Goal: Information Seeking & Learning: Learn about a topic

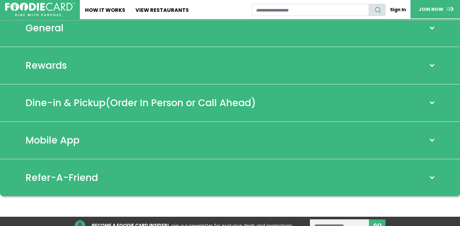
scroll to position [56, 0]
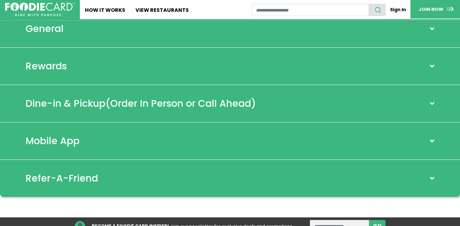
click at [126, 106] on span "(Order In Person or Call Ahead)" at bounding box center [181, 104] width 151 height 14
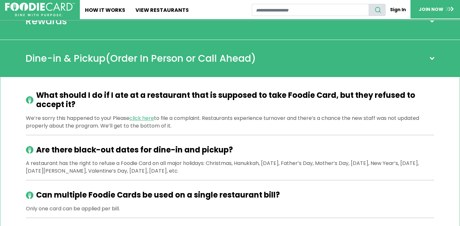
scroll to position [0, 0]
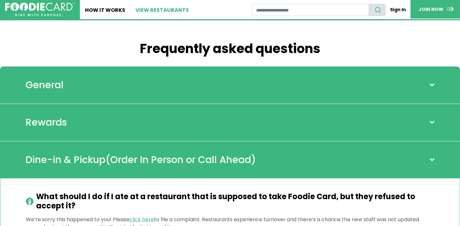
click at [164, 13] on link "View restaurants" at bounding box center [162, 9] width 64 height 19
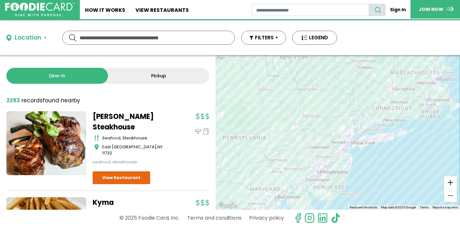
click at [450, 183] on button "Zoom in" at bounding box center [450, 182] width 13 height 13
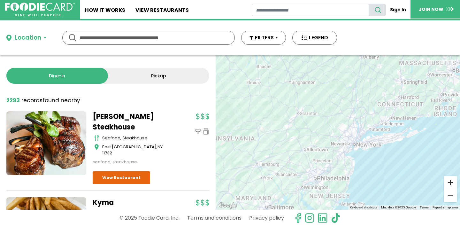
click at [450, 183] on button "Zoom in" at bounding box center [450, 182] width 13 height 13
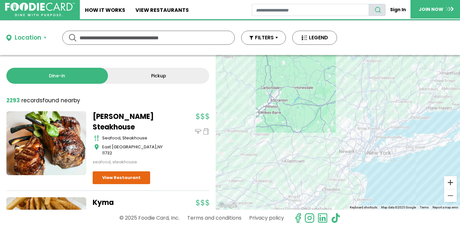
click at [450, 183] on button "Zoom in" at bounding box center [450, 182] width 13 height 13
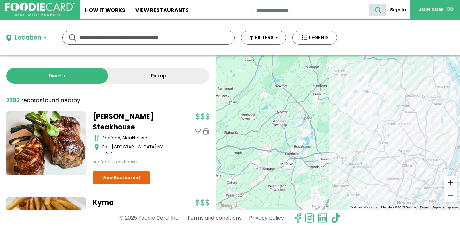
click at [450, 183] on button "Zoom in" at bounding box center [450, 182] width 13 height 13
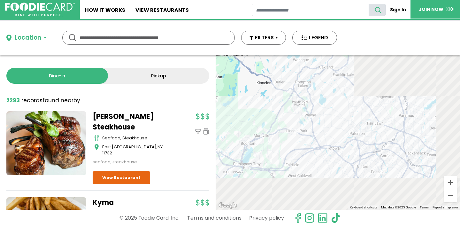
drag, startPoint x: 409, startPoint y: 171, endPoint x: 244, endPoint y: 107, distance: 177.4
click at [243, 107] on div at bounding box center [338, 132] width 245 height 155
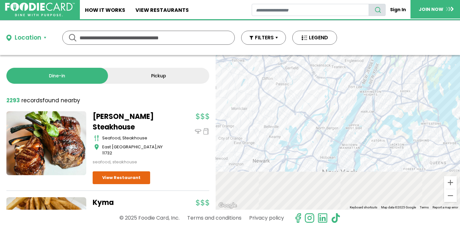
drag, startPoint x: 393, startPoint y: 162, endPoint x: 325, endPoint y: 91, distance: 98.4
click at [325, 92] on div at bounding box center [338, 132] width 245 height 155
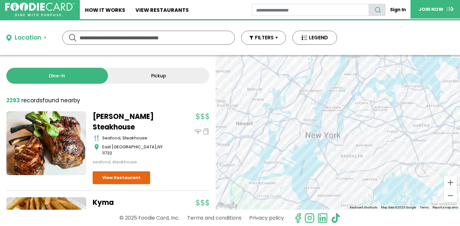
drag, startPoint x: 370, startPoint y: 151, endPoint x: 365, endPoint y: 123, distance: 28.0
click at [365, 123] on div at bounding box center [338, 132] width 245 height 155
click at [451, 185] on button "Zoom in" at bounding box center [450, 182] width 13 height 13
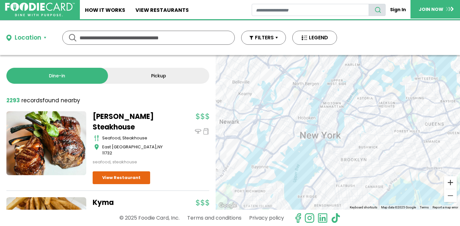
click at [451, 185] on button "Zoom in" at bounding box center [450, 182] width 13 height 13
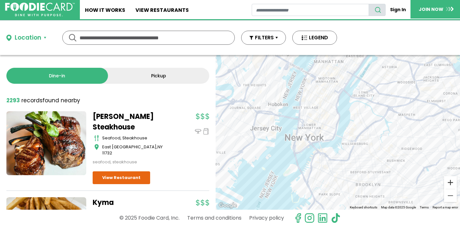
click at [451, 185] on button "Zoom in" at bounding box center [450, 182] width 13 height 13
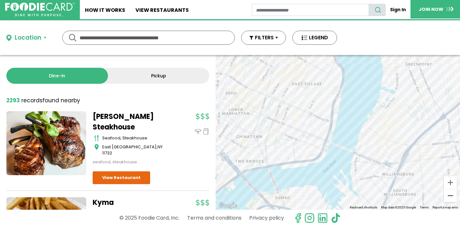
click at [448, 197] on button "Zoom out" at bounding box center [450, 195] width 13 height 13
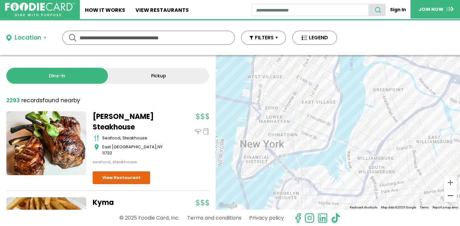
click at [448, 197] on button "Zoom out" at bounding box center [450, 195] width 13 height 13
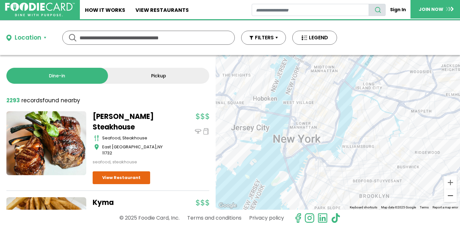
click at [448, 197] on button "Zoom out" at bounding box center [450, 195] width 13 height 13
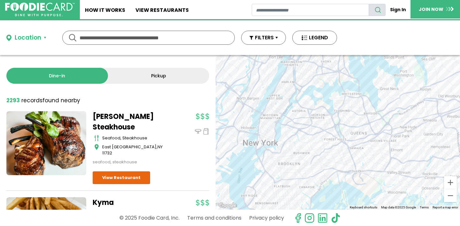
drag, startPoint x: 403, startPoint y: 178, endPoint x: 339, endPoint y: 186, distance: 64.4
click at [339, 186] on div at bounding box center [338, 132] width 245 height 155
click at [450, 183] on button "Zoom in" at bounding box center [450, 182] width 13 height 13
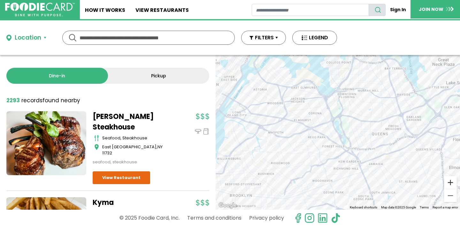
click at [450, 183] on button "Zoom in" at bounding box center [450, 182] width 13 height 13
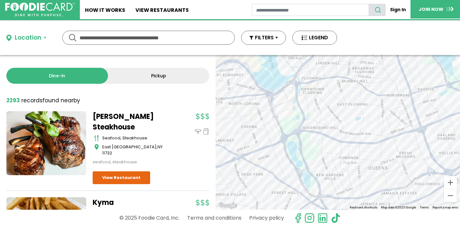
drag, startPoint x: 322, startPoint y: 132, endPoint x: 270, endPoint y: 168, distance: 63.2
click at [270, 168] on div at bounding box center [338, 132] width 245 height 155
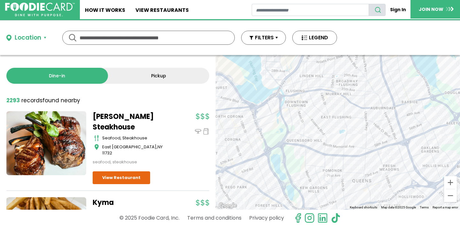
drag, startPoint x: 340, startPoint y: 124, endPoint x: 339, endPoint y: 137, distance: 13.5
click at [339, 137] on div at bounding box center [338, 132] width 245 height 155
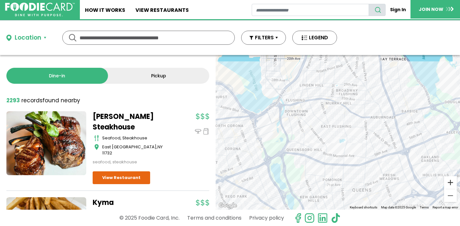
click at [451, 181] on button "Zoom in" at bounding box center [450, 182] width 13 height 13
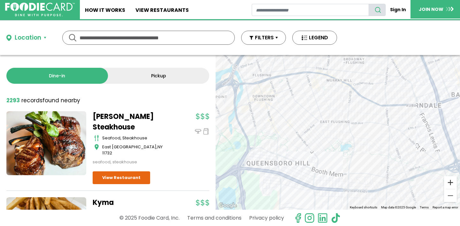
click at [451, 181] on button "Zoom in" at bounding box center [450, 182] width 13 height 13
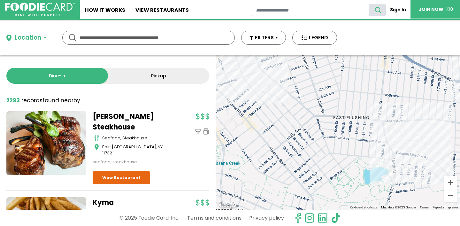
drag, startPoint x: 285, startPoint y: 121, endPoint x: 388, endPoint y: 176, distance: 116.9
click at [388, 176] on div at bounding box center [338, 132] width 245 height 155
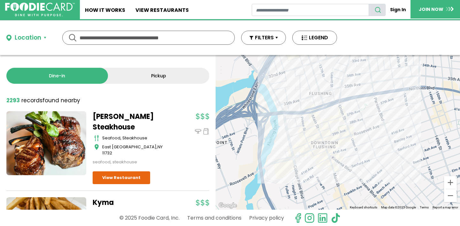
drag, startPoint x: 316, startPoint y: 90, endPoint x: 366, endPoint y: 127, distance: 61.9
click at [366, 127] on div at bounding box center [338, 132] width 245 height 155
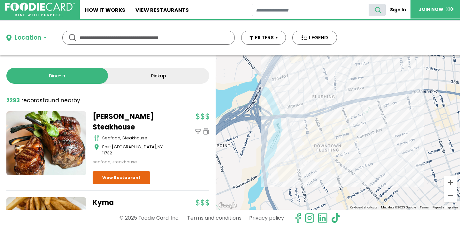
click at [327, 156] on div at bounding box center [338, 132] width 245 height 155
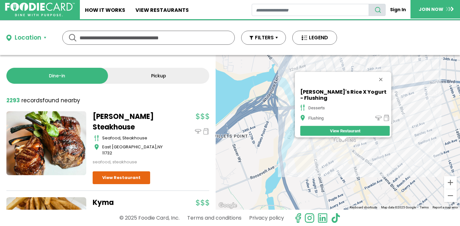
click at [321, 163] on div "[PERSON_NAME]'s Rice X Yogurt - Flushing desserts Flushing View Restaurant" at bounding box center [338, 132] width 245 height 155
click at [319, 166] on div "[PERSON_NAME]'s Rice X Yogurt - Flushing desserts Flushing View Restaurant" at bounding box center [338, 132] width 245 height 155
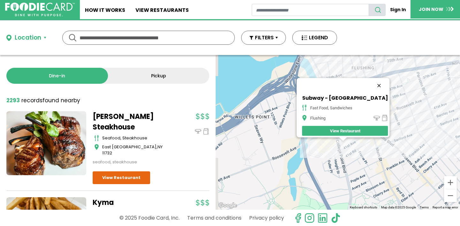
click at [382, 82] on button "Close" at bounding box center [379, 85] width 15 height 15
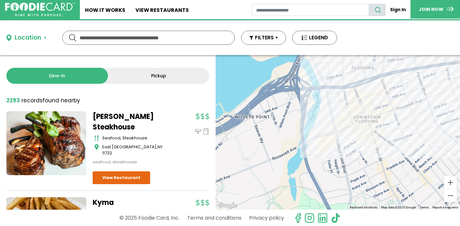
click at [335, 144] on div at bounding box center [338, 132] width 245 height 155
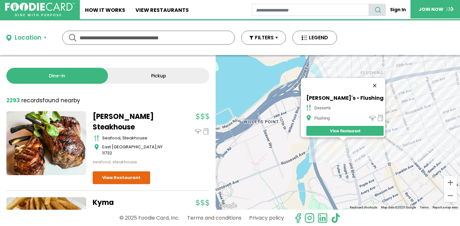
click at [369, 83] on button "Close" at bounding box center [374, 85] width 15 height 15
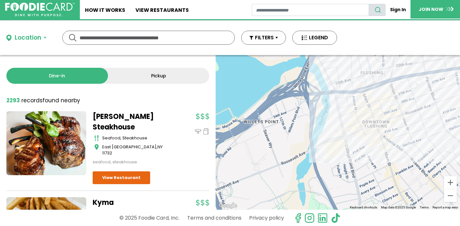
click at [353, 152] on div at bounding box center [338, 132] width 245 height 155
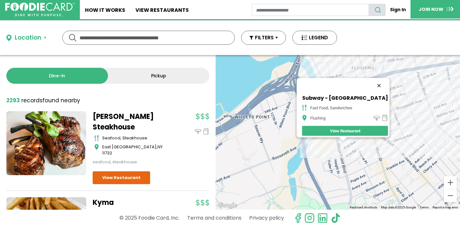
click at [376, 81] on button "Close" at bounding box center [379, 85] width 15 height 15
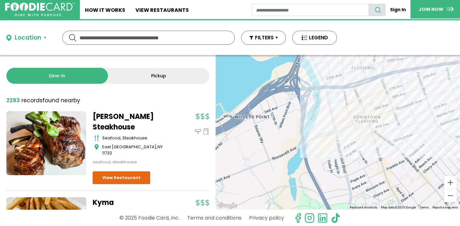
click at [361, 85] on div at bounding box center [338, 132] width 245 height 155
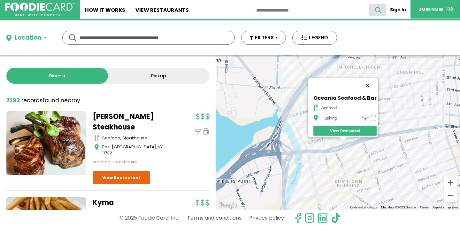
click at [369, 81] on button "Close" at bounding box center [367, 85] width 15 height 15
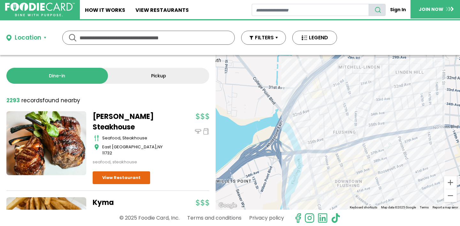
click at [340, 135] on div at bounding box center [338, 132] width 245 height 155
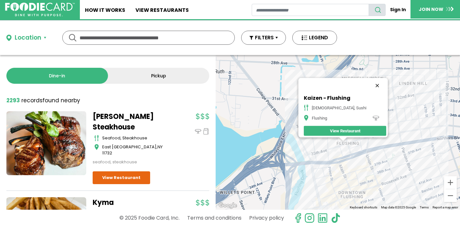
click at [370, 82] on button "Close" at bounding box center [377, 85] width 15 height 15
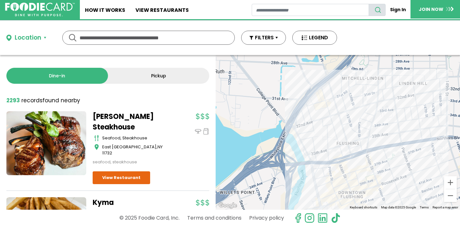
click at [389, 153] on div at bounding box center [338, 132] width 245 height 155
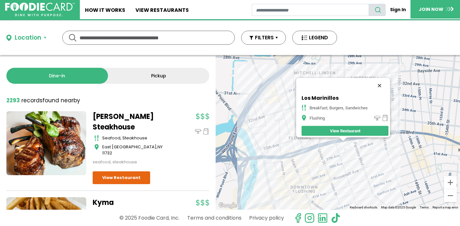
click at [382, 82] on button "Close" at bounding box center [379, 85] width 15 height 15
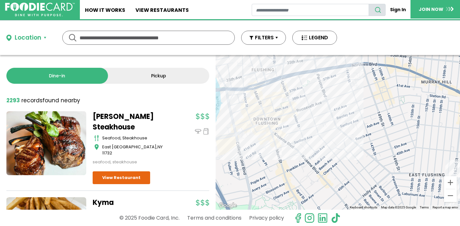
drag, startPoint x: 361, startPoint y: 170, endPoint x: 318, endPoint y: 90, distance: 91.6
click at [318, 90] on div at bounding box center [338, 132] width 245 height 155
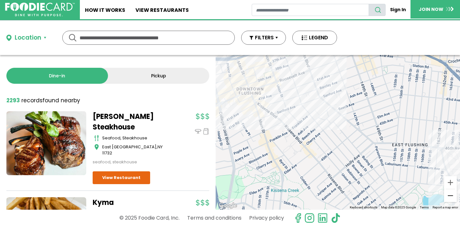
click at [452, 195] on button "Zoom out" at bounding box center [450, 195] width 13 height 13
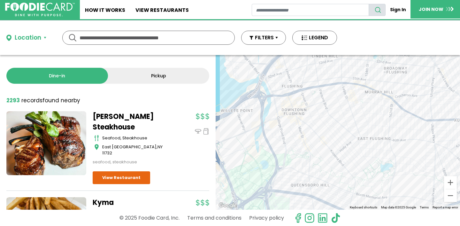
click at [412, 144] on div at bounding box center [338, 132] width 245 height 155
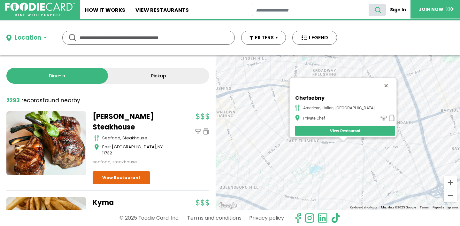
click at [383, 82] on button "Close" at bounding box center [386, 85] width 15 height 15
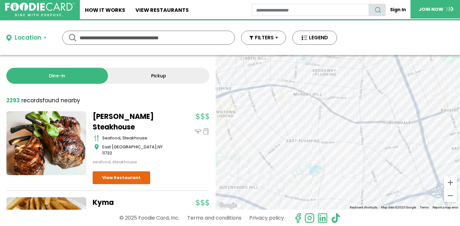
click at [367, 69] on div at bounding box center [338, 132] width 245 height 155
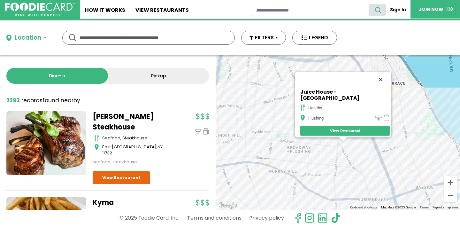
click at [373, 81] on button "Close" at bounding box center [380, 79] width 15 height 15
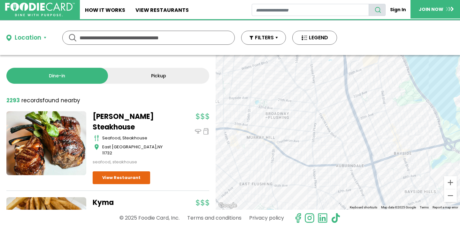
drag, startPoint x: 363, startPoint y: 150, endPoint x: 326, endPoint y: 94, distance: 67.1
click at [326, 94] on div at bounding box center [338, 132] width 245 height 155
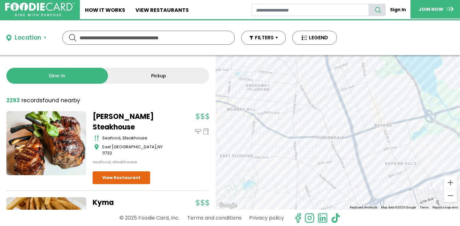
click at [320, 145] on div at bounding box center [338, 132] width 245 height 155
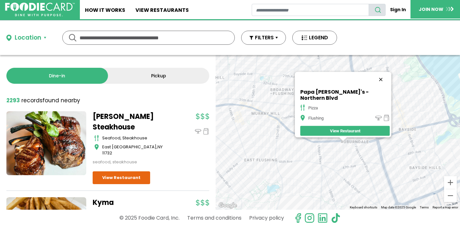
click at [376, 82] on button "Close" at bounding box center [380, 79] width 15 height 15
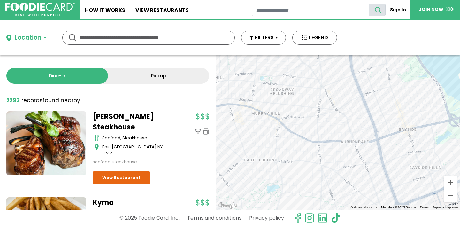
click at [366, 148] on div at bounding box center [338, 132] width 245 height 155
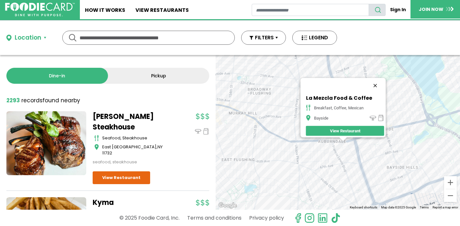
click at [378, 81] on button "Close" at bounding box center [375, 85] width 15 height 15
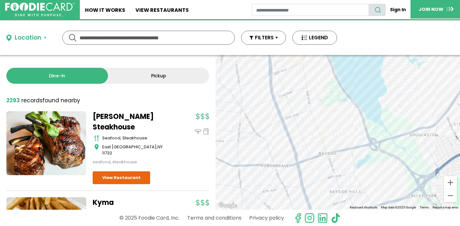
drag, startPoint x: 371, startPoint y: 101, endPoint x: 307, endPoint y: 127, distance: 68.8
click at [306, 127] on div at bounding box center [338, 132] width 245 height 155
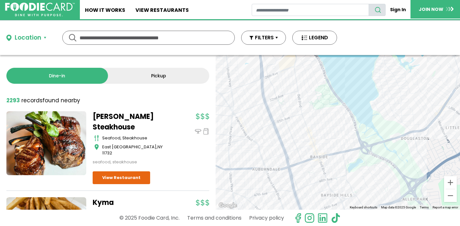
click at [296, 75] on div at bounding box center [338, 132] width 245 height 155
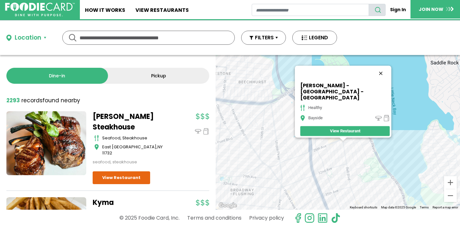
click at [378, 79] on button "Close" at bounding box center [380, 73] width 15 height 15
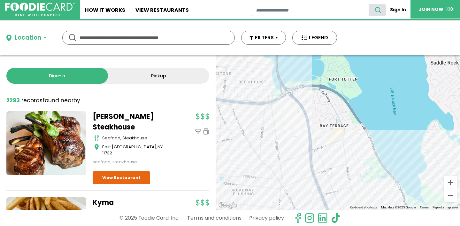
click at [344, 149] on div at bounding box center [338, 132] width 245 height 155
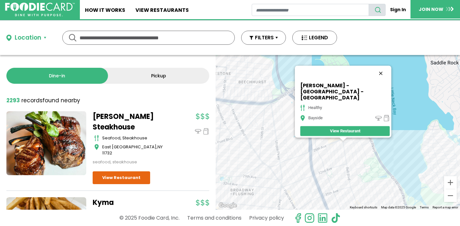
click at [378, 81] on button "Close" at bounding box center [380, 73] width 15 height 15
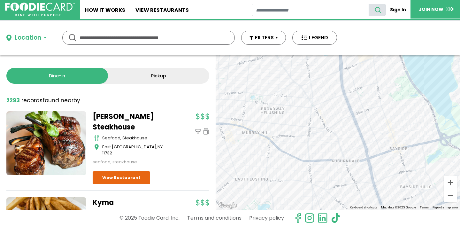
drag, startPoint x: 337, startPoint y: 155, endPoint x: 367, endPoint y: 72, distance: 88.3
click at [367, 72] on div at bounding box center [338, 132] width 245 height 155
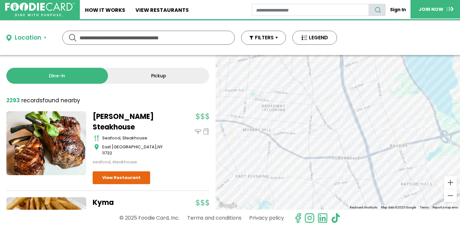
click at [334, 167] on div at bounding box center [338, 132] width 245 height 155
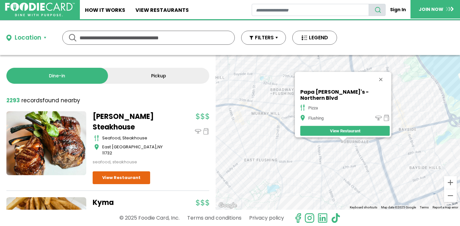
click at [365, 150] on div "Papa [PERSON_NAME]'s - Northern Blvd pizza Flushing View Restaurant" at bounding box center [338, 132] width 245 height 155
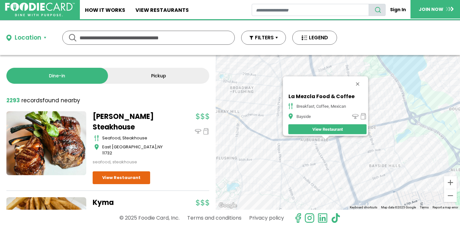
drag, startPoint x: 373, startPoint y: 163, endPoint x: 356, endPoint y: 161, distance: 17.7
click at [355, 161] on div "La Mezcla Food & Coffee breakfast, coffee, [GEOGRAPHIC_DATA] View Restaurant" at bounding box center [338, 132] width 245 height 155
click at [260, 164] on div "La Mezcla Food & Coffee breakfast, coffee, [GEOGRAPHIC_DATA] View Restaurant" at bounding box center [338, 132] width 245 height 155
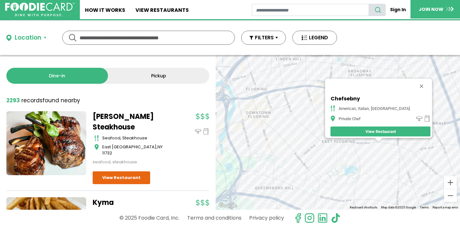
drag, startPoint x: 272, startPoint y: 165, endPoint x: 322, endPoint y: 169, distance: 50.4
click at [322, 169] on div "Chefsebny american, [GEOGRAPHIC_DATA], mediterranean Private Chef View Restaura…" at bounding box center [338, 132] width 245 height 155
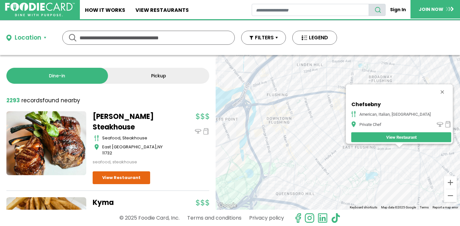
click at [299, 106] on div "Chefsebny american, [GEOGRAPHIC_DATA], mediterranean Private Chef View Restaura…" at bounding box center [338, 132] width 245 height 155
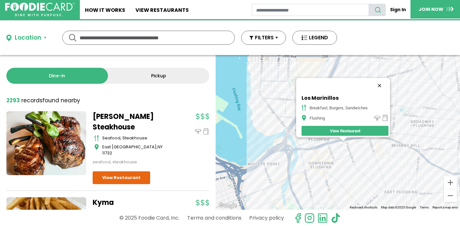
click at [381, 82] on button "Close" at bounding box center [379, 85] width 15 height 15
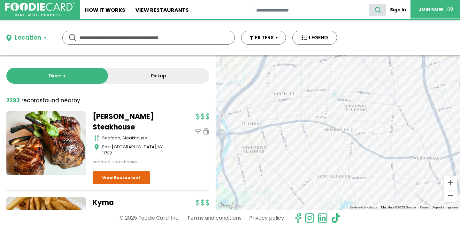
drag, startPoint x: 389, startPoint y: 148, endPoint x: 283, endPoint y: 105, distance: 114.3
click at [284, 109] on div at bounding box center [338, 132] width 245 height 155
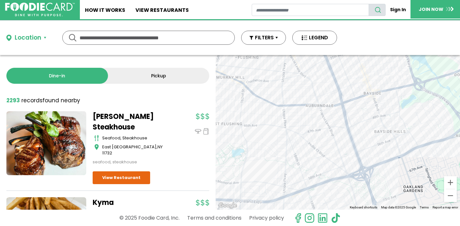
drag, startPoint x: 341, startPoint y: 127, endPoint x: 245, endPoint y: 132, distance: 95.7
click at [245, 132] on div at bounding box center [338, 132] width 245 height 155
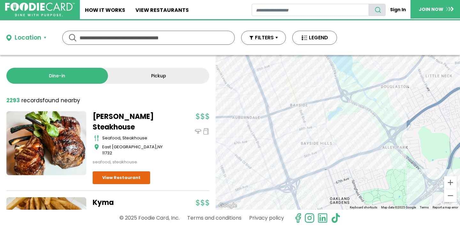
drag, startPoint x: 321, startPoint y: 114, endPoint x: 319, endPoint y: 133, distance: 19.0
click at [319, 135] on div at bounding box center [338, 132] width 245 height 155
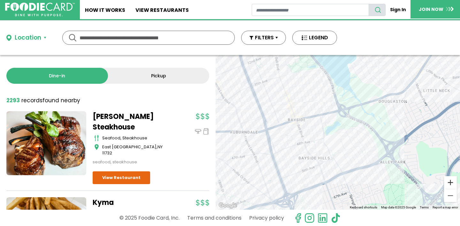
click at [451, 182] on button "Zoom in" at bounding box center [450, 182] width 13 height 13
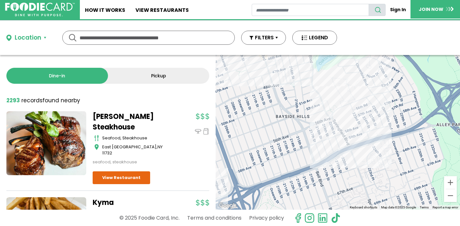
drag, startPoint x: 389, startPoint y: 172, endPoint x: 392, endPoint y: 104, distance: 68.2
click at [392, 104] on div at bounding box center [338, 132] width 245 height 155
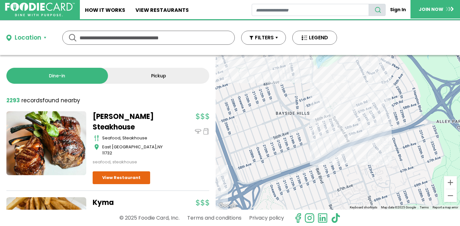
click at [366, 150] on div at bounding box center [338, 132] width 245 height 155
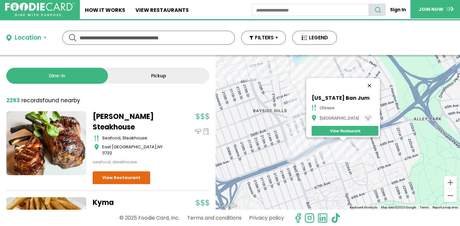
click at [369, 82] on button "Close" at bounding box center [369, 85] width 15 height 15
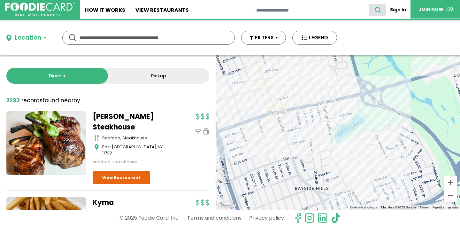
drag, startPoint x: 326, startPoint y: 93, endPoint x: 368, endPoint y: 170, distance: 88.1
click at [368, 171] on div at bounding box center [338, 132] width 245 height 155
click at [347, 106] on div at bounding box center [338, 132] width 245 height 155
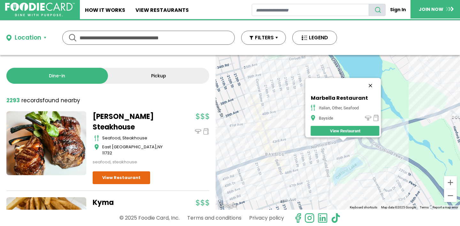
click at [374, 81] on button "Close" at bounding box center [370, 85] width 15 height 15
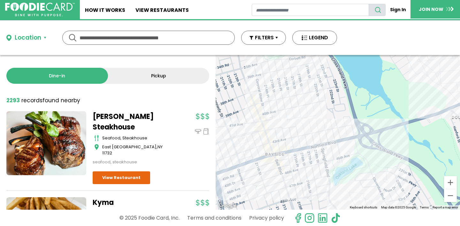
click at [313, 154] on div at bounding box center [338, 132] width 245 height 155
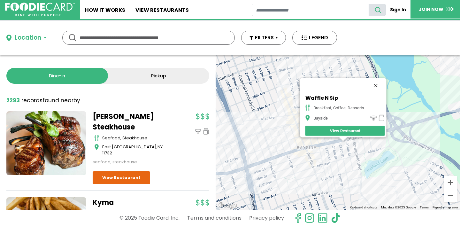
click at [377, 80] on button "Close" at bounding box center [375, 85] width 15 height 15
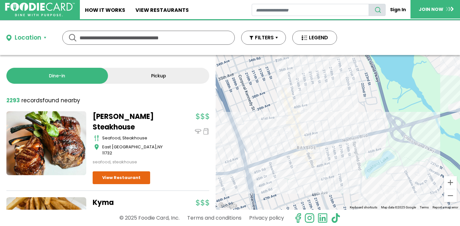
click at [334, 143] on div at bounding box center [338, 132] width 245 height 155
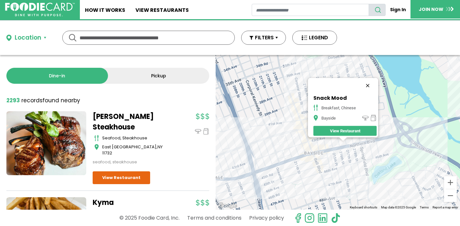
click at [371, 82] on button "Close" at bounding box center [367, 85] width 15 height 15
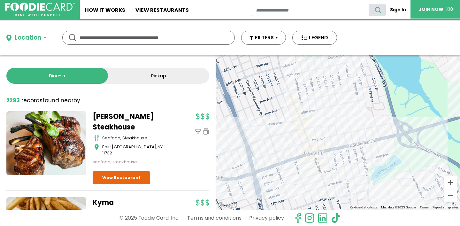
click at [313, 161] on div at bounding box center [338, 132] width 245 height 155
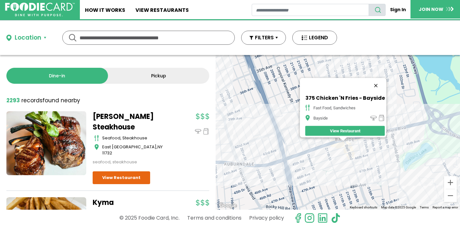
click at [378, 82] on button "Close" at bounding box center [375, 85] width 15 height 15
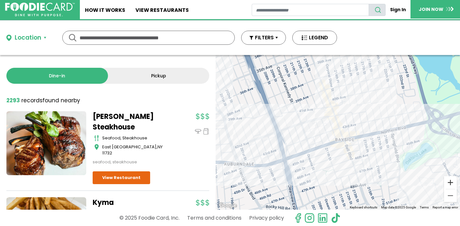
click at [450, 185] on button "Zoom in" at bounding box center [450, 182] width 13 height 13
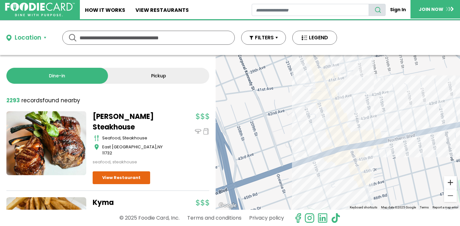
click at [450, 185] on button "Zoom in" at bounding box center [450, 182] width 13 height 13
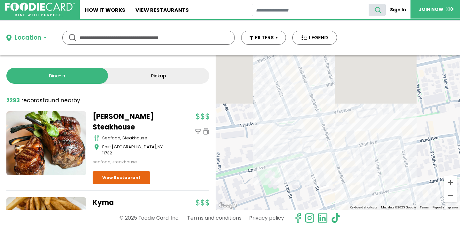
drag, startPoint x: 360, startPoint y: 108, endPoint x: 367, endPoint y: 202, distance: 94.3
click at [367, 202] on div at bounding box center [338, 132] width 245 height 155
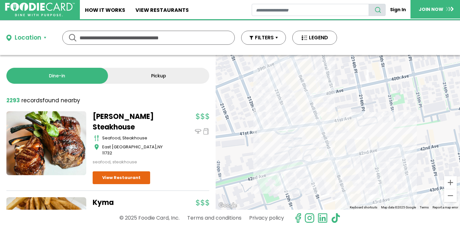
click at [341, 172] on div at bounding box center [338, 132] width 245 height 155
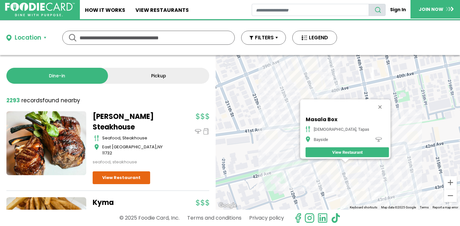
drag, startPoint x: 329, startPoint y: 164, endPoint x: 331, endPoint y: 190, distance: 25.7
click at [331, 190] on div "[GEOGRAPHIC_DATA], tapas Bayside View Restaurant" at bounding box center [338, 132] width 245 height 155
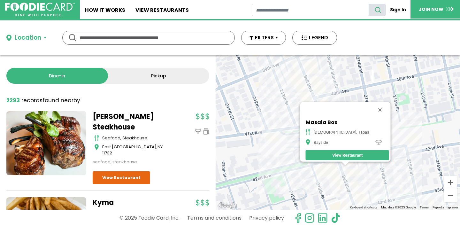
click at [326, 172] on div "[GEOGRAPHIC_DATA], tapas Bayside View Restaurant" at bounding box center [338, 132] width 245 height 155
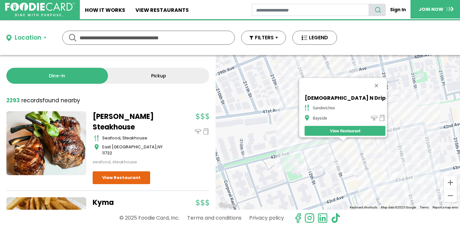
click at [331, 166] on div "[DEMOGRAPHIC_DATA] N Drip sandwiches Bayside View Restaurant" at bounding box center [338, 132] width 245 height 155
click at [369, 82] on button "Close" at bounding box center [376, 85] width 15 height 15
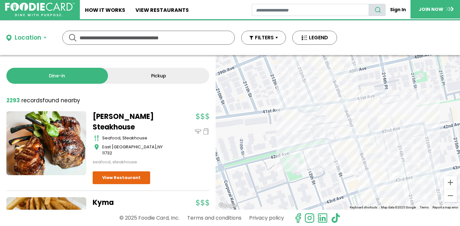
click at [348, 104] on div at bounding box center [338, 132] width 245 height 155
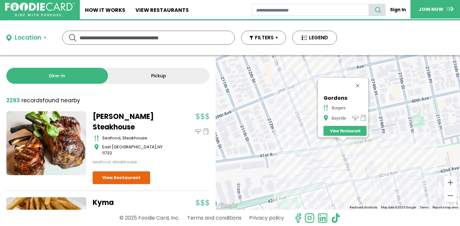
click at [331, 154] on div "Gordons burgers Bayside View Restaurant" at bounding box center [338, 132] width 245 height 155
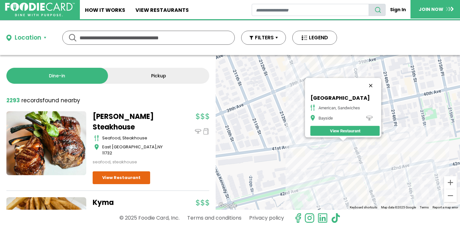
click at [374, 83] on button "Close" at bounding box center [370, 85] width 15 height 15
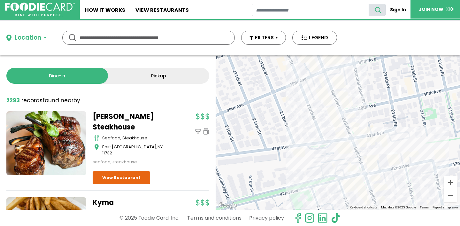
click at [352, 132] on div at bounding box center [338, 132] width 245 height 155
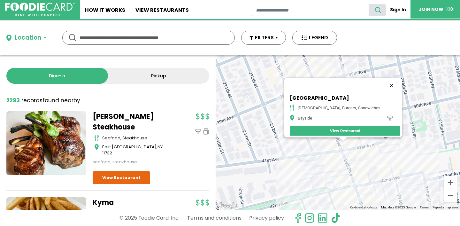
click at [384, 80] on button "Close" at bounding box center [391, 85] width 15 height 15
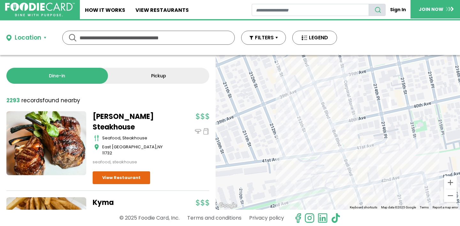
click at [347, 131] on div at bounding box center [338, 132] width 245 height 155
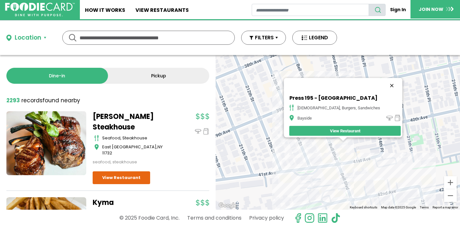
click at [384, 82] on button "Close" at bounding box center [391, 85] width 15 height 15
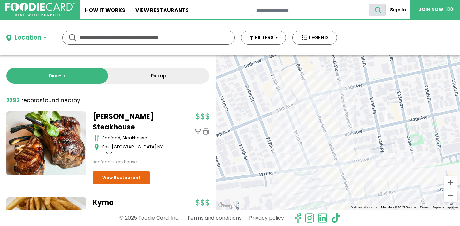
click at [328, 137] on div at bounding box center [338, 132] width 245 height 155
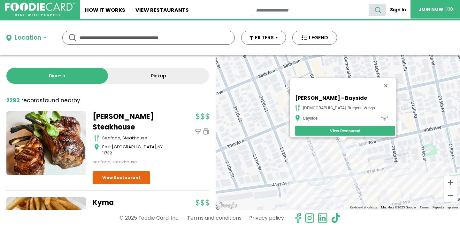
click at [379, 80] on button "Close" at bounding box center [386, 85] width 15 height 15
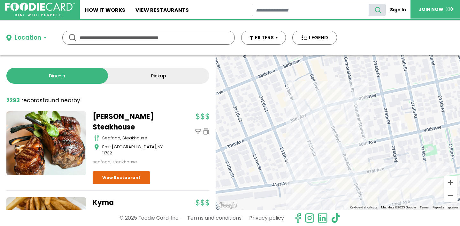
click at [338, 135] on div at bounding box center [338, 132] width 245 height 155
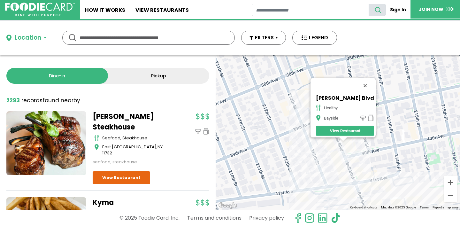
click at [362, 81] on button "Close" at bounding box center [365, 85] width 15 height 15
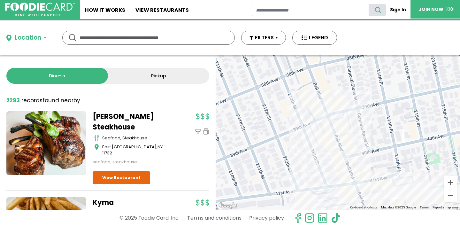
click at [344, 148] on div at bounding box center [338, 132] width 245 height 155
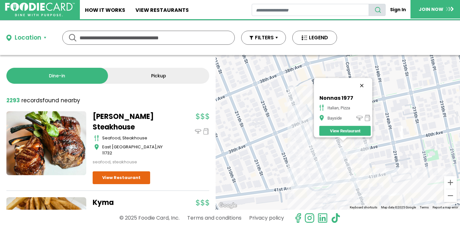
click at [365, 83] on button "Close" at bounding box center [361, 85] width 15 height 15
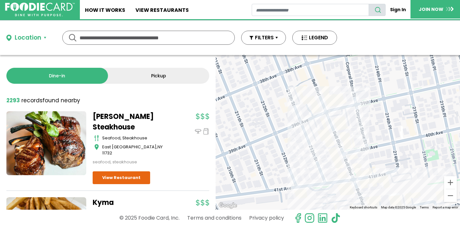
click at [327, 103] on div at bounding box center [338, 132] width 245 height 155
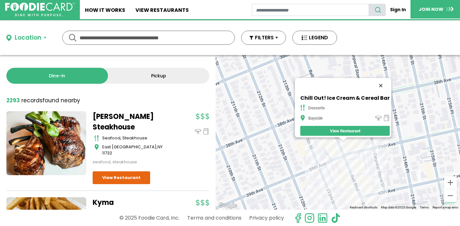
click at [381, 80] on button "Close" at bounding box center [380, 85] width 15 height 15
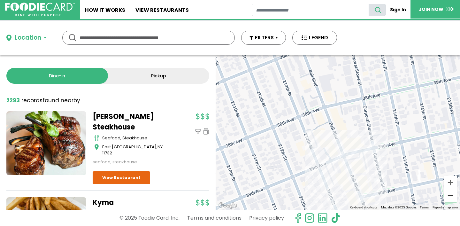
click at [450, 196] on button "Zoom out" at bounding box center [450, 195] width 13 height 13
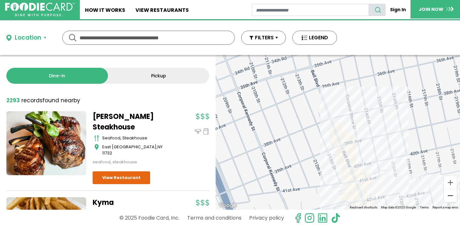
click at [450, 196] on button "Zoom out" at bounding box center [450, 195] width 13 height 13
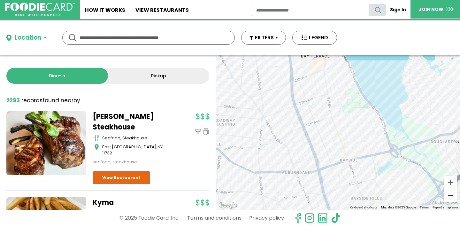
click at [450, 196] on button "Zoom out" at bounding box center [450, 195] width 13 height 13
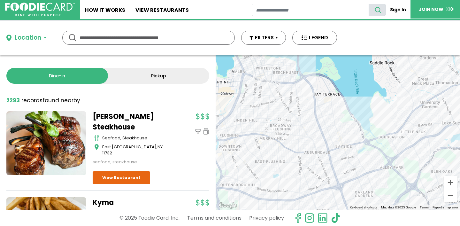
click at [266, 88] on div at bounding box center [338, 132] width 245 height 155
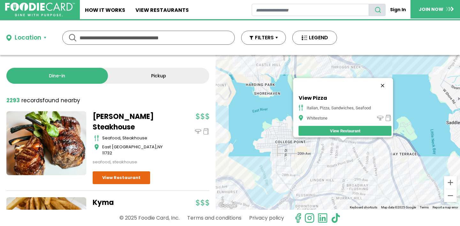
click at [387, 81] on button "Close" at bounding box center [382, 85] width 15 height 15
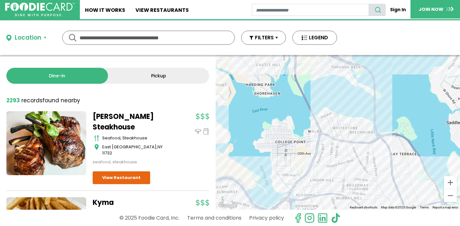
click at [349, 145] on div at bounding box center [338, 132] width 245 height 155
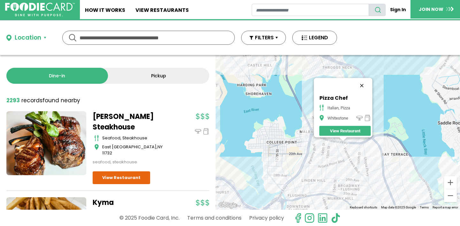
click at [365, 82] on button "Close" at bounding box center [361, 85] width 15 height 15
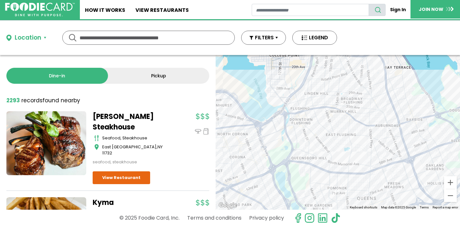
drag, startPoint x: 336, startPoint y: 174, endPoint x: 338, endPoint y: 84, distance: 89.6
click at [338, 83] on div at bounding box center [338, 132] width 245 height 155
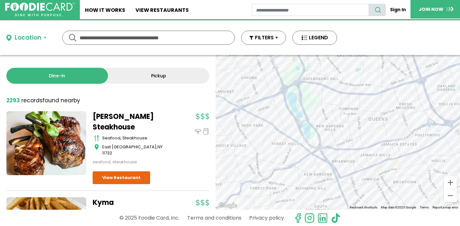
drag, startPoint x: 319, startPoint y: 172, endPoint x: 332, endPoint y: 94, distance: 79.0
click at [332, 94] on div at bounding box center [338, 132] width 245 height 155
click at [279, 132] on div at bounding box center [338, 132] width 245 height 155
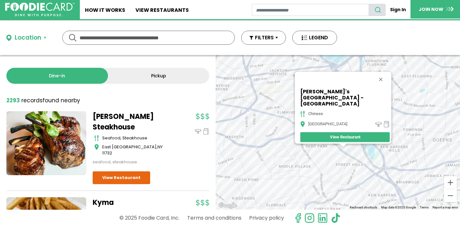
click at [347, 159] on div "[PERSON_NAME]'s [GEOGRAPHIC_DATA] - [GEOGRAPHIC_DATA] View Restaurant" at bounding box center [338, 132] width 245 height 155
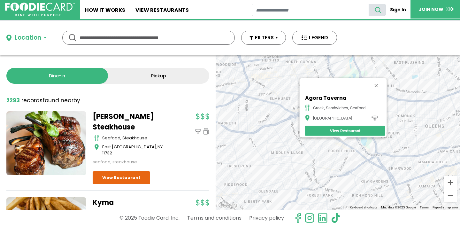
click at [344, 147] on div "Agora Taverna greek, sandwiches, seafood [GEOGRAPHIC_DATA] View Restaurant" at bounding box center [338, 132] width 245 height 155
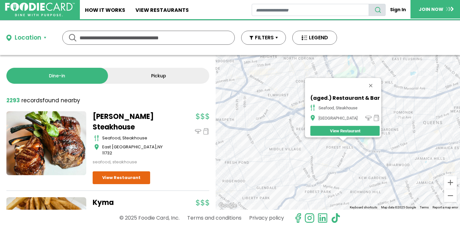
click at [344, 150] on div "(aged.) Restaurant & Bar seafood, steakhouse [GEOGRAPHIC_DATA] View Restaurant" at bounding box center [338, 132] width 245 height 155
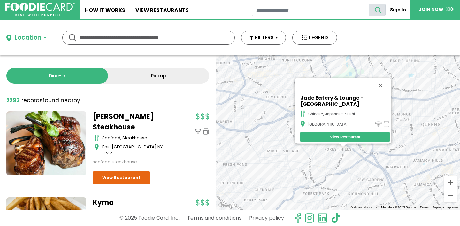
click at [348, 147] on div "Jade Eatery & Lounge - [GEOGRAPHIC_DATA] chinese, japanese, [GEOGRAPHIC_DATA] V…" at bounding box center [338, 132] width 245 height 155
click at [347, 147] on div "Jade Eatery & Lounge - [GEOGRAPHIC_DATA] chinese, japanese, [GEOGRAPHIC_DATA] V…" at bounding box center [338, 132] width 245 height 155
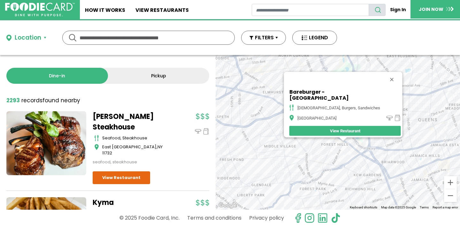
click at [346, 153] on div "Bareburger - [GEOGRAPHIC_DATA], burgers, [GEOGRAPHIC_DATA] View Restaurant" at bounding box center [338, 132] width 245 height 155
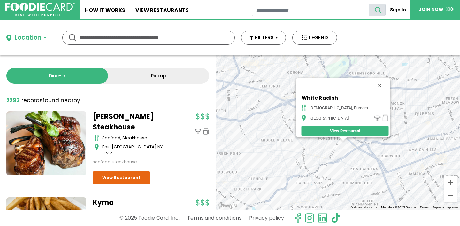
click at [347, 146] on div "White Radish [DEMOGRAPHIC_DATA], burgers [GEOGRAPHIC_DATA] View Restaurant" at bounding box center [338, 132] width 245 height 155
click at [350, 145] on div "White Radish [DEMOGRAPHIC_DATA], burgers [GEOGRAPHIC_DATA] View Restaurant" at bounding box center [338, 132] width 245 height 155
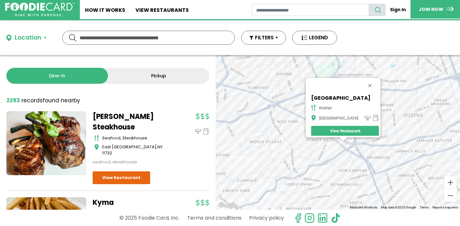
click at [338, 142] on div "[GEOGRAPHIC_DATA] [GEOGRAPHIC_DATA]" at bounding box center [338, 132] width 245 height 155
click at [336, 141] on div "[GEOGRAPHIC_DATA] [GEOGRAPHIC_DATA]" at bounding box center [338, 132] width 245 height 155
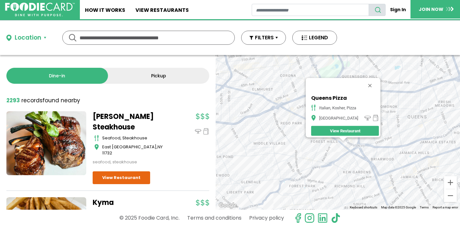
click at [336, 140] on div "Queens Pizza italian, kosher, pizza Forest Hills View Restaurant" at bounding box center [338, 132] width 245 height 155
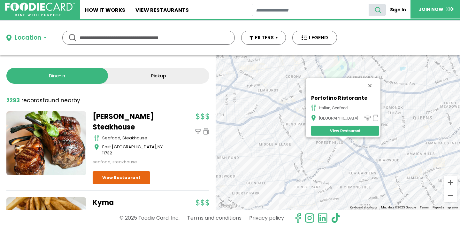
click at [367, 82] on button "Close" at bounding box center [370, 85] width 15 height 15
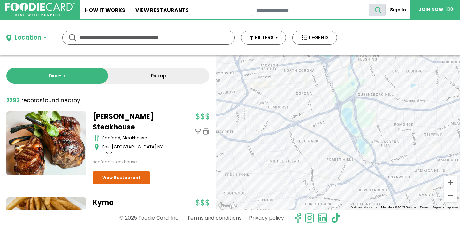
drag, startPoint x: 342, startPoint y: 115, endPoint x: 358, endPoint y: 141, distance: 30.7
click at [358, 141] on div at bounding box center [338, 132] width 245 height 155
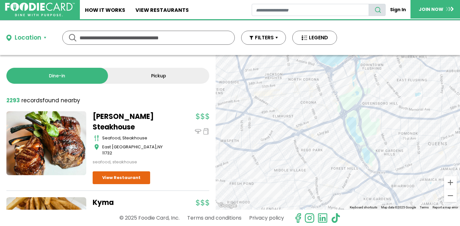
click at [286, 124] on div at bounding box center [338, 132] width 245 height 155
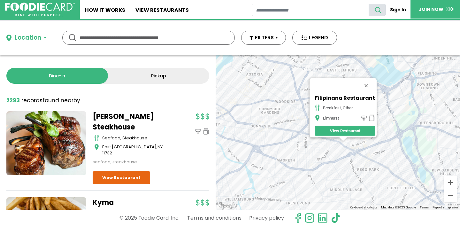
click at [367, 82] on button "Close" at bounding box center [366, 85] width 15 height 15
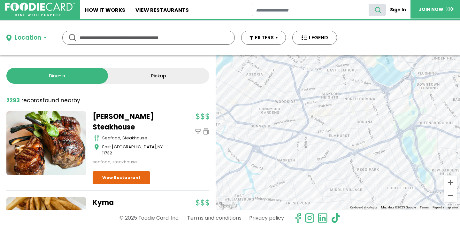
click at [356, 154] on div at bounding box center [338, 132] width 245 height 155
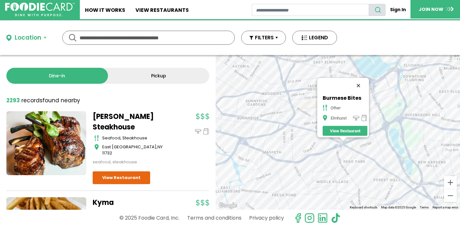
click at [361, 82] on button "Close" at bounding box center [358, 85] width 15 height 15
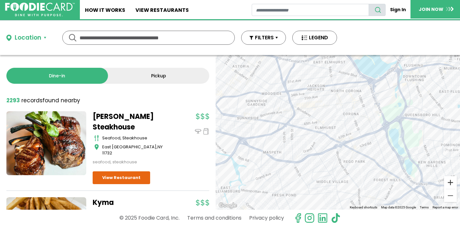
click at [451, 183] on button "Zoom in" at bounding box center [450, 182] width 13 height 13
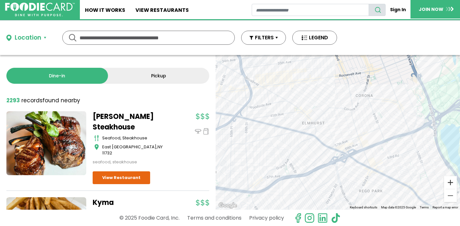
click at [451, 183] on button "Zoom in" at bounding box center [450, 182] width 13 height 13
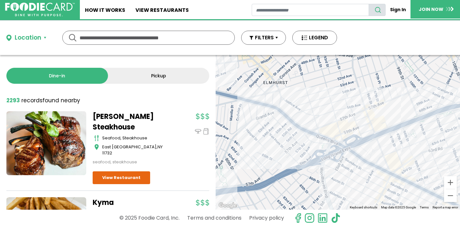
drag, startPoint x: 379, startPoint y: 181, endPoint x: 360, endPoint y: 137, distance: 47.7
click at [360, 137] on div at bounding box center [338, 132] width 245 height 155
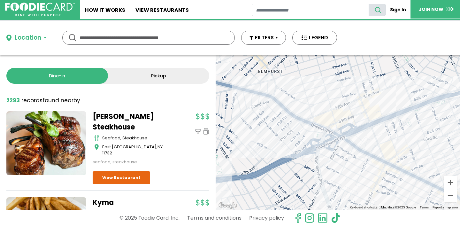
click at [367, 108] on div at bounding box center [338, 132] width 245 height 155
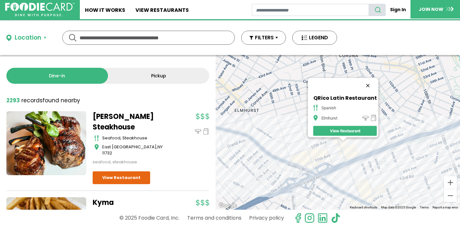
click at [369, 81] on button "Close" at bounding box center [367, 85] width 15 height 15
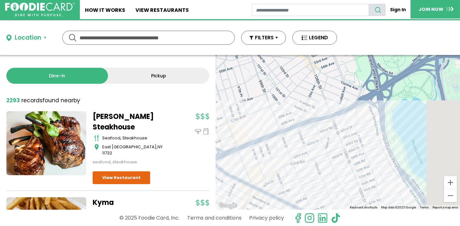
drag, startPoint x: 385, startPoint y: 128, endPoint x: 263, endPoint y: 113, distance: 122.8
click at [263, 113] on div at bounding box center [338, 132] width 245 height 155
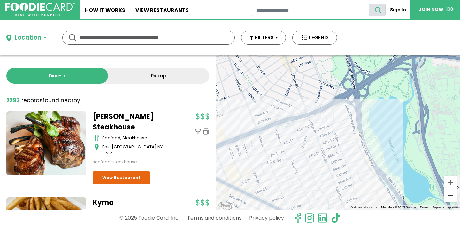
click at [449, 198] on button "Zoom out" at bounding box center [450, 195] width 13 height 13
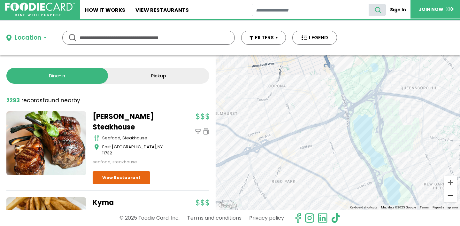
click at [449, 198] on button "Zoom out" at bounding box center [450, 195] width 13 height 13
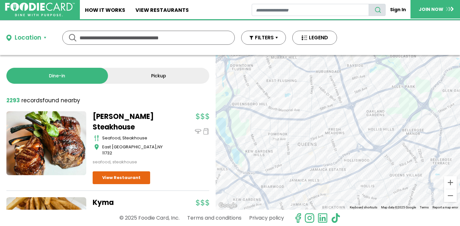
drag, startPoint x: 425, startPoint y: 157, endPoint x: 300, endPoint y: 150, distance: 125.2
click at [298, 151] on div at bounding box center [338, 132] width 245 height 155
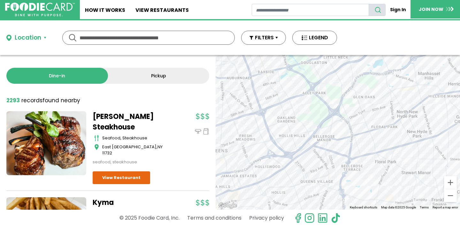
drag, startPoint x: 366, startPoint y: 137, endPoint x: 276, endPoint y: 144, distance: 90.7
click at [276, 144] on div at bounding box center [338, 132] width 245 height 155
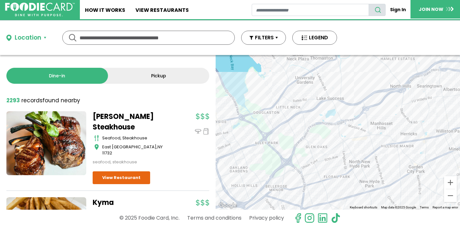
drag, startPoint x: 336, startPoint y: 120, endPoint x: 287, endPoint y: 171, distance: 71.2
click at [287, 172] on div at bounding box center [338, 132] width 245 height 155
click at [261, 110] on div at bounding box center [338, 132] width 245 height 155
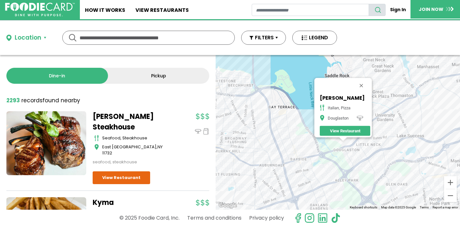
click at [364, 144] on div "[PERSON_NAME] italian, pizza Douglaston View Restaurant" at bounding box center [338, 132] width 245 height 155
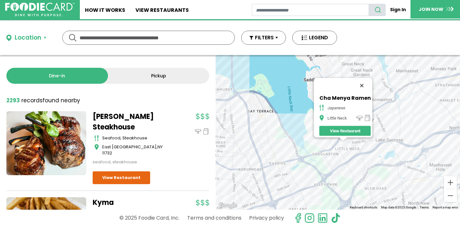
click at [364, 82] on button "Close" at bounding box center [361, 85] width 15 height 15
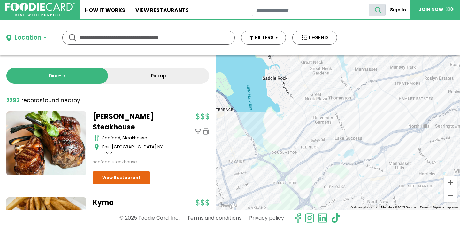
drag, startPoint x: 360, startPoint y: 138, endPoint x: 317, endPoint y: 136, distance: 43.2
click at [317, 136] on div at bounding box center [338, 132] width 245 height 155
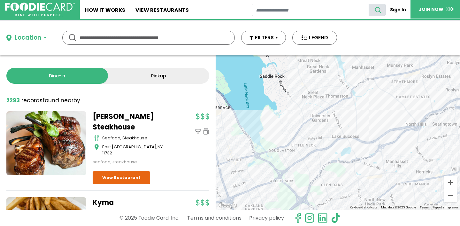
click at [306, 137] on div at bounding box center [338, 132] width 245 height 155
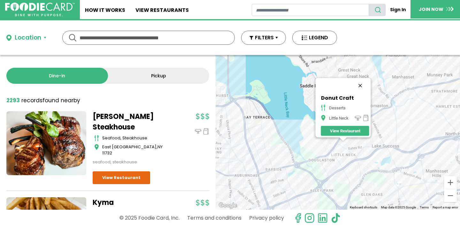
click at [363, 81] on button "Close" at bounding box center [360, 85] width 15 height 15
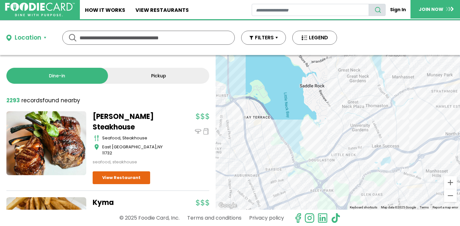
click at [347, 142] on div at bounding box center [338, 132] width 245 height 155
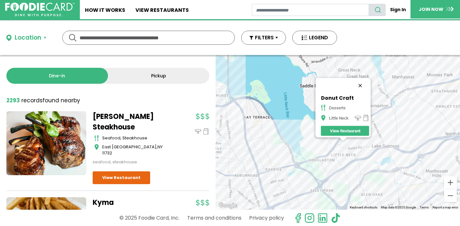
click at [363, 81] on button "Close" at bounding box center [360, 85] width 15 height 15
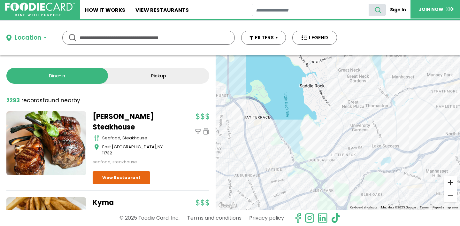
click at [449, 183] on button "Zoom in" at bounding box center [450, 182] width 13 height 13
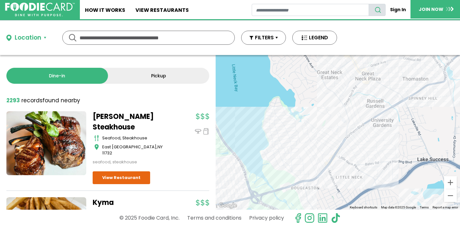
click at [348, 151] on div at bounding box center [338, 132] width 245 height 155
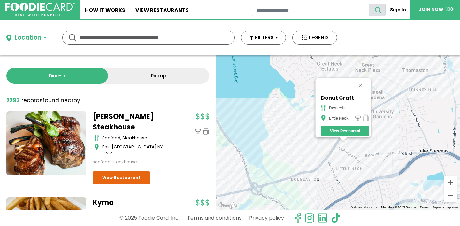
click at [347, 141] on div at bounding box center [343, 139] width 8 height 4
click at [363, 83] on button "Close" at bounding box center [360, 85] width 15 height 15
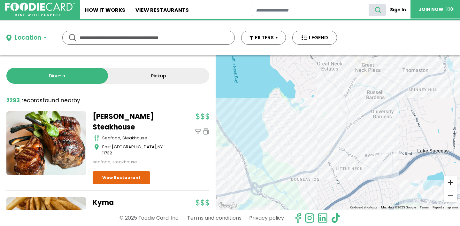
click at [450, 182] on button "Zoom in" at bounding box center [450, 182] width 13 height 13
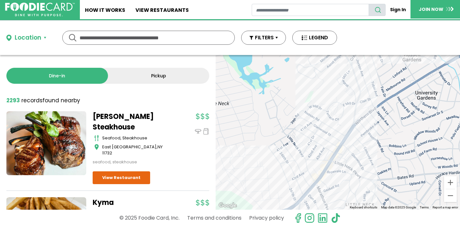
click at [347, 148] on div at bounding box center [338, 132] width 245 height 155
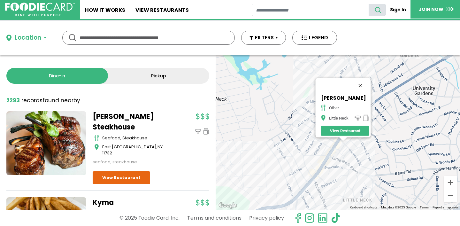
click at [364, 81] on button "Close" at bounding box center [360, 85] width 15 height 15
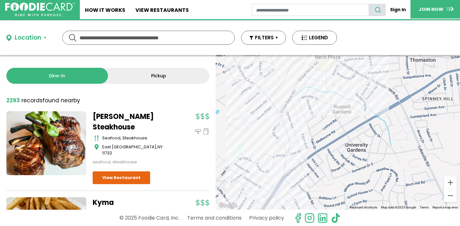
drag, startPoint x: 389, startPoint y: 118, endPoint x: 304, endPoint y: 186, distance: 108.5
click at [304, 186] on div at bounding box center [338, 132] width 245 height 155
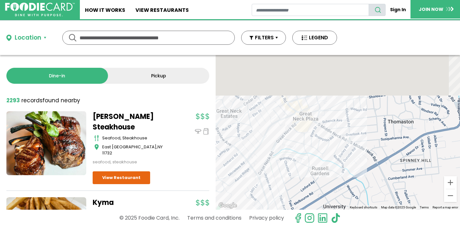
drag, startPoint x: 314, startPoint y: 114, endPoint x: 314, endPoint y: 188, distance: 74.5
click at [314, 190] on div at bounding box center [338, 132] width 245 height 155
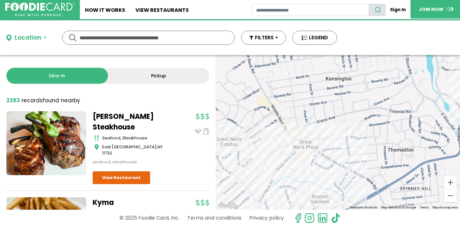
click at [302, 159] on div at bounding box center [338, 132] width 245 height 155
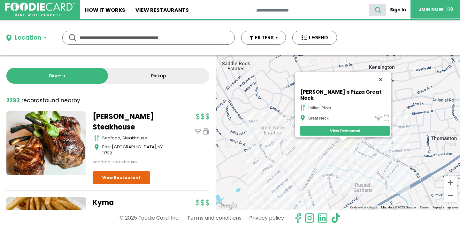
click at [373, 80] on button "Close" at bounding box center [380, 79] width 15 height 15
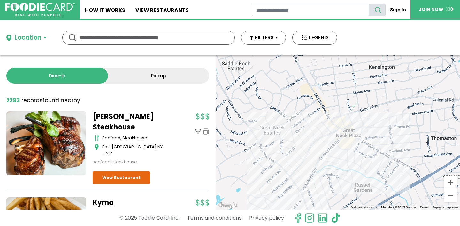
click at [351, 141] on div at bounding box center [338, 132] width 245 height 155
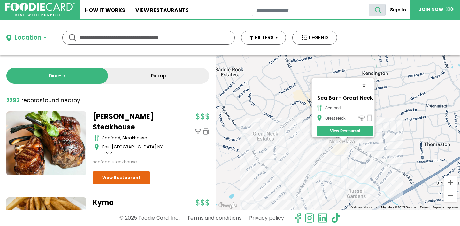
click at [365, 82] on button "Close" at bounding box center [364, 85] width 15 height 15
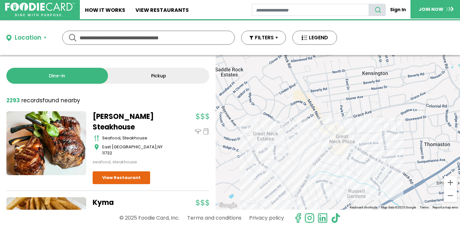
click at [341, 135] on div at bounding box center [338, 132] width 245 height 155
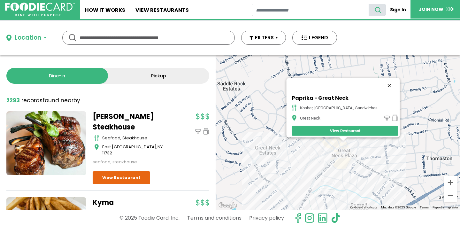
click at [387, 81] on button "Close" at bounding box center [389, 85] width 15 height 15
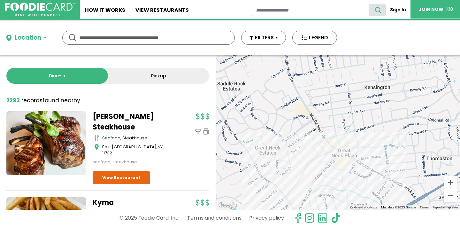
click at [336, 152] on div at bounding box center [338, 132] width 245 height 155
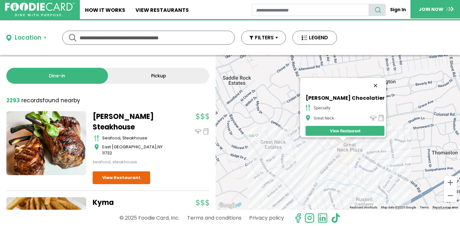
click at [368, 82] on button "Close" at bounding box center [375, 85] width 15 height 15
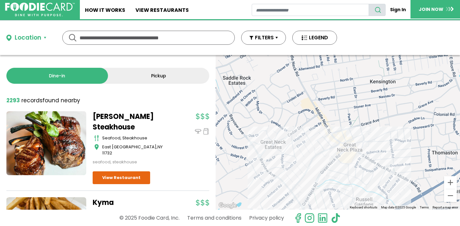
click at [334, 133] on div at bounding box center [338, 132] width 245 height 155
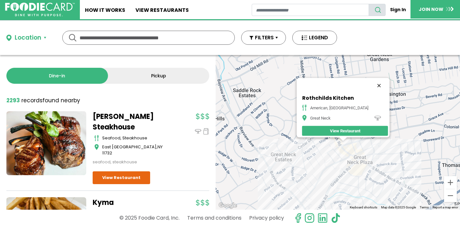
click at [373, 82] on button "Close" at bounding box center [379, 85] width 15 height 15
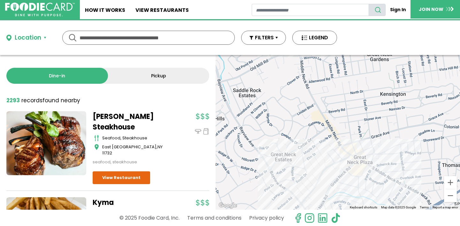
click at [347, 155] on div at bounding box center [338, 132] width 245 height 155
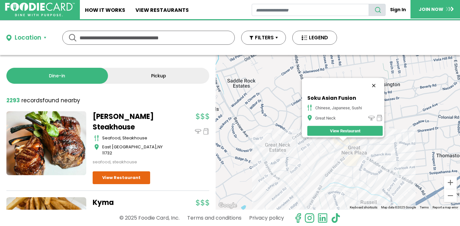
click at [376, 82] on button "Close" at bounding box center [373, 85] width 15 height 15
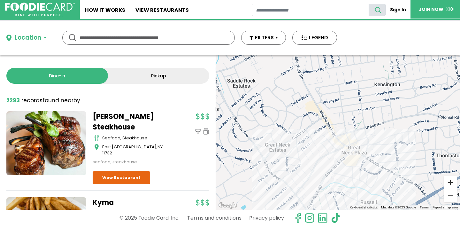
click at [450, 183] on button "Zoom in" at bounding box center [450, 182] width 13 height 13
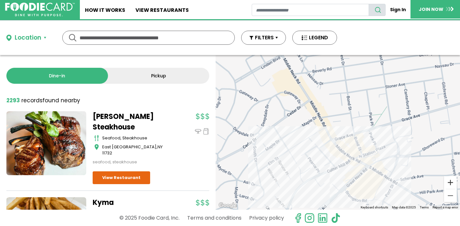
click at [450, 183] on button "Zoom in" at bounding box center [450, 182] width 13 height 13
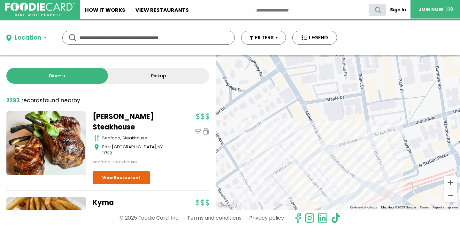
click at [343, 176] on div at bounding box center [338, 132] width 245 height 155
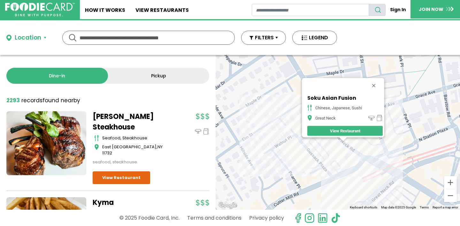
click at [341, 127] on link "View Restaurant" at bounding box center [345, 131] width 75 height 10
click at [376, 81] on button "Close" at bounding box center [373, 85] width 15 height 15
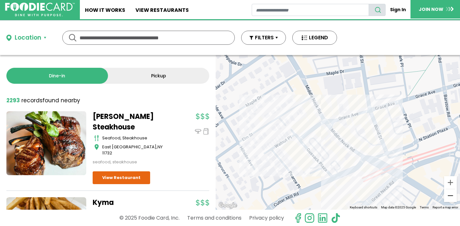
click at [450, 197] on button "Zoom out" at bounding box center [450, 195] width 13 height 13
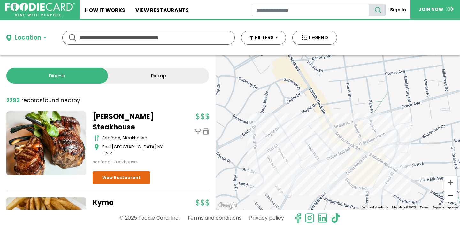
click at [450, 197] on button "Zoom out" at bounding box center [450, 195] width 13 height 13
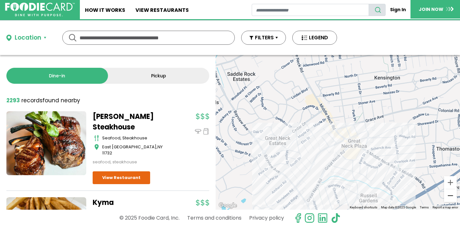
click at [450, 197] on button "Zoom out" at bounding box center [450, 195] width 13 height 13
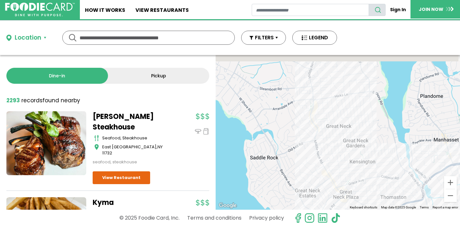
drag, startPoint x: 373, startPoint y: 112, endPoint x: 373, endPoint y: 170, distance: 57.9
click at [373, 170] on div at bounding box center [338, 132] width 245 height 155
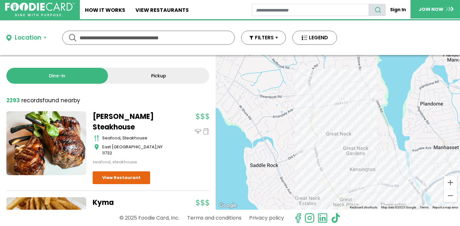
click at [316, 127] on div at bounding box center [338, 132] width 245 height 155
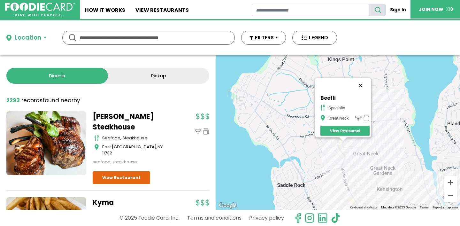
click at [364, 80] on button "Close" at bounding box center [360, 85] width 15 height 15
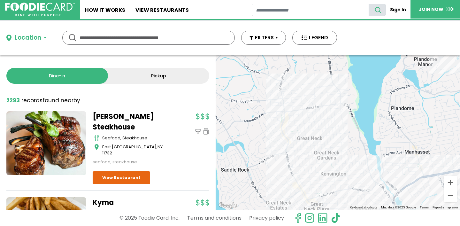
drag, startPoint x: 389, startPoint y: 139, endPoint x: 287, endPoint y: 86, distance: 115.0
click at [287, 86] on div at bounding box center [338, 132] width 245 height 155
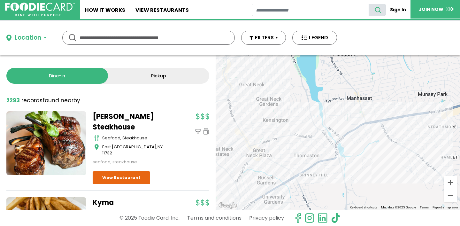
click at [367, 110] on div at bounding box center [338, 132] width 245 height 155
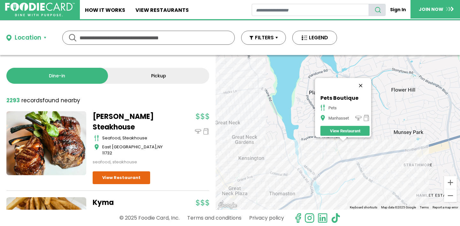
click at [363, 81] on button "Close" at bounding box center [360, 85] width 15 height 15
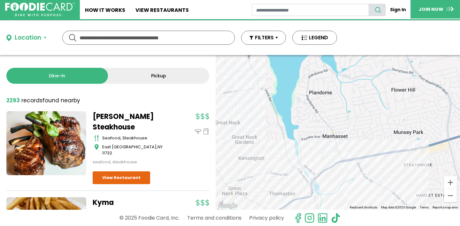
click at [373, 161] on div at bounding box center [338, 132] width 245 height 155
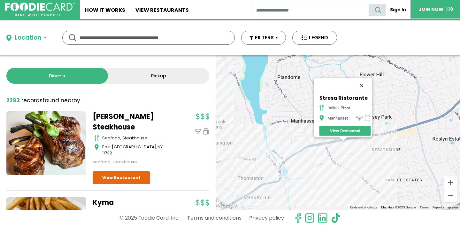
click at [364, 81] on button "Close" at bounding box center [361, 85] width 15 height 15
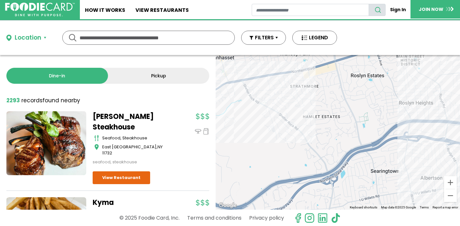
drag, startPoint x: 365, startPoint y: 153, endPoint x: 283, endPoint y: 89, distance: 104.7
click at [281, 89] on div at bounding box center [338, 132] width 245 height 155
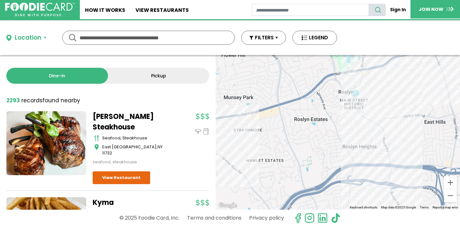
drag, startPoint x: 363, startPoint y: 105, endPoint x: 310, endPoint y: 150, distance: 70.1
click at [310, 151] on div at bounding box center [338, 132] width 245 height 155
click at [363, 85] on div at bounding box center [338, 132] width 245 height 155
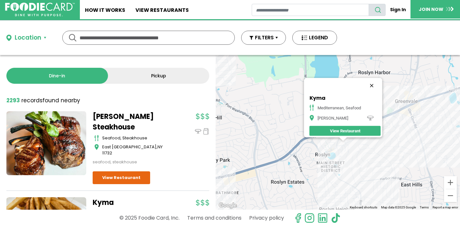
click at [375, 82] on button "Close" at bounding box center [371, 85] width 15 height 15
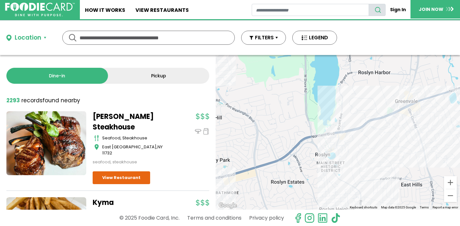
click at [337, 159] on div at bounding box center [338, 132] width 245 height 155
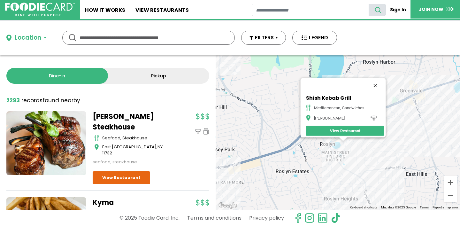
click at [379, 83] on button "Close" at bounding box center [375, 85] width 15 height 15
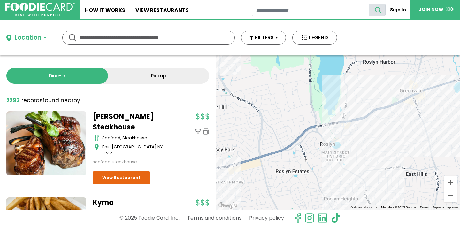
click at [336, 146] on div at bounding box center [338, 132] width 245 height 155
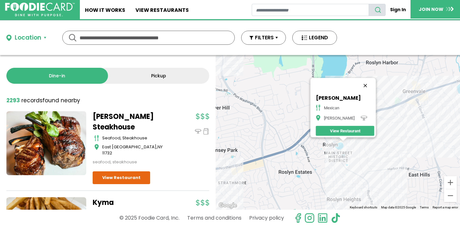
click at [367, 81] on button "Close" at bounding box center [365, 85] width 15 height 15
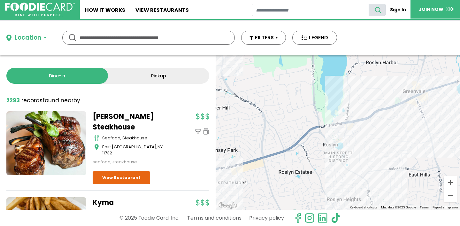
click at [420, 97] on div at bounding box center [338, 132] width 245 height 155
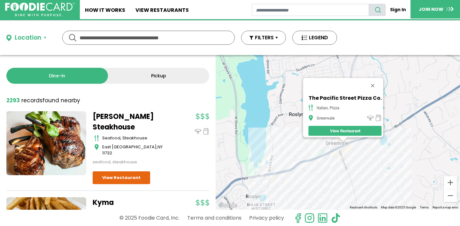
click at [348, 165] on div "The Pacific Street Pizza Co. italian, pizza Greenvale View Restaurant" at bounding box center [338, 132] width 245 height 155
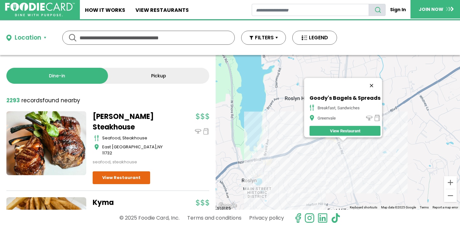
click at [373, 82] on button "Close" at bounding box center [371, 85] width 15 height 15
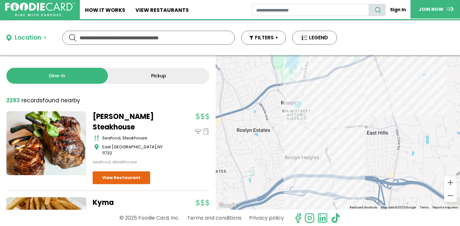
drag, startPoint x: 357, startPoint y: 155, endPoint x: 398, endPoint y: 66, distance: 98.3
click at [398, 68] on div at bounding box center [338, 132] width 245 height 155
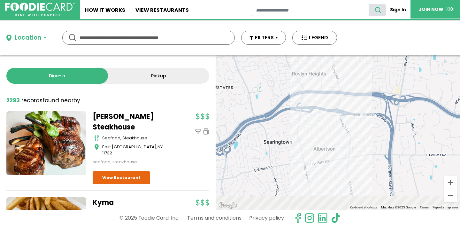
drag, startPoint x: 370, startPoint y: 126, endPoint x: 374, endPoint y: 55, distance: 71.8
click at [374, 55] on div at bounding box center [338, 132] width 245 height 155
click at [299, 76] on div at bounding box center [338, 132] width 245 height 155
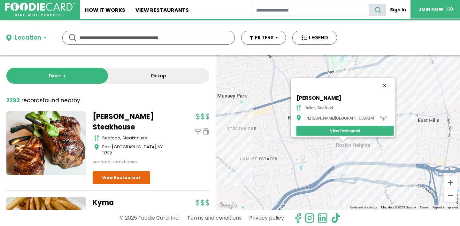
click at [377, 81] on button "Close" at bounding box center [384, 85] width 15 height 15
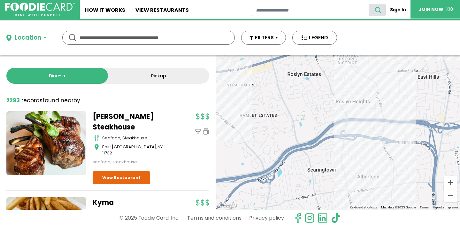
drag, startPoint x: 368, startPoint y: 118, endPoint x: 364, endPoint y: 35, distance: 83.8
click at [364, 34] on div "Location Use my current location Search by Region [US_STATE] 1988 restaurants […" at bounding box center [230, 123] width 460 height 206
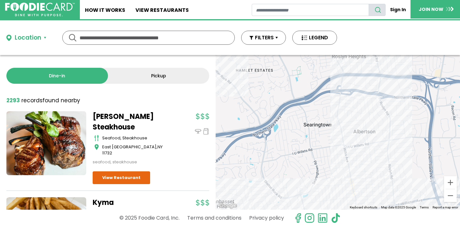
click at [348, 103] on div at bounding box center [338, 132] width 245 height 155
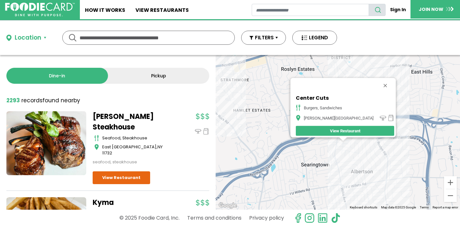
click at [342, 151] on div "Center Cuts burgers, sandwiches [PERSON_NAME][GEOGRAPHIC_DATA] View Restaurant" at bounding box center [338, 132] width 245 height 155
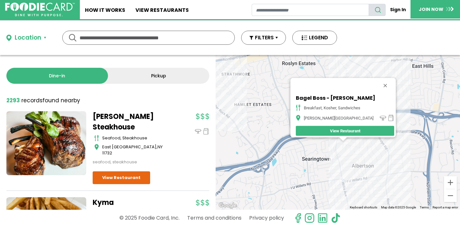
click at [342, 155] on div "Bagel Boss - [PERSON_NAME] breakfast, [GEOGRAPHIC_DATA], sandwiches [PERSON_NAM…" at bounding box center [338, 132] width 245 height 155
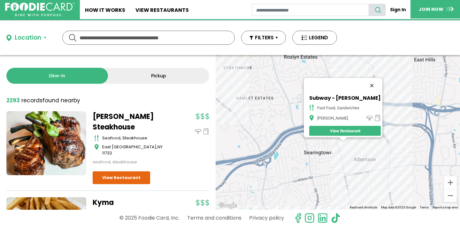
click at [374, 80] on button "Close" at bounding box center [372, 85] width 15 height 15
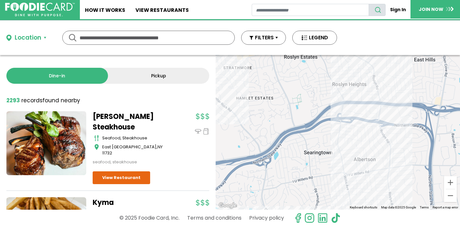
click at [349, 175] on div at bounding box center [338, 132] width 245 height 155
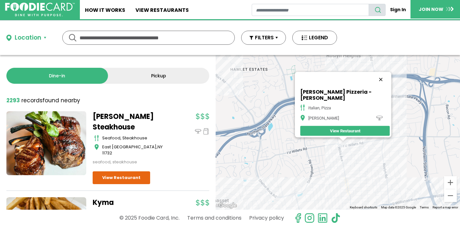
click at [377, 82] on button "Close" at bounding box center [380, 79] width 15 height 15
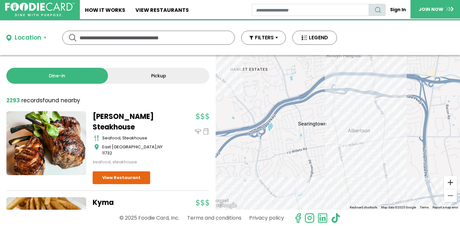
click at [450, 181] on button "Zoom in" at bounding box center [450, 182] width 13 height 13
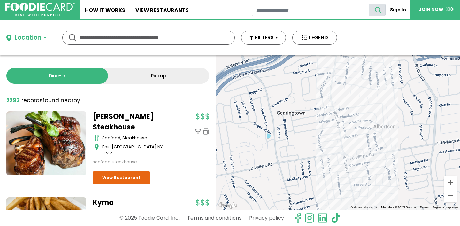
drag, startPoint x: 320, startPoint y: 152, endPoint x: 449, endPoint y: 117, distance: 133.9
click at [449, 117] on div at bounding box center [338, 132] width 245 height 155
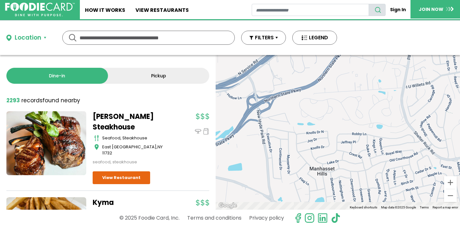
drag, startPoint x: 341, startPoint y: 142, endPoint x: 419, endPoint y: 75, distance: 102.7
click at [419, 75] on div at bounding box center [338, 132] width 245 height 155
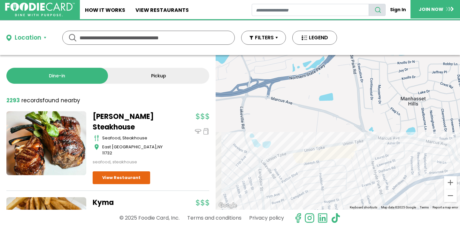
drag, startPoint x: 322, startPoint y: 135, endPoint x: 418, endPoint y: 61, distance: 120.7
click at [418, 61] on div at bounding box center [338, 132] width 245 height 155
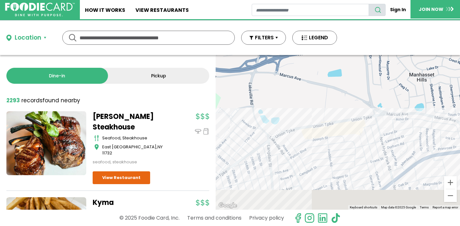
drag, startPoint x: 371, startPoint y: 121, endPoint x: 380, endPoint y: 92, distance: 29.8
click at [380, 92] on div at bounding box center [338, 132] width 245 height 155
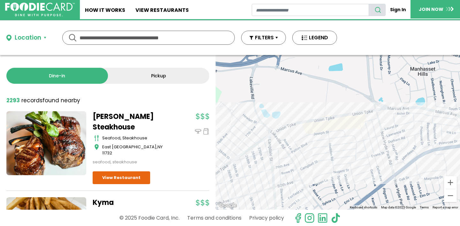
click at [362, 114] on div at bounding box center [338, 132] width 245 height 155
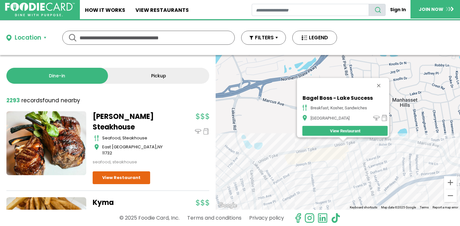
click at [341, 156] on div "Bagel Boss - [GEOGRAPHIC_DATA] breakfast, [GEOGRAPHIC_DATA], sandwiches [GEOGRA…" at bounding box center [338, 132] width 245 height 155
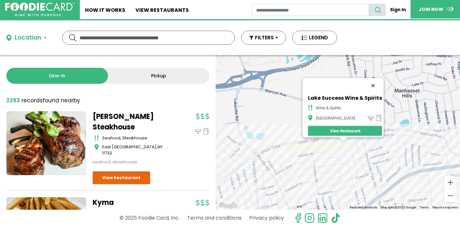
click at [376, 82] on button "Close" at bounding box center [373, 85] width 15 height 15
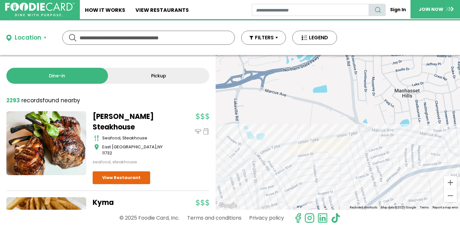
click at [252, 164] on div at bounding box center [338, 132] width 245 height 155
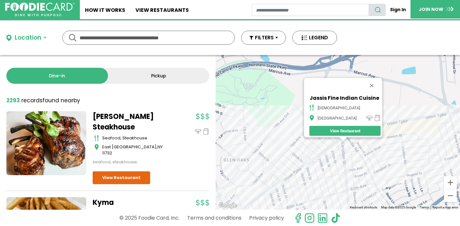
click at [348, 146] on div "Jassis Fine Indian Cuisine indian [GEOGRAPHIC_DATA] View Restaurant" at bounding box center [338, 132] width 245 height 155
click at [349, 144] on div "Jassis Fine Indian Cuisine indian [GEOGRAPHIC_DATA] View Restaurant" at bounding box center [338, 132] width 245 height 155
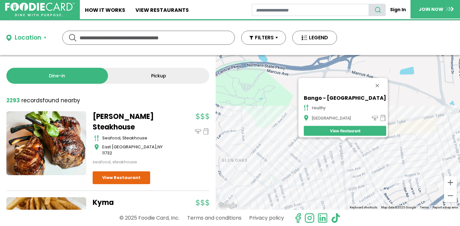
click at [347, 144] on div "Bango - [GEOGRAPHIC_DATA] healthy [GEOGRAPHIC_DATA] View Restaurant" at bounding box center [338, 132] width 245 height 155
click at [370, 81] on button "Close" at bounding box center [377, 85] width 15 height 15
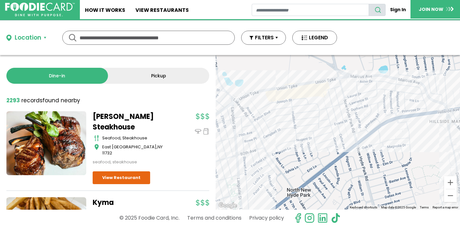
drag, startPoint x: 415, startPoint y: 176, endPoint x: 301, endPoint y: 136, distance: 120.6
click at [301, 136] on div at bounding box center [338, 132] width 245 height 155
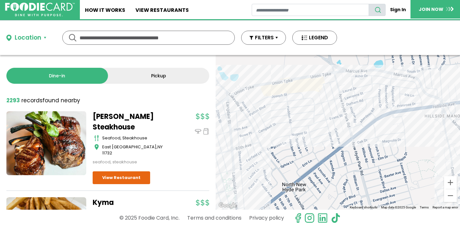
click at [366, 137] on div at bounding box center [338, 132] width 245 height 155
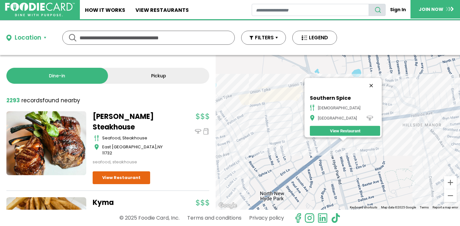
click at [366, 81] on button "Close" at bounding box center [371, 85] width 15 height 15
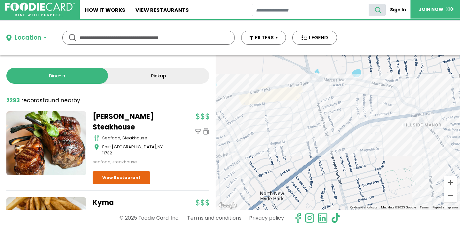
click at [427, 139] on div at bounding box center [338, 132] width 245 height 155
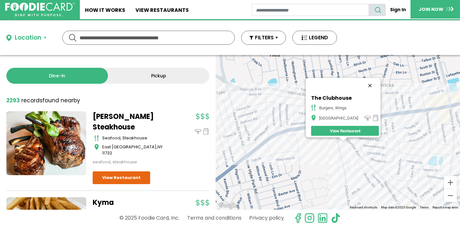
click at [368, 80] on button "Close" at bounding box center [370, 85] width 15 height 15
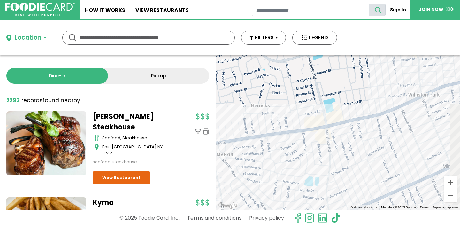
drag, startPoint x: 381, startPoint y: 126, endPoint x: 255, endPoint y: 147, distance: 128.1
click at [254, 147] on div at bounding box center [338, 132] width 245 height 155
click at [317, 138] on div at bounding box center [338, 132] width 245 height 155
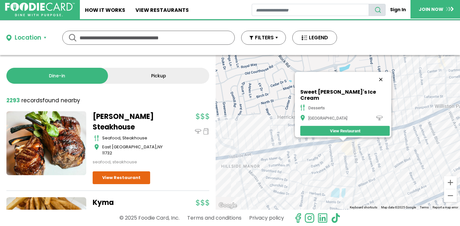
click at [374, 82] on button "Close" at bounding box center [380, 79] width 15 height 15
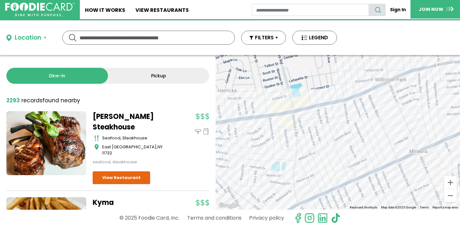
drag, startPoint x: 405, startPoint y: 126, endPoint x: 322, endPoint y: 92, distance: 89.4
click at [322, 94] on div at bounding box center [338, 132] width 245 height 155
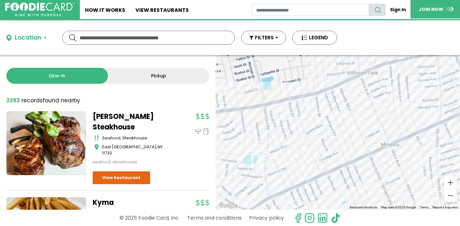
click at [364, 76] on div at bounding box center [338, 132] width 245 height 155
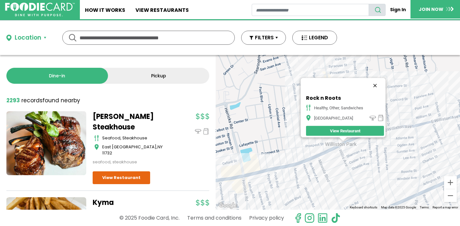
click at [378, 81] on button "Close" at bounding box center [375, 85] width 15 height 15
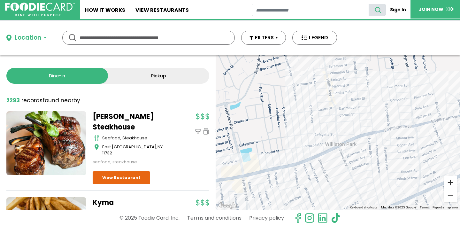
click at [453, 181] on button "Zoom in" at bounding box center [450, 182] width 13 height 13
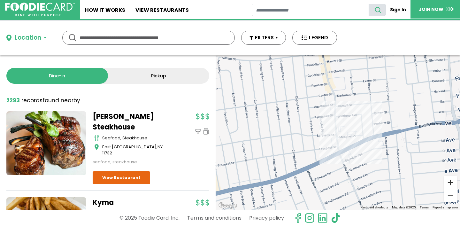
click at [453, 181] on button "Zoom in" at bounding box center [450, 182] width 13 height 13
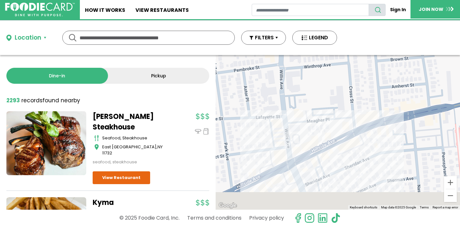
drag, startPoint x: 418, startPoint y: 179, endPoint x: 338, endPoint y: 145, distance: 87.1
click at [337, 145] on div at bounding box center [338, 132] width 245 height 155
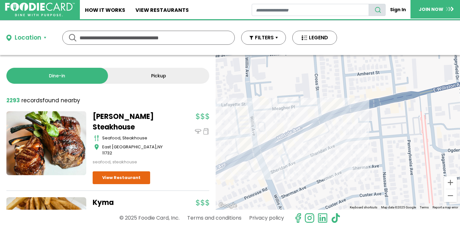
click at [332, 126] on div at bounding box center [338, 132] width 245 height 155
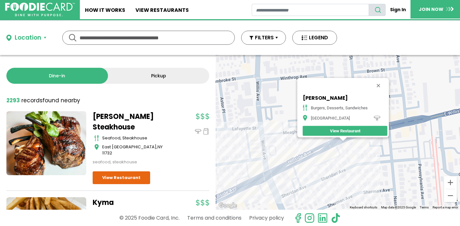
click at [349, 144] on div "[PERSON_NAME] burgers, desserts, sandwiches [GEOGRAPHIC_DATA]" at bounding box center [338, 132] width 245 height 155
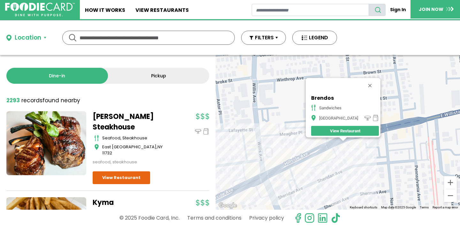
click at [350, 145] on div "Brendos sandwiches [GEOGRAPHIC_DATA]" at bounding box center [338, 132] width 245 height 155
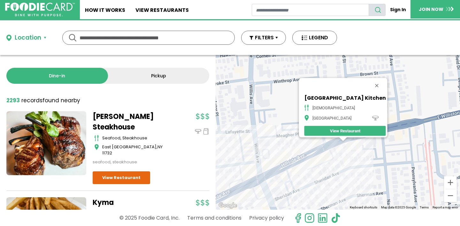
click at [350, 144] on div "[GEOGRAPHIC_DATA] Kitchen indian [GEOGRAPHIC_DATA] View Restaurant" at bounding box center [338, 132] width 245 height 155
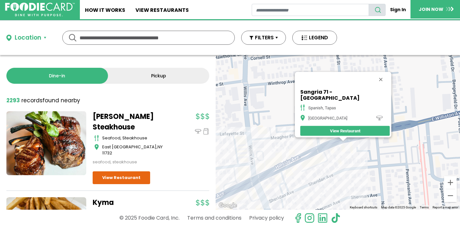
click at [349, 145] on div "Sangria 71 - [GEOGRAPHIC_DATA], tapas [GEOGRAPHIC_DATA] View Restaurant" at bounding box center [338, 132] width 245 height 155
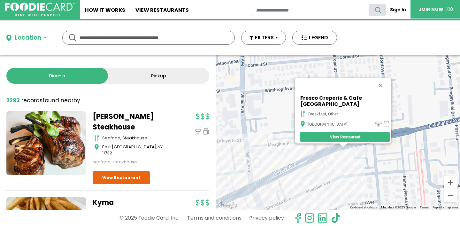
click at [343, 153] on div "Fresco Creperie & Cafe [GEOGRAPHIC_DATA] breakfast, other [GEOGRAPHIC_DATA]" at bounding box center [338, 132] width 245 height 155
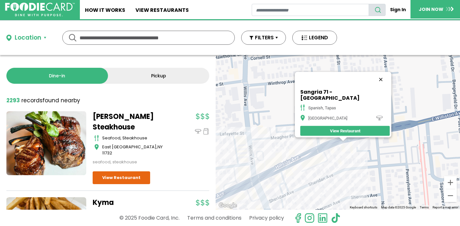
click at [373, 81] on button "Close" at bounding box center [380, 79] width 15 height 15
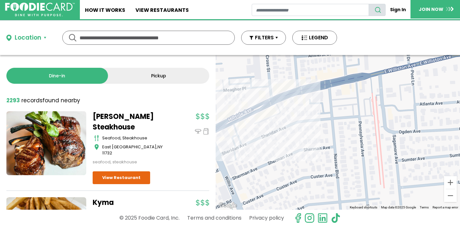
drag, startPoint x: 369, startPoint y: 171, endPoint x: 315, endPoint y: 118, distance: 75.5
click at [315, 118] on div at bounding box center [338, 132] width 245 height 155
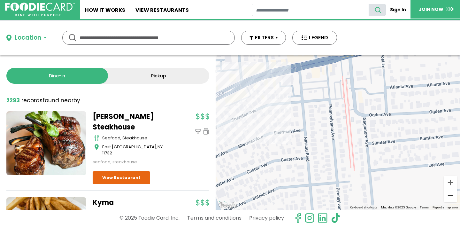
click at [450, 197] on button "Zoom out" at bounding box center [450, 195] width 13 height 13
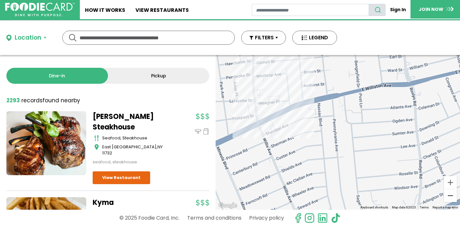
click at [450, 197] on button "Zoom out" at bounding box center [450, 195] width 13 height 13
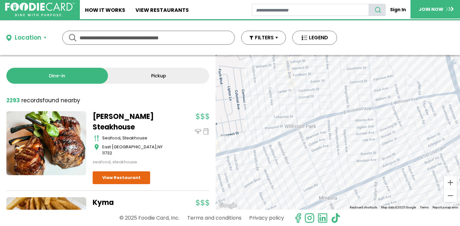
click at [349, 194] on div at bounding box center [338, 132] width 245 height 155
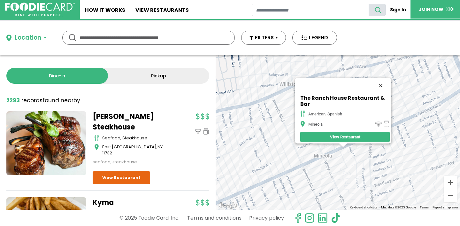
click at [383, 80] on button "Close" at bounding box center [380, 85] width 15 height 15
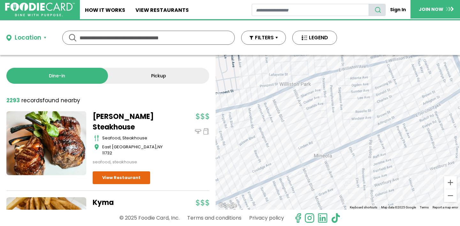
drag, startPoint x: 384, startPoint y: 145, endPoint x: 359, endPoint y: 122, distance: 33.5
click at [359, 122] on div at bounding box center [338, 132] width 245 height 155
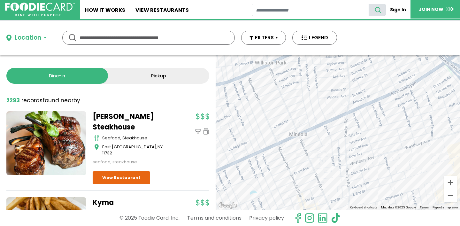
click at [277, 150] on div at bounding box center [338, 132] width 245 height 155
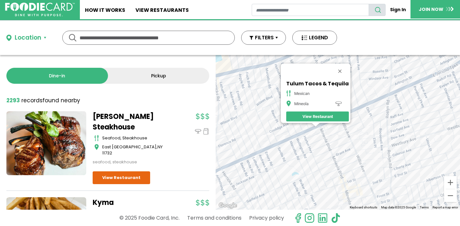
drag, startPoint x: 351, startPoint y: 169, endPoint x: 321, endPoint y: 153, distance: 34.0
click at [321, 153] on div "Tulum Tacos & Tequila mexican Mineola View Restaurant" at bounding box center [338, 132] width 245 height 155
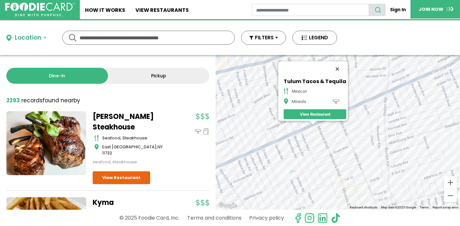
click at [339, 65] on button "Close" at bounding box center [337, 68] width 15 height 15
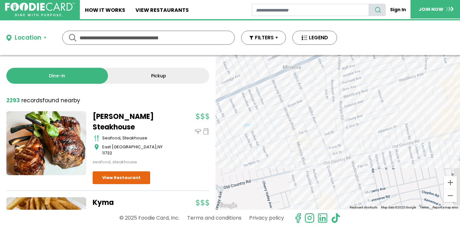
drag, startPoint x: 337, startPoint y: 153, endPoint x: 291, endPoint y: 104, distance: 67.0
click at [291, 105] on div at bounding box center [338, 132] width 245 height 155
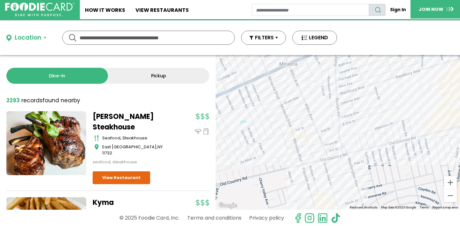
click at [314, 140] on div at bounding box center [338, 132] width 245 height 155
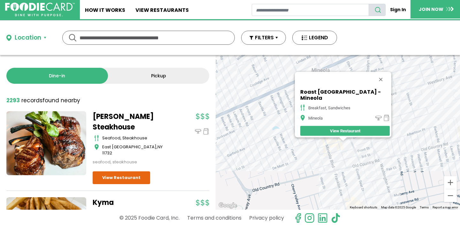
click at [329, 145] on div "Roast [GEOGRAPHIC_DATA] - Mineola breakfast, sandwiches Mineola View Restaurant" at bounding box center [338, 132] width 245 height 155
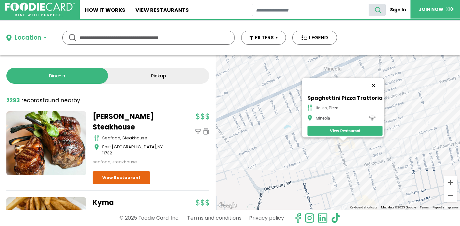
click at [373, 81] on button "Close" at bounding box center [373, 85] width 15 height 15
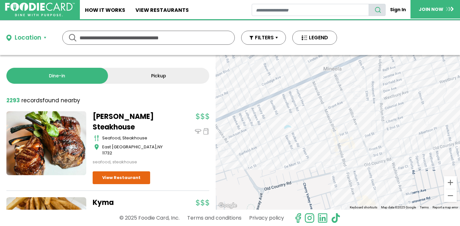
click at [343, 140] on div at bounding box center [338, 132] width 245 height 155
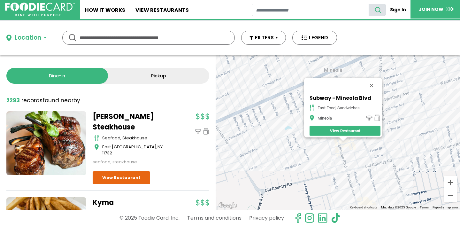
click at [344, 148] on div "Subway - Mineola Blvd fast food, sandwiches Mineola View Restaurant" at bounding box center [338, 132] width 245 height 155
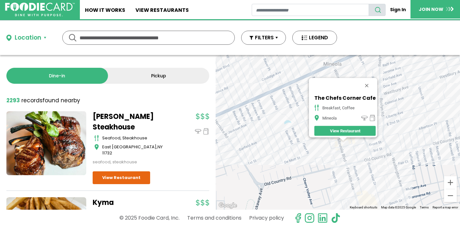
click at [342, 151] on div "The Chefs Corner Cafe breakfast, coffee Mineola View Restaurant" at bounding box center [338, 132] width 245 height 155
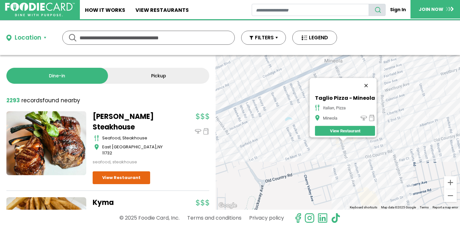
click at [367, 82] on button "Close" at bounding box center [366, 85] width 15 height 15
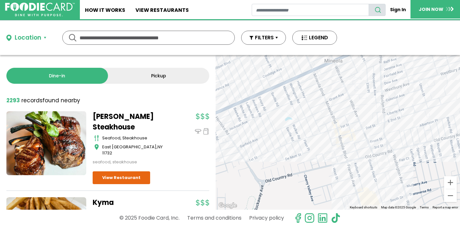
click at [416, 156] on div at bounding box center [338, 132] width 245 height 155
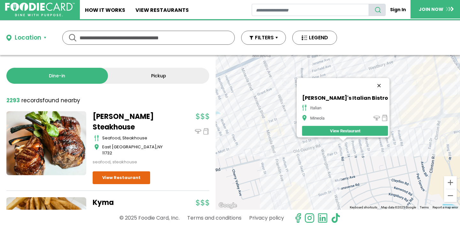
click at [372, 81] on button "Close" at bounding box center [379, 85] width 15 height 15
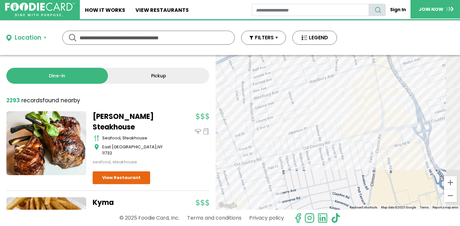
drag, startPoint x: 386, startPoint y: 158, endPoint x: 321, endPoint y: 172, distance: 65.8
click at [321, 174] on div at bounding box center [338, 132] width 245 height 155
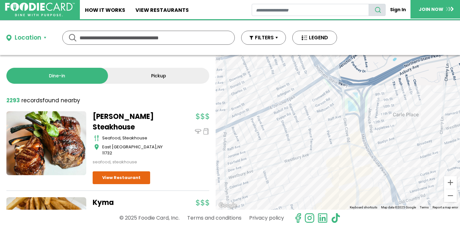
drag, startPoint x: 324, startPoint y: 123, endPoint x: 303, endPoint y: 200, distance: 79.3
click at [303, 202] on div at bounding box center [338, 132] width 245 height 155
click at [317, 88] on div at bounding box center [338, 132] width 245 height 155
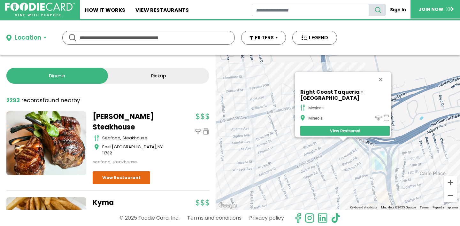
click at [339, 140] on div at bounding box center [343, 139] width 8 height 4
click at [340, 141] on div at bounding box center [343, 139] width 8 height 4
click at [379, 80] on button "Close" at bounding box center [380, 79] width 15 height 15
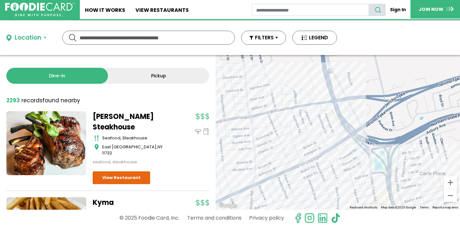
click at [341, 138] on div at bounding box center [338, 132] width 245 height 155
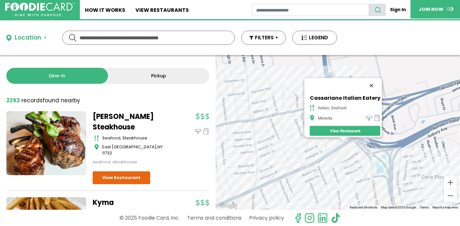
click at [372, 81] on button "Close" at bounding box center [371, 85] width 15 height 15
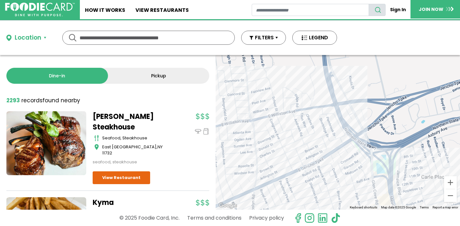
drag, startPoint x: 375, startPoint y: 155, endPoint x: 375, endPoint y: 179, distance: 24.6
click at [375, 179] on div at bounding box center [338, 132] width 245 height 155
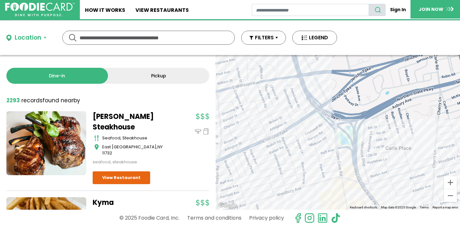
drag, startPoint x: 388, startPoint y: 169, endPoint x: 352, endPoint y: 99, distance: 79.1
click at [352, 99] on div at bounding box center [338, 132] width 245 height 155
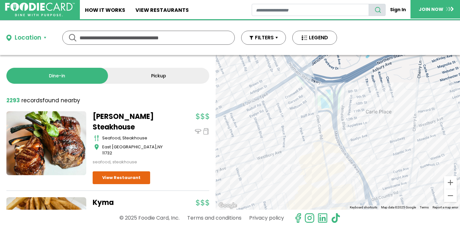
drag, startPoint x: 356, startPoint y: 127, endPoint x: 333, endPoint y: 80, distance: 52.8
click at [333, 80] on div at bounding box center [338, 132] width 245 height 155
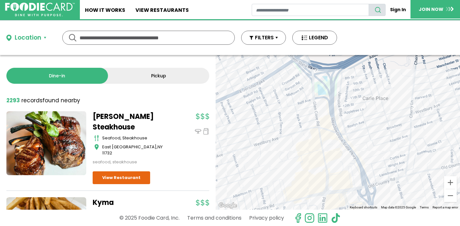
click at [323, 157] on div at bounding box center [338, 132] width 245 height 155
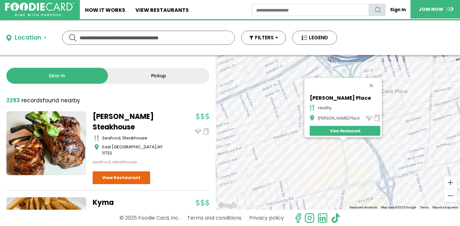
click at [354, 147] on div "[PERSON_NAME] Place healthy [PERSON_NAME][GEOGRAPHIC_DATA] View Restaurant" at bounding box center [338, 132] width 245 height 155
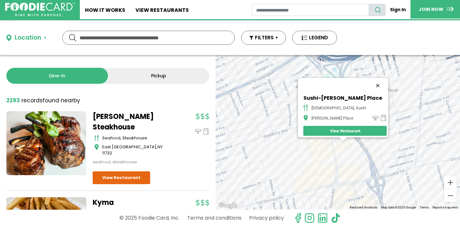
click at [370, 80] on button "Close" at bounding box center [377, 85] width 15 height 15
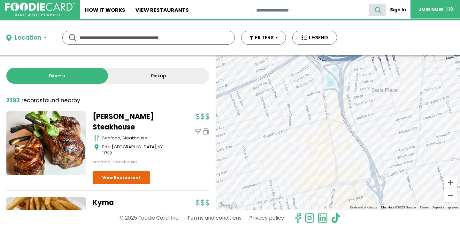
click at [413, 112] on div at bounding box center [338, 132] width 245 height 155
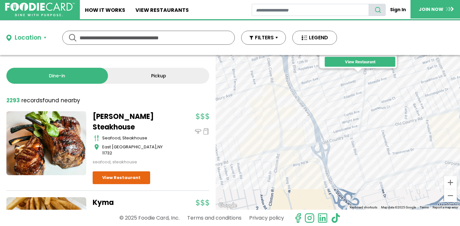
drag, startPoint x: 330, startPoint y: 175, endPoint x: 345, endPoint y: 105, distance: 71.9
click at [345, 105] on div "Cafe [PERSON_NAME] italian, sandwiches [PERSON_NAME][GEOGRAPHIC_DATA] View Rest…" at bounding box center [338, 132] width 245 height 155
click at [258, 150] on div "Cafe [PERSON_NAME] italian, sandwiches [PERSON_NAME][GEOGRAPHIC_DATA] View Rest…" at bounding box center [338, 132] width 245 height 155
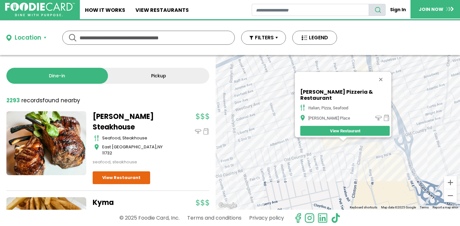
click at [341, 147] on div "[PERSON_NAME] Pizzeria & Restaurant Italian, Pizza, Seafood [PERSON_NAME] Place…" at bounding box center [338, 132] width 245 height 155
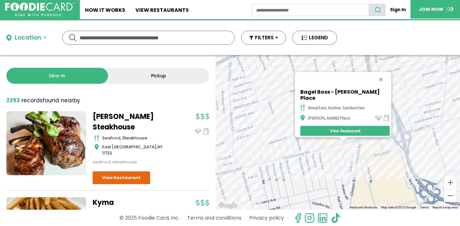
click at [345, 152] on div "Bagel Boss - [PERSON_NAME] Place breakfast, [GEOGRAPHIC_DATA], sandwiches [PERS…" at bounding box center [338, 132] width 245 height 155
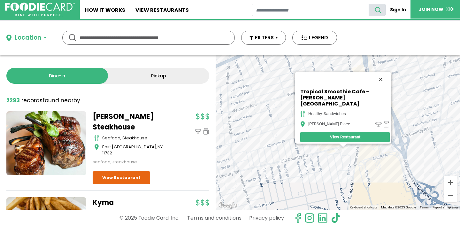
click at [385, 81] on button "Close" at bounding box center [380, 79] width 15 height 15
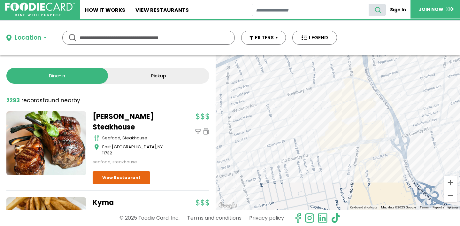
click at [346, 153] on div at bounding box center [338, 132] width 245 height 155
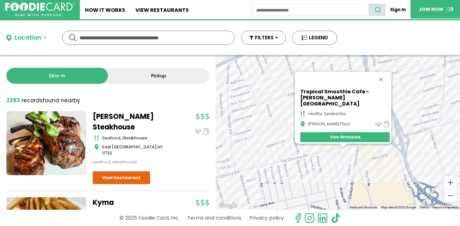
click at [263, 176] on div "Tropical Smoothie Cafe - [PERSON_NAME] Place healthy, sandwiches [PERSON_NAME] …" at bounding box center [338, 132] width 245 height 155
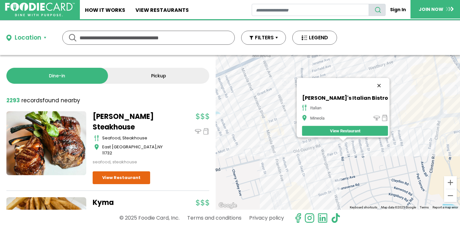
click at [372, 82] on button "Close" at bounding box center [379, 85] width 15 height 15
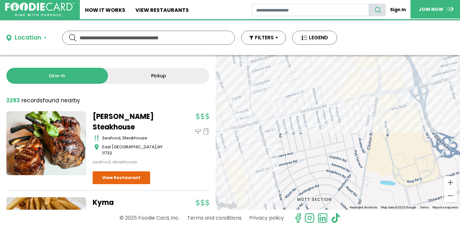
drag, startPoint x: 398, startPoint y: 156, endPoint x: 320, endPoint y: 137, distance: 80.2
click at [320, 137] on div at bounding box center [338, 132] width 245 height 155
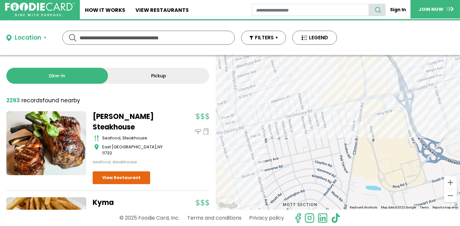
click at [385, 103] on div at bounding box center [338, 132] width 245 height 155
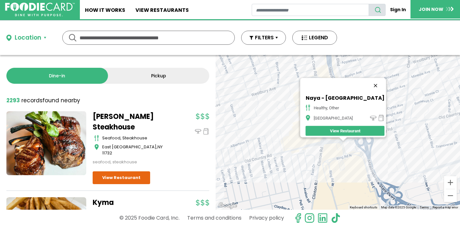
click at [368, 81] on button "Close" at bounding box center [375, 85] width 15 height 15
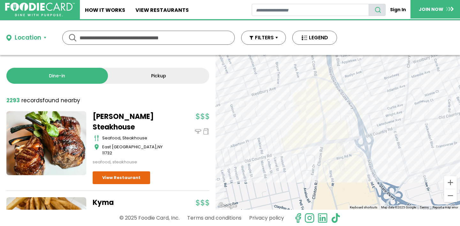
click at [356, 134] on div at bounding box center [338, 132] width 245 height 155
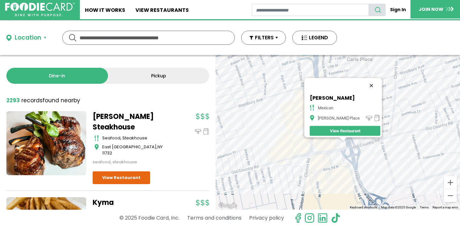
click at [365, 81] on button "Close" at bounding box center [371, 85] width 15 height 15
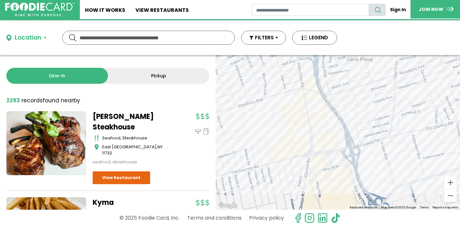
click at [322, 115] on div at bounding box center [338, 132] width 245 height 155
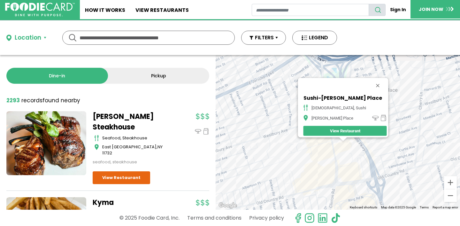
click at [405, 177] on div "Sushi-[PERSON_NAME] Place japanese, sushi [PERSON_NAME] Place View Restaurant" at bounding box center [338, 132] width 245 height 155
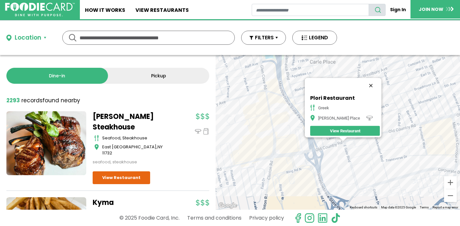
click at [364, 82] on button "Close" at bounding box center [371, 85] width 15 height 15
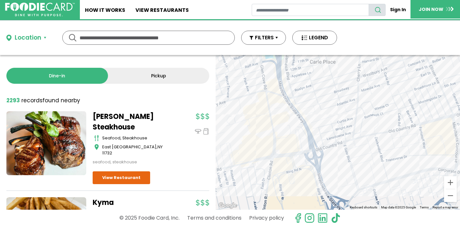
click at [366, 166] on div at bounding box center [338, 132] width 245 height 155
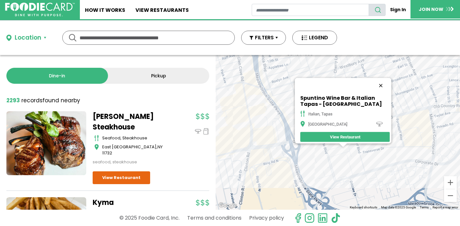
click at [384, 81] on button "Close" at bounding box center [380, 85] width 15 height 15
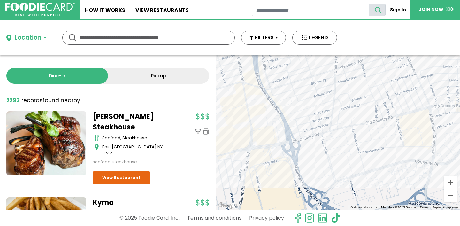
click at [407, 119] on div at bounding box center [338, 132] width 245 height 155
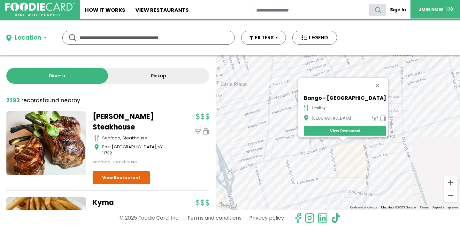
click at [350, 144] on div "[GEOGRAPHIC_DATA] - [GEOGRAPHIC_DATA] healthy [GEOGRAPHIC_DATA] View Restaurant" at bounding box center [338, 132] width 245 height 155
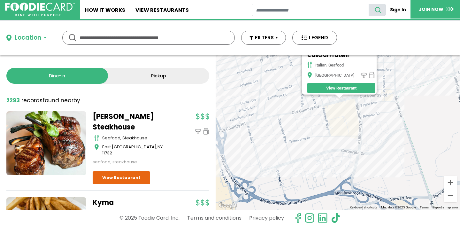
drag, startPoint x: 340, startPoint y: 160, endPoint x: 336, endPoint y: 115, distance: 44.3
click at [336, 115] on div "Casa di Fratelli Italian, Seafood Westbury View Restaurant" at bounding box center [338, 132] width 245 height 155
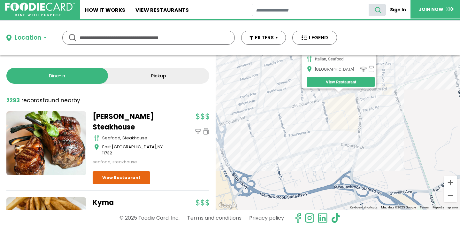
click at [353, 145] on div "Casa di Fratelli Italian, Seafood Westbury View Restaurant" at bounding box center [338, 132] width 245 height 155
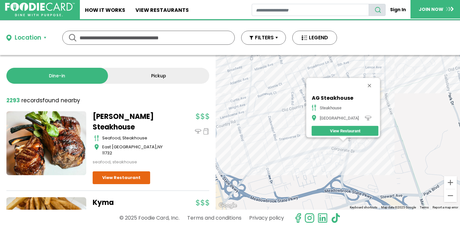
click at [308, 161] on div "AG Steakhouse steakhouse [GEOGRAPHIC_DATA]" at bounding box center [338, 132] width 245 height 155
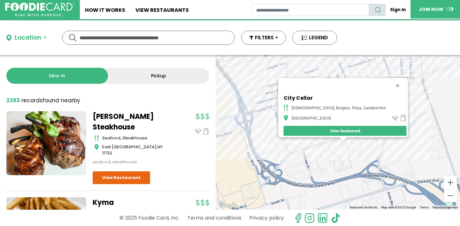
click at [424, 87] on div "City Cellar american, burgers, pizza, sandwiches [GEOGRAPHIC_DATA]" at bounding box center [338, 132] width 245 height 155
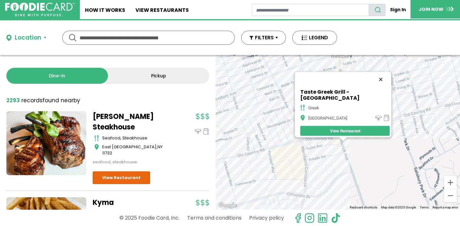
click at [375, 81] on button "Close" at bounding box center [380, 79] width 15 height 15
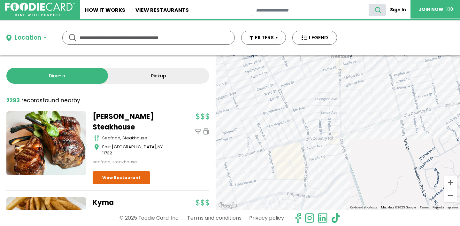
click at [342, 73] on div at bounding box center [338, 132] width 245 height 155
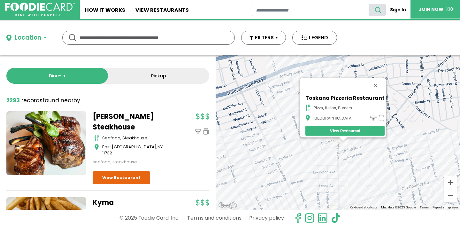
click at [377, 81] on button "Close" at bounding box center [375, 85] width 15 height 15
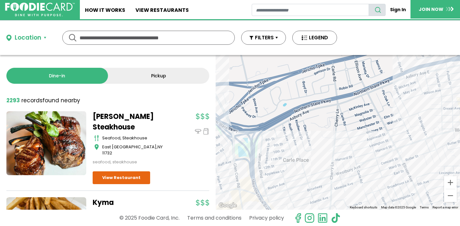
drag, startPoint x: 305, startPoint y: 93, endPoint x: 439, endPoint y: 88, distance: 134.1
click at [439, 89] on div at bounding box center [338, 132] width 245 height 155
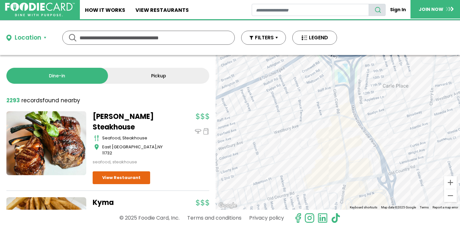
drag, startPoint x: 283, startPoint y: 146, endPoint x: 378, endPoint y: 83, distance: 114.1
click at [378, 83] on div at bounding box center [338, 132] width 245 height 155
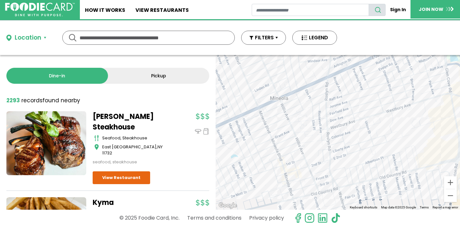
drag, startPoint x: 300, startPoint y: 137, endPoint x: 406, endPoint y: 118, distance: 107.5
click at [406, 118] on div at bounding box center [338, 132] width 245 height 155
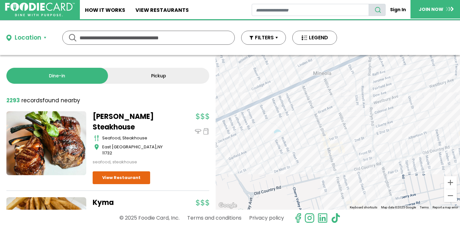
drag, startPoint x: 351, startPoint y: 130, endPoint x: 395, endPoint y: 105, distance: 50.4
click at [395, 105] on div at bounding box center [338, 132] width 245 height 155
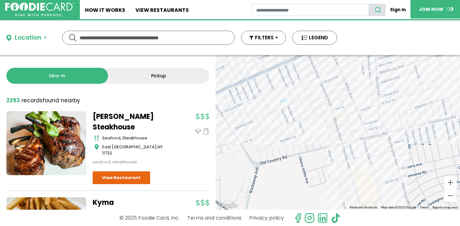
drag, startPoint x: 334, startPoint y: 127, endPoint x: 340, endPoint y: 93, distance: 34.2
click at [339, 93] on div at bounding box center [338, 132] width 245 height 155
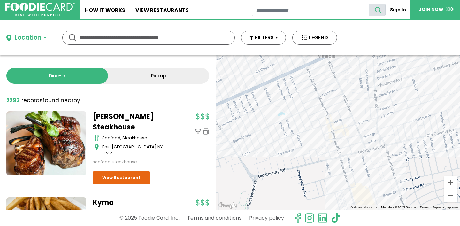
drag, startPoint x: 321, startPoint y: 90, endPoint x: 321, endPoint y: 105, distance: 14.4
click at [321, 107] on div at bounding box center [338, 132] width 245 height 155
click at [302, 77] on div at bounding box center [338, 132] width 245 height 155
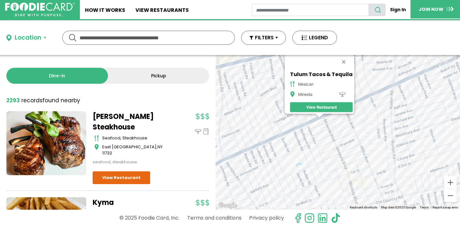
drag, startPoint x: 347, startPoint y: 171, endPoint x: 303, endPoint y: 108, distance: 76.9
click at [303, 108] on div "Tulum Tacos & Tequila mexican Mineola View Restaurant" at bounding box center [338, 132] width 245 height 155
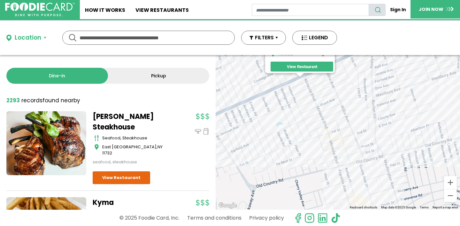
click at [347, 142] on div "Tulum Tacos & Tequila mexican Mineola View Restaurant" at bounding box center [338, 132] width 245 height 155
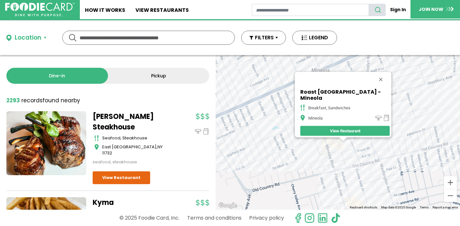
click at [358, 154] on div "Roast [GEOGRAPHIC_DATA] - Mineola breakfast, sandwiches Mineola View Restaurant" at bounding box center [338, 132] width 245 height 155
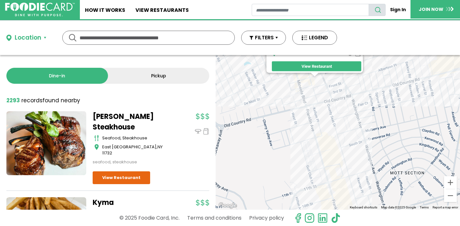
drag, startPoint x: 340, startPoint y: 163, endPoint x: 312, endPoint y: 79, distance: 88.9
click at [312, 79] on div "Roast [GEOGRAPHIC_DATA] - Mineola breakfast, sandwiches Mineola View Restaurant" at bounding box center [338, 132] width 245 height 155
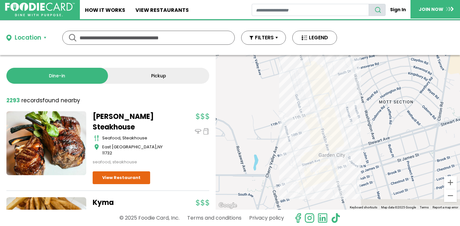
drag, startPoint x: 326, startPoint y: 138, endPoint x: 315, endPoint y: 84, distance: 55.6
click at [315, 84] on div "Roast [GEOGRAPHIC_DATA] - Mineola breakfast, sandwiches Mineola View Restaurant" at bounding box center [338, 132] width 245 height 155
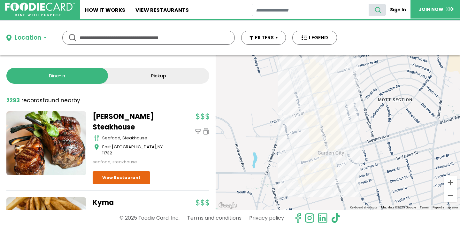
click at [323, 98] on div "Roast [GEOGRAPHIC_DATA] - Mineola breakfast, sandwiches Mineola View Restaurant" at bounding box center [338, 132] width 245 height 155
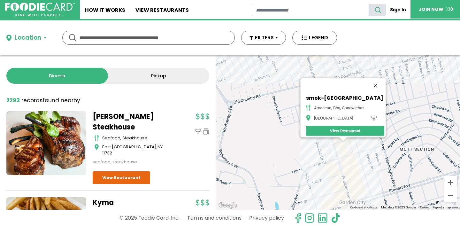
click at [377, 82] on button "Close" at bounding box center [375, 85] width 15 height 15
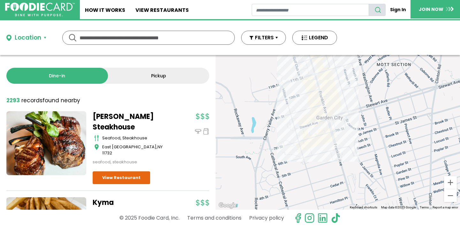
drag, startPoint x: 360, startPoint y: 142, endPoint x: 337, endPoint y: 55, distance: 90.1
click at [337, 55] on div at bounding box center [338, 132] width 245 height 155
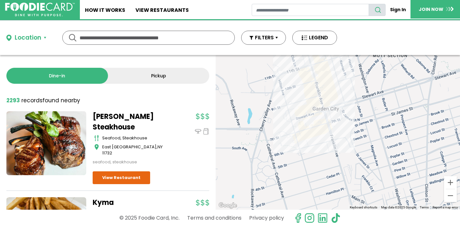
click at [325, 95] on div at bounding box center [338, 132] width 245 height 155
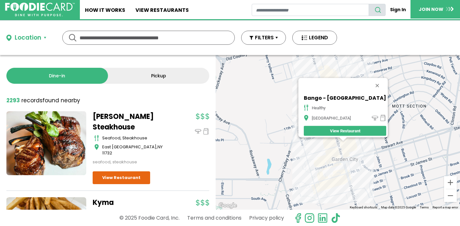
click at [341, 154] on div "Bango - [GEOGRAPHIC_DATA] healthy Garden City View Restaurant" at bounding box center [338, 132] width 245 height 155
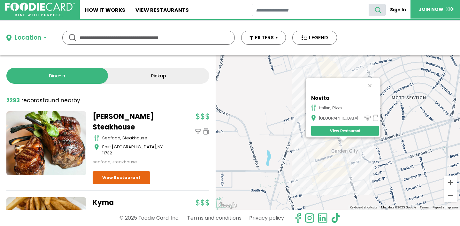
click at [347, 152] on div "Novita italian, pizza Garden City View Restaurant" at bounding box center [338, 132] width 245 height 155
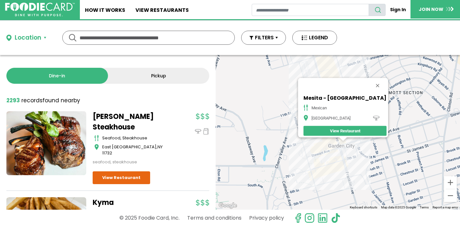
click at [341, 160] on div "Mesita - [GEOGRAPHIC_DATA] [GEOGRAPHIC_DATA] View Restaurant" at bounding box center [338, 132] width 245 height 155
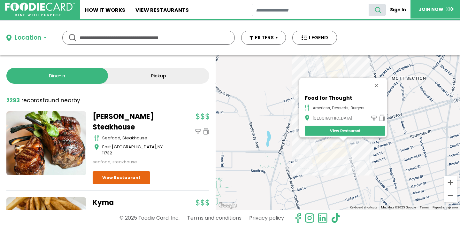
click at [343, 155] on div "Food for Thought American, Desserts, Burgers Garden City View Restaurant" at bounding box center [338, 132] width 245 height 155
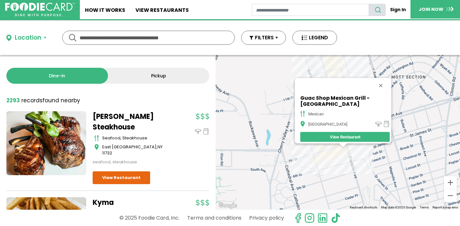
click at [352, 156] on div "Guac Shop Mexican Grill - Garden City mexican Garden City View Restaurant" at bounding box center [338, 132] width 245 height 155
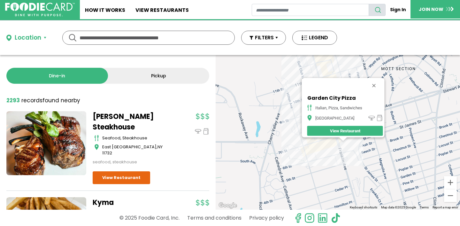
click at [341, 142] on div "Garden City Pizza italian, pizza, [GEOGRAPHIC_DATA] View Restaurant" at bounding box center [338, 132] width 245 height 155
click at [341, 141] on div at bounding box center [343, 139] width 8 height 4
click at [376, 83] on button "Close" at bounding box center [373, 85] width 15 height 15
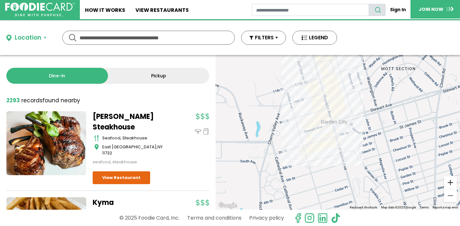
click at [451, 185] on button "Zoom in" at bounding box center [450, 182] width 13 height 13
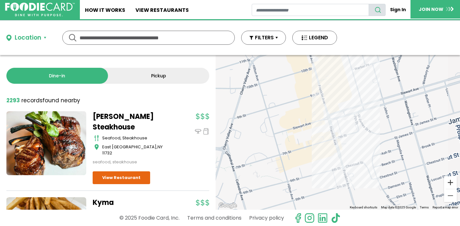
click at [451, 185] on button "Zoom in" at bounding box center [450, 182] width 13 height 13
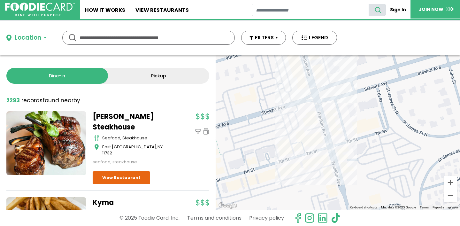
click at [339, 165] on div at bounding box center [338, 132] width 245 height 155
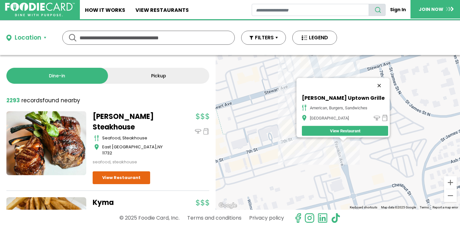
click at [382, 81] on button "Close" at bounding box center [379, 85] width 15 height 15
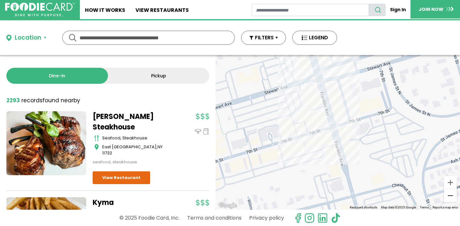
click at [453, 194] on button "Zoom out" at bounding box center [450, 195] width 13 height 13
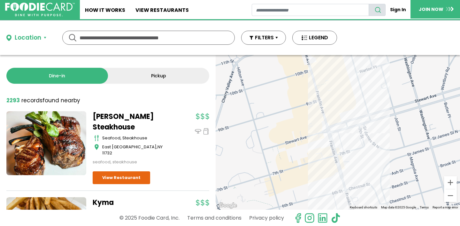
drag, startPoint x: 412, startPoint y: 137, endPoint x: 412, endPoint y: 178, distance: 41.6
click at [412, 178] on div at bounding box center [338, 132] width 245 height 155
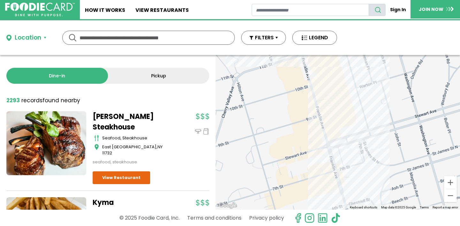
click at [323, 112] on div at bounding box center [338, 132] width 245 height 155
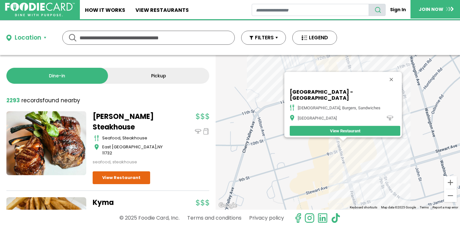
click at [342, 161] on div "Tap Room - [GEOGRAPHIC_DATA], burgers, [GEOGRAPHIC_DATA] View Restaurant" at bounding box center [338, 132] width 245 height 155
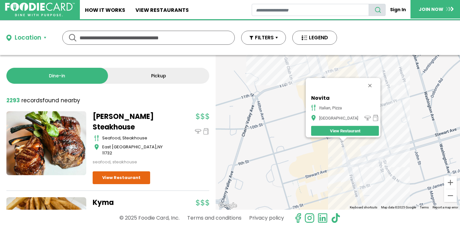
click at [349, 162] on div "Novita italian, pizza Garden City View Restaurant" at bounding box center [338, 132] width 245 height 155
click at [349, 159] on div "Novita italian, pizza Garden City View Restaurant" at bounding box center [338, 132] width 245 height 155
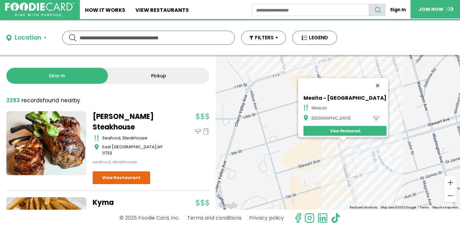
click at [370, 82] on button "Close" at bounding box center [377, 85] width 15 height 15
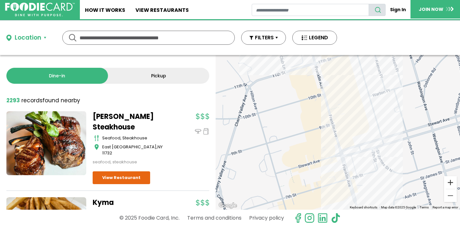
click at [452, 183] on button "Zoom in" at bounding box center [450, 182] width 13 height 13
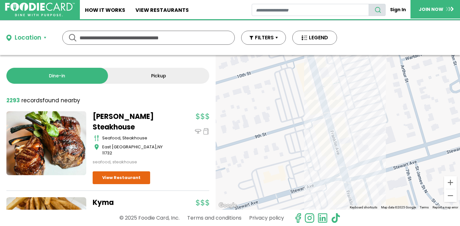
click at [343, 148] on div at bounding box center [338, 132] width 245 height 155
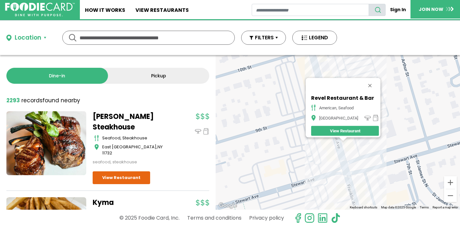
click at [323, 151] on div "Revel Restaurant & Bar American, Seafood Garden City View Restaurant" at bounding box center [338, 132] width 245 height 155
click at [370, 81] on button "Close" at bounding box center [370, 85] width 15 height 15
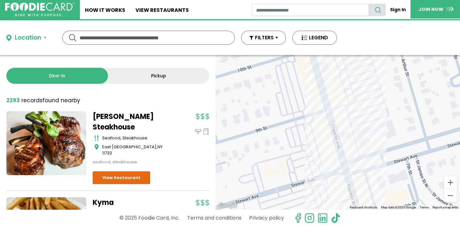
click at [330, 130] on div at bounding box center [338, 132] width 245 height 155
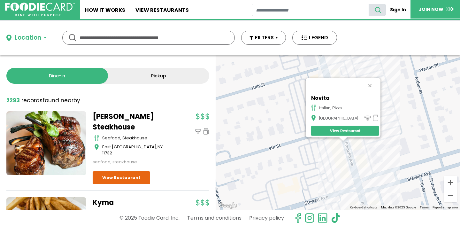
click at [314, 154] on div "Novita italian, pizza Garden City View Restaurant" at bounding box center [338, 132] width 245 height 155
click at [364, 83] on button "Close" at bounding box center [370, 85] width 15 height 15
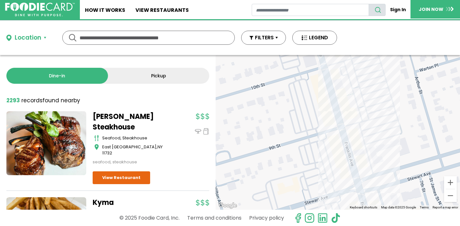
click at [342, 149] on div at bounding box center [338, 132] width 245 height 155
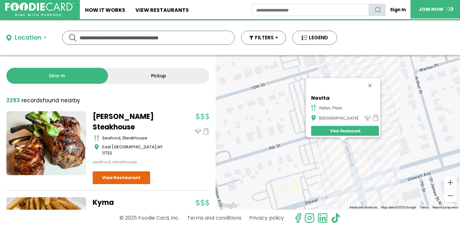
click at [358, 167] on div "Novita italian, pizza Garden City View Restaurant" at bounding box center [338, 132] width 245 height 155
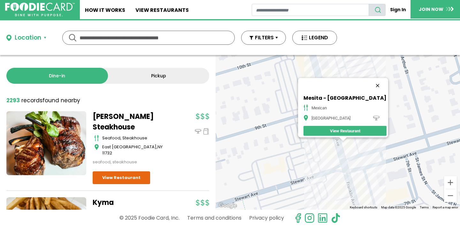
click at [370, 81] on button "Close" at bounding box center [377, 85] width 15 height 15
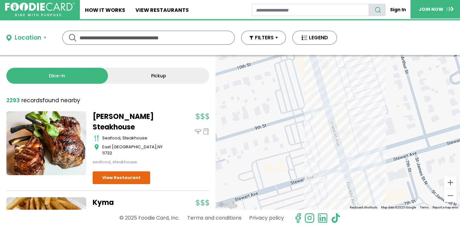
click at [342, 139] on div at bounding box center [338, 132] width 245 height 155
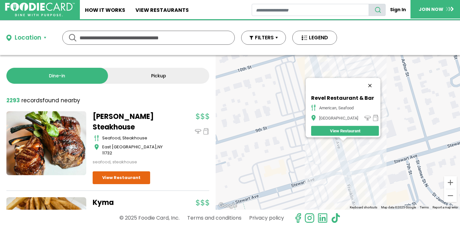
click at [372, 80] on button "Close" at bounding box center [370, 85] width 15 height 15
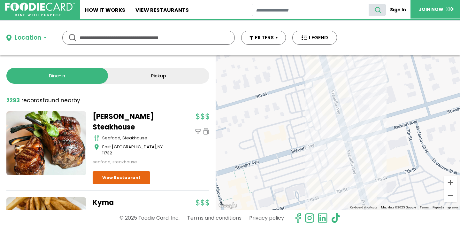
drag, startPoint x: 269, startPoint y: 164, endPoint x: 266, endPoint y: 65, distance: 98.8
click at [266, 67] on div at bounding box center [338, 132] width 245 height 155
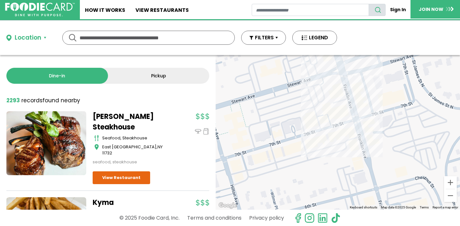
click at [327, 107] on div at bounding box center [338, 132] width 245 height 155
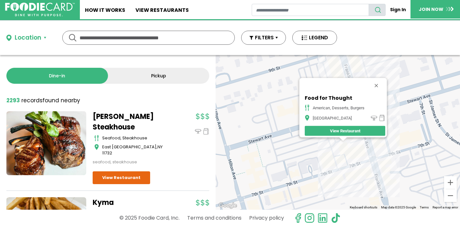
click at [342, 175] on div "Food for Thought American, Desserts, Burgers Garden City View Restaurant" at bounding box center [338, 132] width 245 height 155
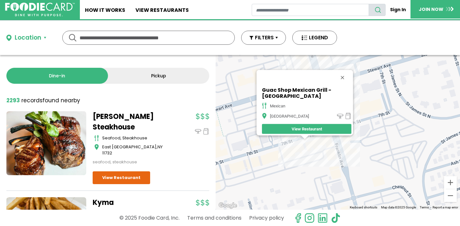
drag, startPoint x: 334, startPoint y: 177, endPoint x: 295, endPoint y: 168, distance: 39.6
click at [293, 169] on div "Guac Shop Mexican Grill - Garden City mexican Garden City View Restaurant" at bounding box center [338, 132] width 245 height 155
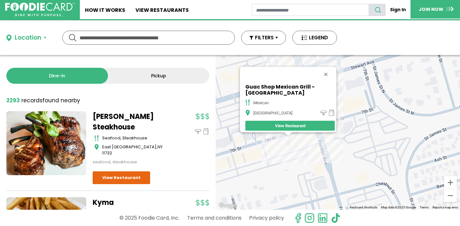
click at [332, 153] on div "Guac Shop Mexican Grill - Garden City mexican Garden City View Restaurant" at bounding box center [338, 132] width 245 height 155
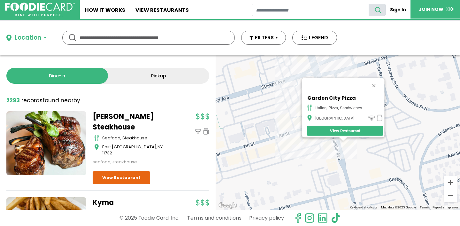
click at [325, 154] on div "Garden City Pizza italian, pizza, [GEOGRAPHIC_DATA] View Restaurant" at bounding box center [338, 132] width 245 height 155
click at [338, 141] on div "Garden City Pizza italian, pizza, [GEOGRAPHIC_DATA] View Restaurant" at bounding box center [338, 132] width 245 height 155
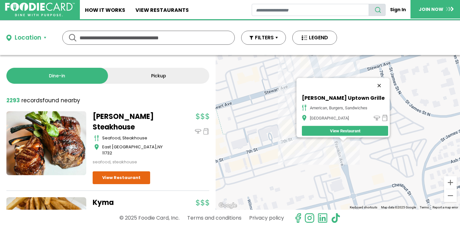
click at [382, 80] on button "Close" at bounding box center [379, 85] width 15 height 15
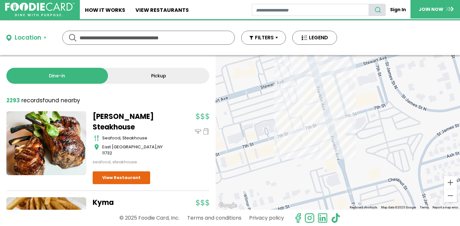
drag, startPoint x: 380, startPoint y: 130, endPoint x: 355, endPoint y: 67, distance: 67.9
click at [355, 68] on div at bounding box center [338, 132] width 245 height 155
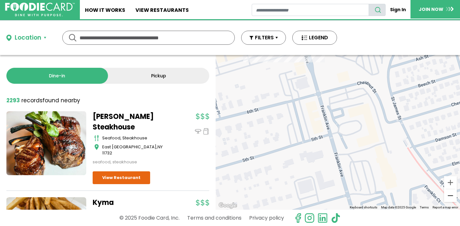
click at [452, 195] on button "Zoom out" at bounding box center [450, 195] width 13 height 13
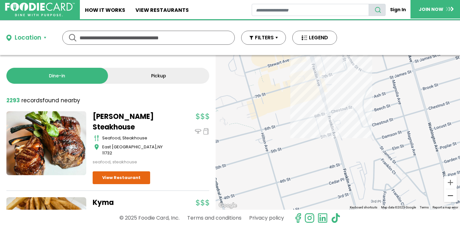
click at [452, 195] on button "Zoom out" at bounding box center [450, 195] width 13 height 13
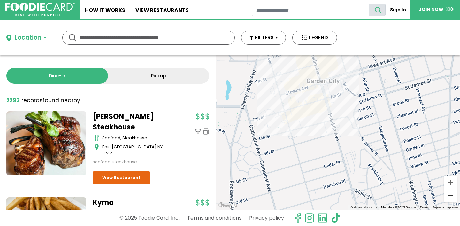
click at [452, 195] on button "Zoom out" at bounding box center [450, 195] width 13 height 13
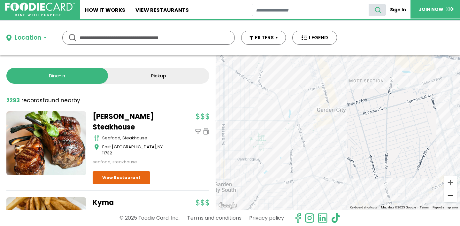
click at [452, 195] on button "Zoom out" at bounding box center [450, 195] width 13 height 13
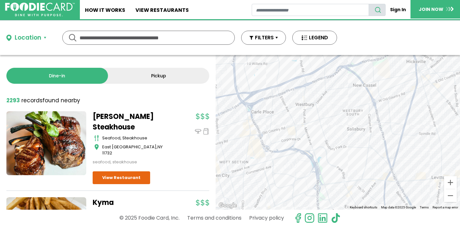
drag, startPoint x: 424, startPoint y: 142, endPoint x: 306, endPoint y: 194, distance: 129.2
click at [306, 194] on div at bounding box center [338, 132] width 245 height 155
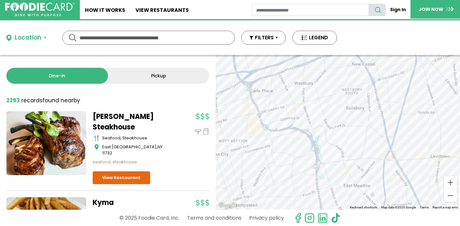
drag, startPoint x: 296, startPoint y: 180, endPoint x: 294, endPoint y: 160, distance: 20.2
click at [295, 160] on div at bounding box center [338, 132] width 245 height 155
click at [290, 124] on div at bounding box center [338, 132] width 245 height 155
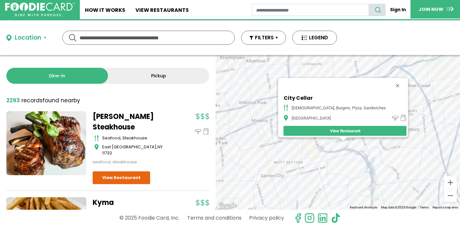
click at [390, 80] on button "Close" at bounding box center [397, 85] width 15 height 15
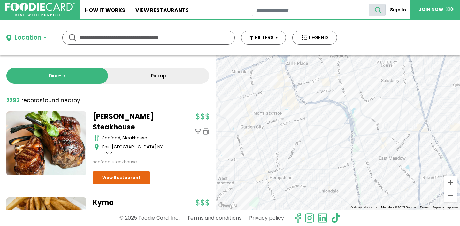
drag, startPoint x: 375, startPoint y: 170, endPoint x: 354, endPoint y: 118, distance: 56.1
click at [354, 118] on div at bounding box center [338, 132] width 245 height 155
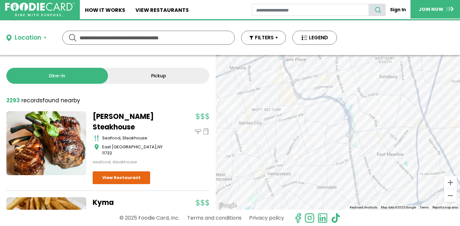
click at [333, 151] on div at bounding box center [338, 132] width 245 height 155
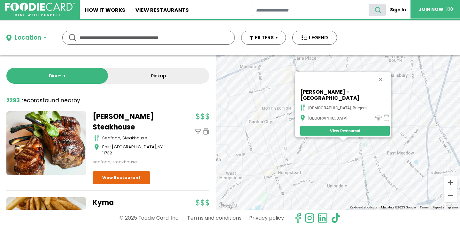
click at [333, 153] on div "[PERSON_NAME] - Uniondale american, burgers [GEOGRAPHIC_DATA] View Restaurant" at bounding box center [338, 132] width 245 height 155
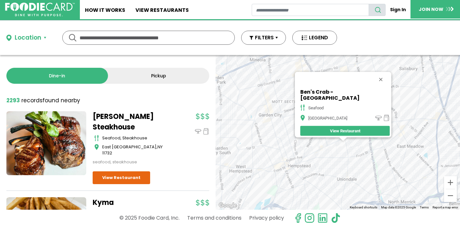
click at [323, 155] on div "Ben's Crab - Uniondale seafood [GEOGRAPHIC_DATA] View Restaurant" at bounding box center [338, 132] width 245 height 155
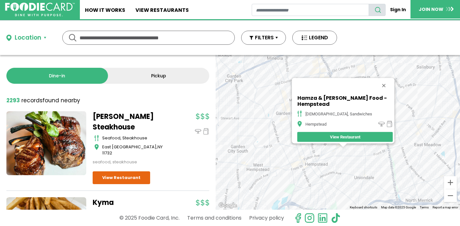
click at [308, 166] on div "Hamza & Madina Halal Food - Hempstead halal, sandwiches Hempstead View Restaura…" at bounding box center [338, 132] width 245 height 155
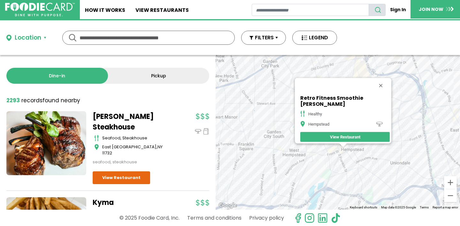
click at [302, 165] on div "Retro Fitness Smoothie [PERSON_NAME] Healthy Hempstead View Restaurant" at bounding box center [338, 132] width 245 height 155
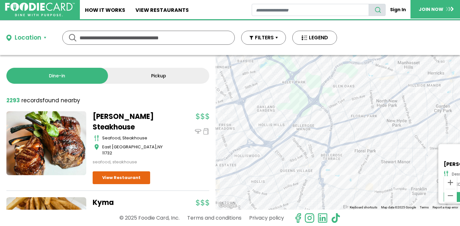
drag, startPoint x: 269, startPoint y: 109, endPoint x: 402, endPoint y: 175, distance: 148.7
click at [402, 175] on div "[PERSON_NAME] Bakery desserts, [GEOGRAPHIC_DATA] View Restaurant" at bounding box center [338, 132] width 245 height 155
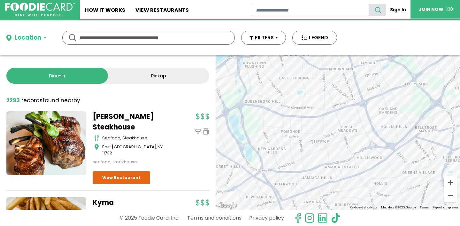
drag, startPoint x: 315, startPoint y: 155, endPoint x: 436, endPoint y: 155, distance: 120.9
click at [436, 155] on div "[PERSON_NAME] Bakery desserts, [GEOGRAPHIC_DATA] View Restaurant" at bounding box center [338, 132] width 245 height 155
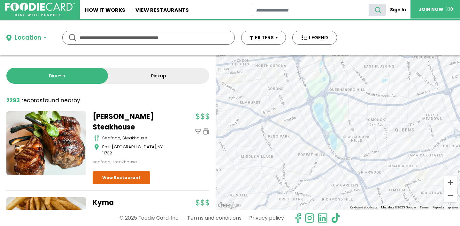
drag, startPoint x: 327, startPoint y: 129, endPoint x: 375, endPoint y: 116, distance: 49.3
click at [375, 116] on div "[PERSON_NAME] Bakery desserts, [GEOGRAPHIC_DATA] View Restaurant" at bounding box center [338, 132] width 245 height 155
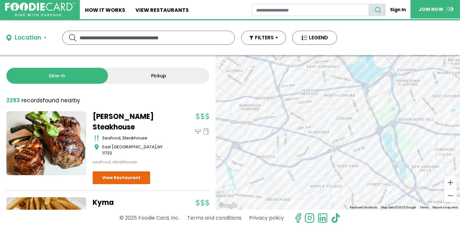
drag, startPoint x: 329, startPoint y: 110, endPoint x: 399, endPoint y: 140, distance: 76.2
click at [399, 140] on div "[PERSON_NAME] Bakery desserts, [GEOGRAPHIC_DATA] View Restaurant" at bounding box center [338, 132] width 245 height 155
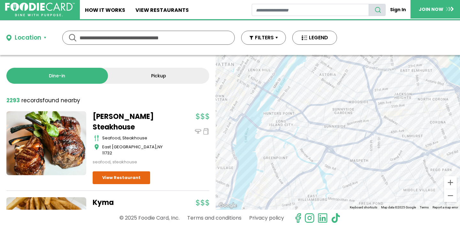
drag, startPoint x: 323, startPoint y: 105, endPoint x: 419, endPoint y: 110, distance: 95.7
click at [419, 110] on div "[PERSON_NAME] Bakery desserts, [GEOGRAPHIC_DATA] View Restaurant" at bounding box center [338, 132] width 245 height 155
click at [399, 120] on div "[PERSON_NAME] Bakery desserts, [GEOGRAPHIC_DATA] View Restaurant" at bounding box center [338, 132] width 245 height 155
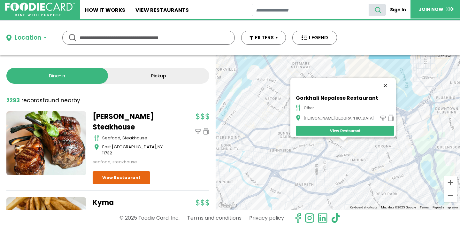
click at [379, 81] on button "Close" at bounding box center [385, 85] width 15 height 15
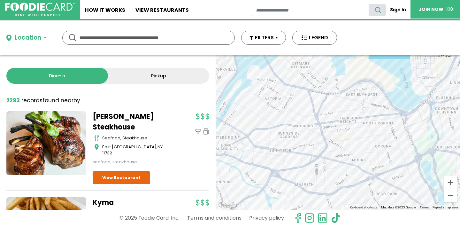
click at [335, 147] on div at bounding box center [338, 132] width 245 height 155
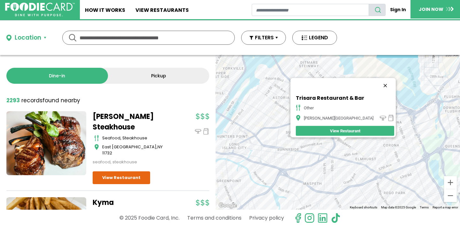
click at [378, 81] on button "Close" at bounding box center [385, 85] width 15 height 15
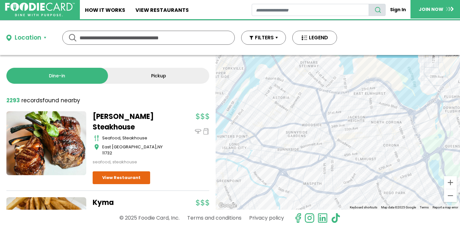
click at [375, 137] on div at bounding box center [338, 132] width 245 height 155
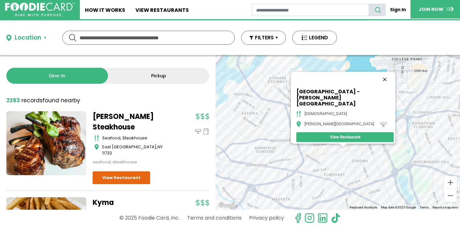
click at [384, 80] on button "Close" at bounding box center [384, 79] width 15 height 15
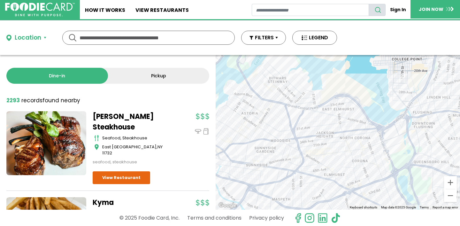
click at [315, 156] on div at bounding box center [338, 132] width 245 height 155
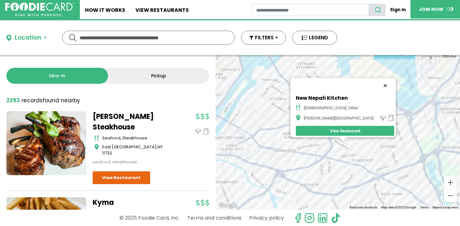
click at [378, 81] on button "Close" at bounding box center [385, 85] width 15 height 15
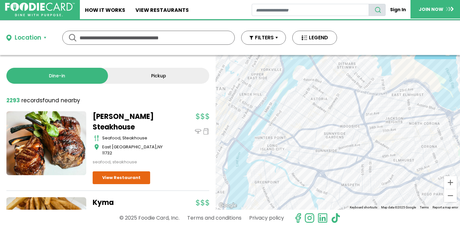
drag, startPoint x: 290, startPoint y: 131, endPoint x: 373, endPoint y: 131, distance: 82.8
click at [373, 131] on div at bounding box center [338, 132] width 245 height 155
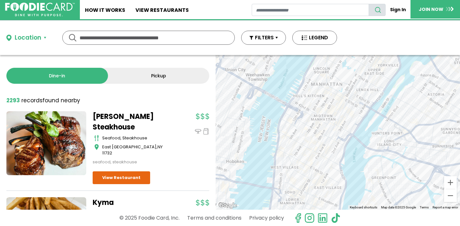
drag, startPoint x: 328, startPoint y: 132, endPoint x: 393, endPoint y: 125, distance: 65.6
click at [393, 125] on div at bounding box center [338, 132] width 245 height 155
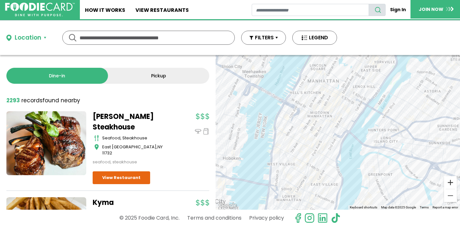
click at [450, 182] on button "Zoom in" at bounding box center [450, 182] width 13 height 13
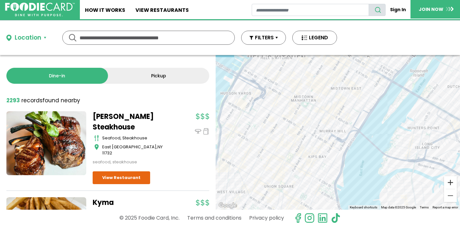
click at [450, 182] on button "Zoom in" at bounding box center [450, 182] width 13 height 13
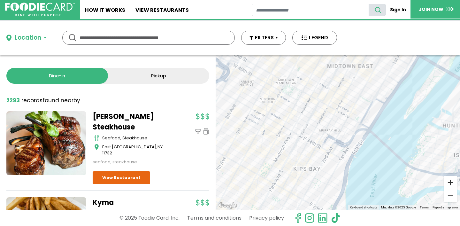
click at [450, 182] on button "Zoom in" at bounding box center [450, 182] width 13 height 13
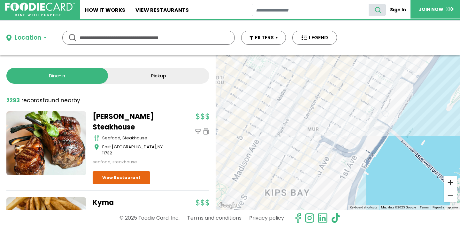
click at [450, 182] on button "Zoom in" at bounding box center [450, 182] width 13 height 13
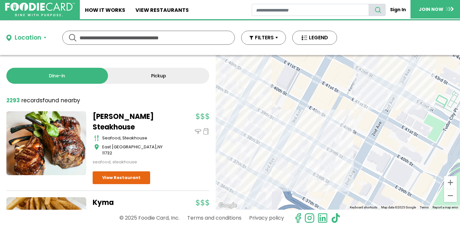
drag, startPoint x: 361, startPoint y: 91, endPoint x: 363, endPoint y: 186, distance: 95.0
click at [363, 185] on div at bounding box center [338, 132] width 245 height 155
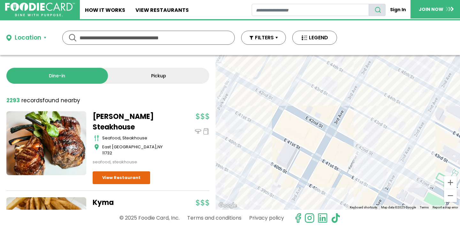
drag, startPoint x: 379, startPoint y: 130, endPoint x: 344, endPoint y: 210, distance: 86.8
click at [344, 210] on div "Location Use my current location Search by Region [US_STATE] 1988 restaurants […" at bounding box center [230, 123] width 460 height 206
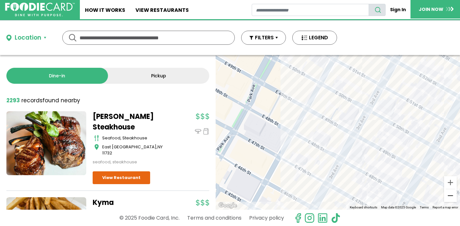
click at [450, 196] on button "Zoom out" at bounding box center [450, 195] width 13 height 13
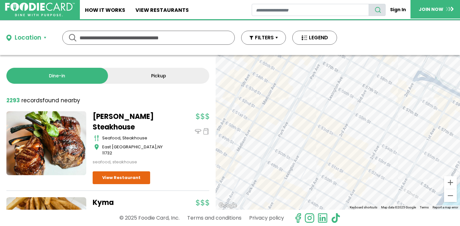
drag, startPoint x: 421, startPoint y: 122, endPoint x: 387, endPoint y: 176, distance: 63.9
click at [387, 176] on div at bounding box center [338, 132] width 245 height 155
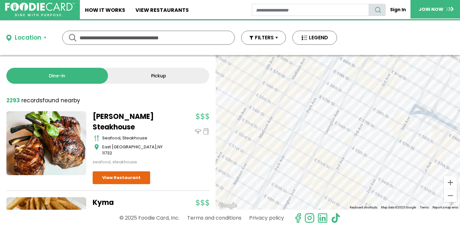
drag, startPoint x: 399, startPoint y: 115, endPoint x: 396, endPoint y: 150, distance: 35.0
click at [396, 151] on div at bounding box center [338, 132] width 245 height 155
click at [341, 145] on div at bounding box center [338, 132] width 245 height 155
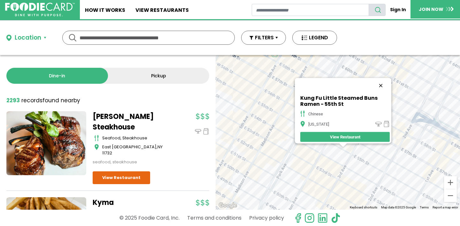
click at [384, 81] on button "Close" at bounding box center [380, 85] width 15 height 15
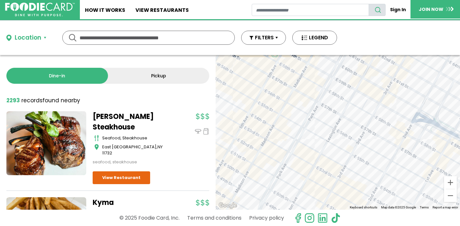
click at [327, 156] on div at bounding box center [338, 132] width 245 height 155
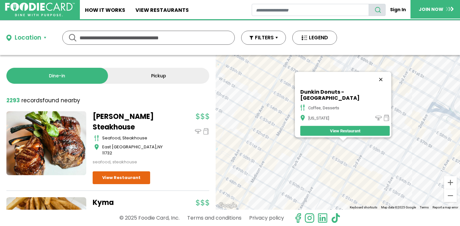
click at [378, 82] on button "Close" at bounding box center [380, 79] width 15 height 15
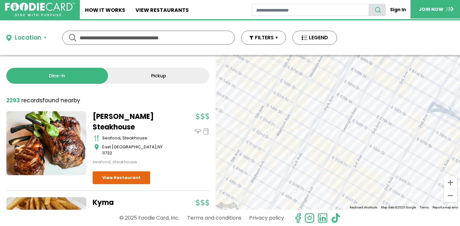
click at [417, 124] on div at bounding box center [338, 132] width 245 height 155
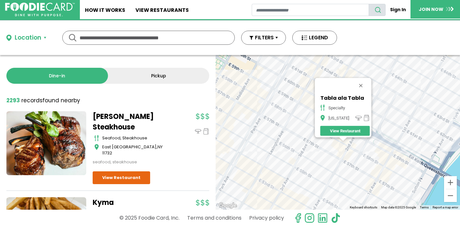
click at [352, 155] on div "Tabla ala Tabla specialty [US_STATE] View Restaurant" at bounding box center [338, 132] width 245 height 155
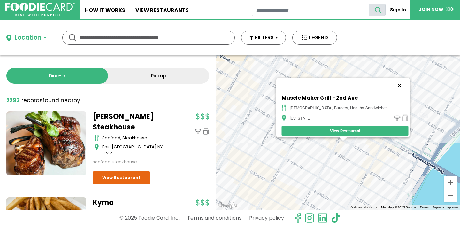
click at [392, 81] on button "Close" at bounding box center [399, 85] width 15 height 15
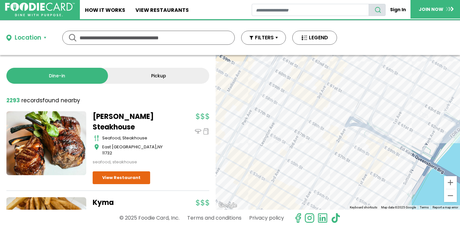
click at [367, 143] on div at bounding box center [338, 132] width 245 height 155
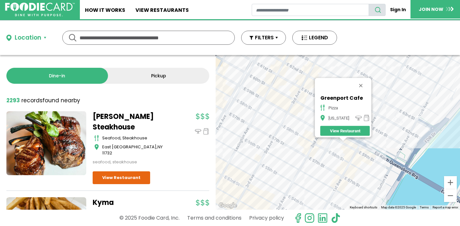
click at [359, 164] on div "Greenport Cafe pizza [US_STATE] View Restaurant" at bounding box center [338, 132] width 245 height 155
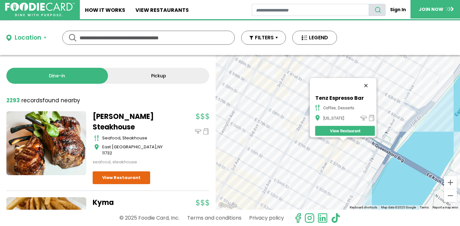
click at [368, 83] on button "Close" at bounding box center [365, 85] width 15 height 15
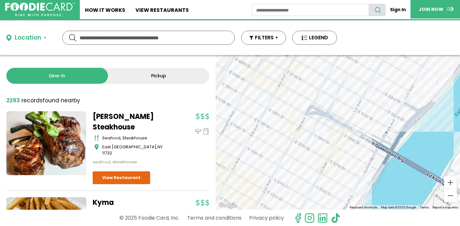
click at [329, 90] on div at bounding box center [338, 132] width 245 height 155
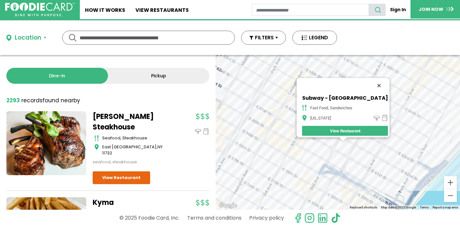
click at [374, 79] on button "Close" at bounding box center [379, 85] width 15 height 15
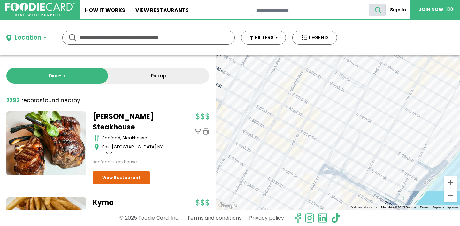
click at [316, 123] on div at bounding box center [338, 132] width 245 height 155
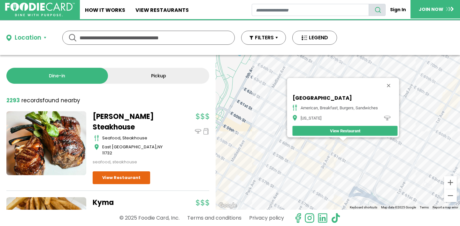
click at [393, 80] on button "Close" at bounding box center [388, 85] width 15 height 15
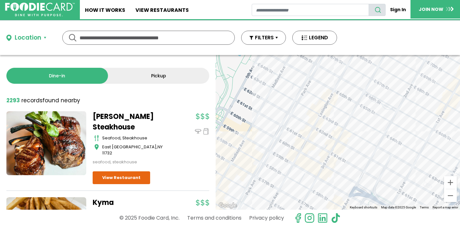
click at [334, 100] on div at bounding box center [338, 132] width 245 height 155
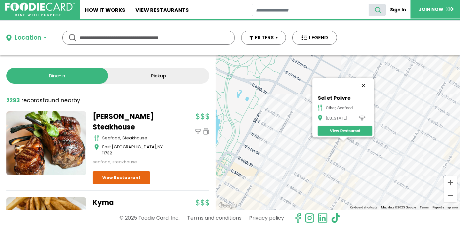
click at [367, 81] on button "Close" at bounding box center [363, 85] width 15 height 15
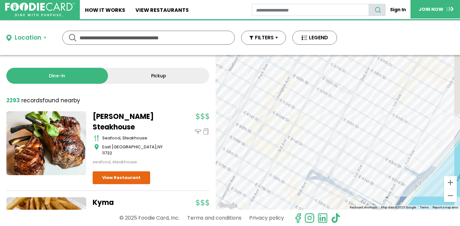
drag, startPoint x: 381, startPoint y: 144, endPoint x: 323, endPoint y: 69, distance: 94.6
click at [323, 70] on div at bounding box center [338, 132] width 245 height 155
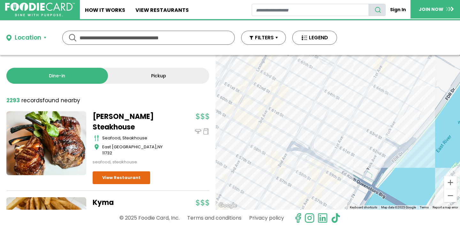
click at [355, 132] on div at bounding box center [338, 132] width 245 height 155
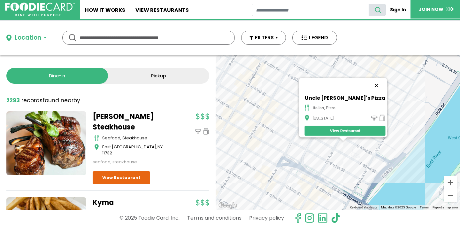
click at [369, 82] on button "Close" at bounding box center [376, 85] width 15 height 15
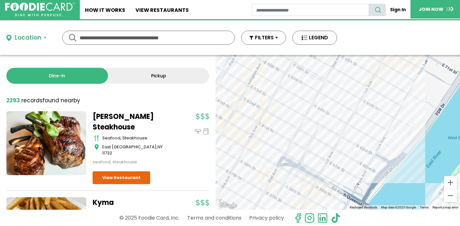
click at [345, 159] on div at bounding box center [338, 132] width 245 height 155
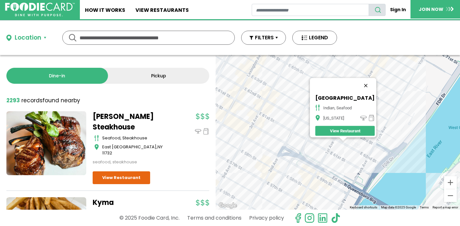
click at [367, 81] on button "Close" at bounding box center [365, 85] width 15 height 15
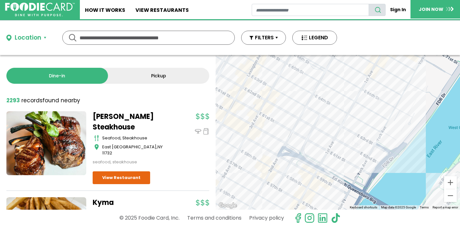
click at [369, 92] on div at bounding box center [338, 132] width 245 height 155
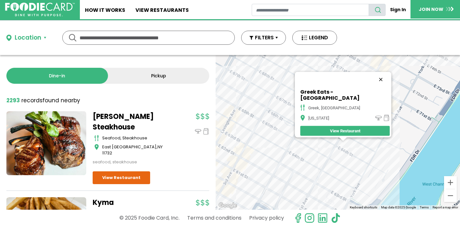
click at [373, 82] on button "Close" at bounding box center [380, 79] width 15 height 15
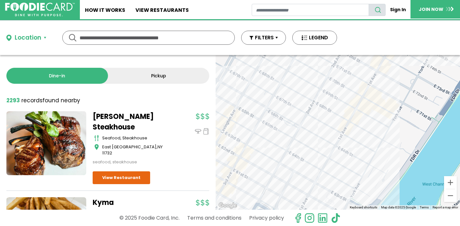
click at [345, 137] on div at bounding box center [338, 132] width 245 height 155
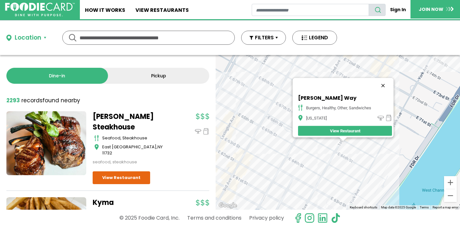
click at [385, 81] on button "Close" at bounding box center [383, 85] width 15 height 15
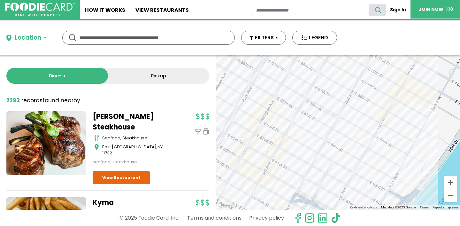
drag, startPoint x: 296, startPoint y: 130, endPoint x: 401, endPoint y: 80, distance: 116.9
click at [401, 80] on div at bounding box center [338, 132] width 245 height 155
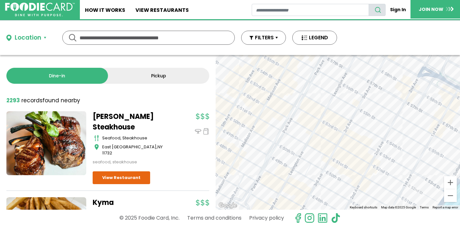
drag, startPoint x: 308, startPoint y: 145, endPoint x: 356, endPoint y: 62, distance: 96.0
click at [356, 62] on div at bounding box center [338, 132] width 245 height 155
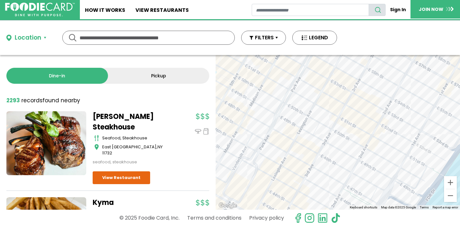
drag, startPoint x: 318, startPoint y: 157, endPoint x: 326, endPoint y: 117, distance: 40.8
click at [326, 117] on div at bounding box center [338, 132] width 245 height 155
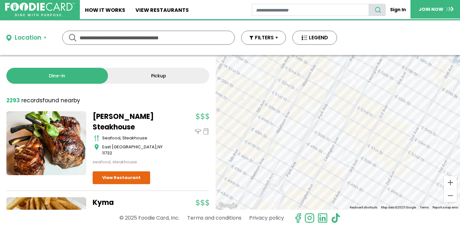
drag, startPoint x: 326, startPoint y: 109, endPoint x: 354, endPoint y: 138, distance: 39.4
click at [354, 138] on div at bounding box center [338, 132] width 245 height 155
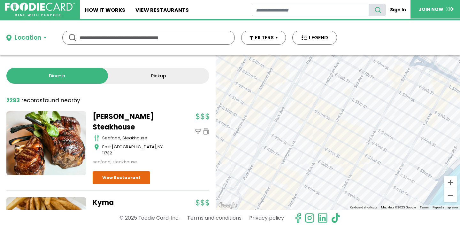
drag, startPoint x: 354, startPoint y: 138, endPoint x: 310, endPoint y: 139, distance: 43.8
click at [310, 141] on div at bounding box center [338, 132] width 245 height 155
click at [341, 94] on div at bounding box center [338, 132] width 245 height 155
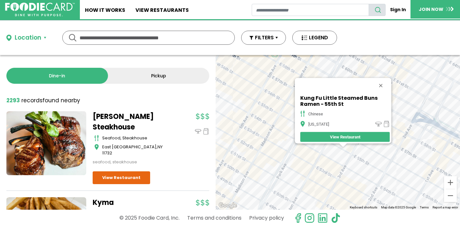
click at [326, 160] on div "Kung Fu Little Steamed Buns Ramen - [GEOGRAPHIC_DATA][US_STATE] View Restaurant" at bounding box center [338, 132] width 245 height 155
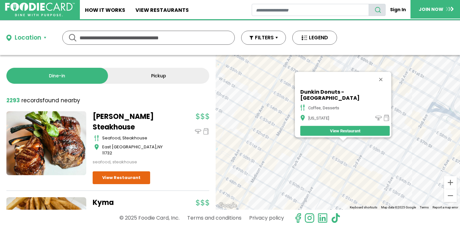
click at [330, 170] on div "Dunkin Donuts - [GEOGRAPHIC_DATA] coffee, desserts [US_STATE] View Restaurant" at bounding box center [338, 132] width 245 height 155
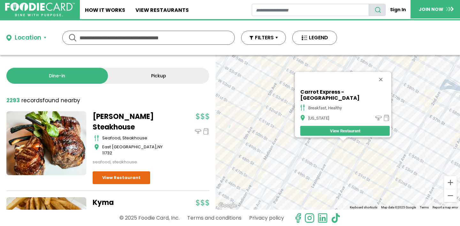
click at [330, 169] on div "Carrot Express - [GEOGRAPHIC_DATA] breakfast, healthy [US_STATE] View Restaurant" at bounding box center [338, 132] width 245 height 155
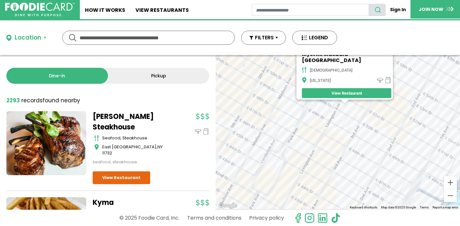
drag, startPoint x: 323, startPoint y: 175, endPoint x: 326, endPoint y: 133, distance: 41.6
click at [326, 133] on div "Mysttik [GEOGRAPHIC_DATA] indian [US_STATE] View Restaurant" at bounding box center [338, 132] width 245 height 155
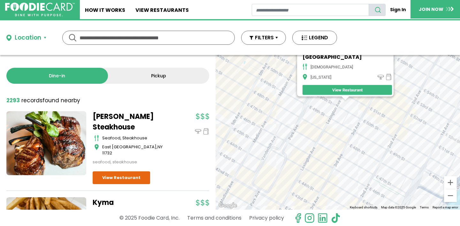
click at [326, 168] on div "Mysttik [GEOGRAPHIC_DATA] indian [US_STATE] View Restaurant" at bounding box center [338, 132] width 245 height 155
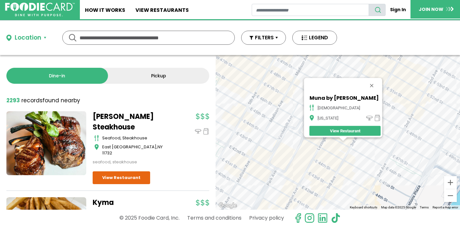
click at [290, 139] on div "Muna by Sathi indian [US_STATE] View Restaurant" at bounding box center [338, 132] width 245 height 155
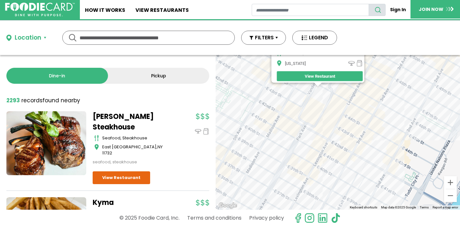
drag, startPoint x: 365, startPoint y: 181, endPoint x: 339, endPoint y: 120, distance: 66.3
click at [339, 122] on div "Subway - Vanderbilt Ave fast food, sandwiches [US_STATE] View Restaurant" at bounding box center [338, 132] width 245 height 155
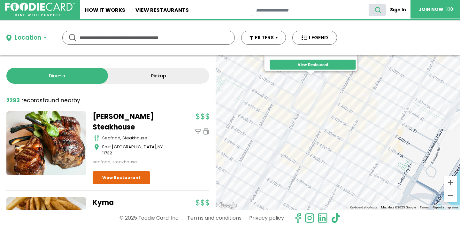
click at [361, 126] on div "Subway - Vanderbilt Ave fast food, sandwiches [US_STATE] View Restaurant" at bounding box center [338, 132] width 245 height 155
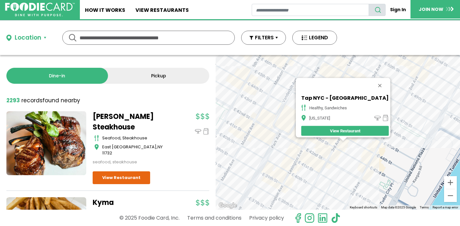
click at [349, 141] on div "Tap [GEOGRAPHIC_DATA] - 3rd Ave healthy, sandwiches [US_STATE] View Restaurant" at bounding box center [338, 132] width 245 height 155
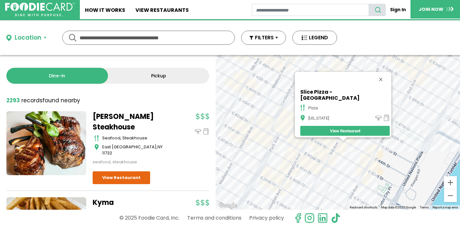
click at [345, 142] on div "Slice Pizza - 3rd Ave pizza [US_STATE] View Restaurant" at bounding box center [338, 132] width 245 height 155
click at [346, 159] on div "Slice Pizza - 3rd Ave pizza [US_STATE] View Restaurant" at bounding box center [338, 132] width 245 height 155
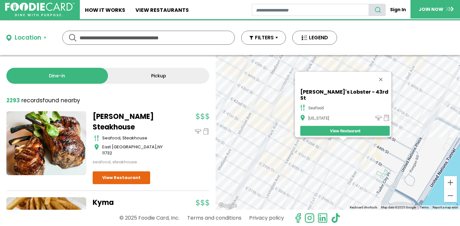
click at [363, 141] on div "[PERSON_NAME]'s Lobster - 43rd [GEOGRAPHIC_DATA] [US_STATE] View Restaurant" at bounding box center [338, 132] width 245 height 155
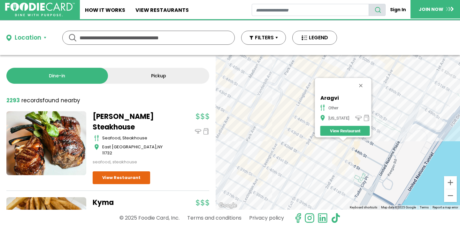
click at [349, 149] on div "Aragvi other [US_STATE] View Restaurant" at bounding box center [338, 132] width 245 height 155
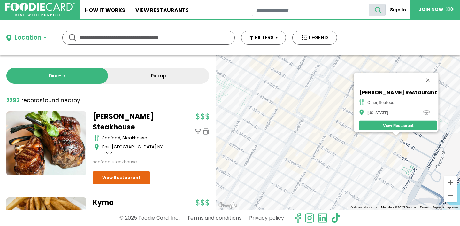
drag, startPoint x: 330, startPoint y: 157, endPoint x: 393, endPoint y: 151, distance: 62.9
click at [392, 151] on div "[PERSON_NAME] Restaurant other, seafood [US_STATE] View Restaurant" at bounding box center [338, 132] width 245 height 155
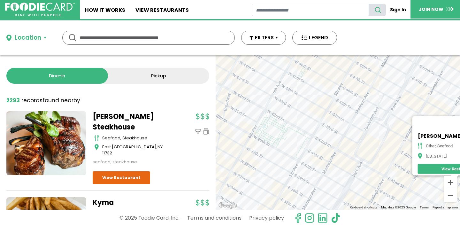
drag, startPoint x: 321, startPoint y: 123, endPoint x: 376, endPoint y: 169, distance: 72.0
click at [376, 170] on div "[PERSON_NAME] Restaurant other, seafood [US_STATE] View Restaurant" at bounding box center [338, 132] width 245 height 155
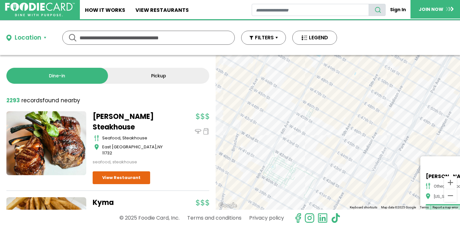
drag, startPoint x: 327, startPoint y: 85, endPoint x: 334, endPoint y: 127, distance: 42.6
click at [334, 127] on div "[PERSON_NAME] Restaurant other, seafood [US_STATE] View Restaurant" at bounding box center [338, 132] width 245 height 155
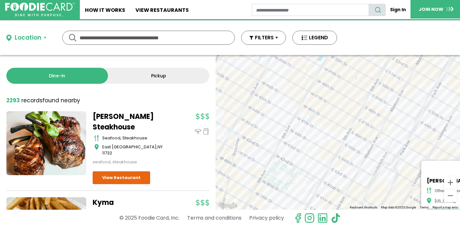
click at [342, 131] on div "[PERSON_NAME] Restaurant other, seafood [US_STATE] View Restaurant" at bounding box center [338, 132] width 245 height 155
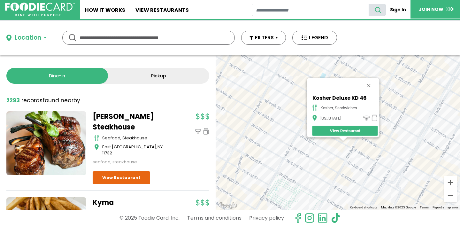
click at [332, 146] on div "Kosher Deluxe KD 46 kosher, sandwiches [US_STATE] View Restaurant" at bounding box center [338, 132] width 245 height 155
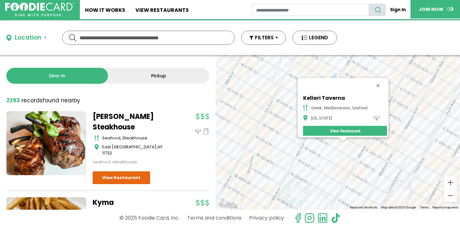
click at [350, 142] on div "Kellari Taverna greek, mediterranean, seafood [US_STATE] View Restaurant" at bounding box center [338, 132] width 245 height 155
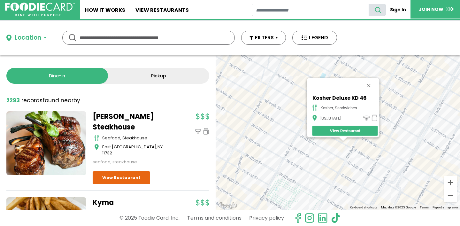
click at [373, 80] on button "Close" at bounding box center [368, 85] width 15 height 15
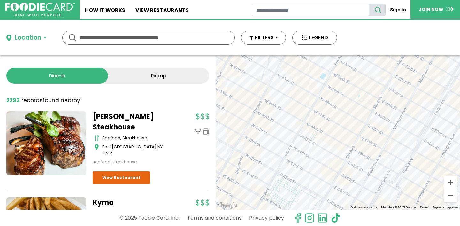
click at [338, 110] on div at bounding box center [338, 132] width 245 height 155
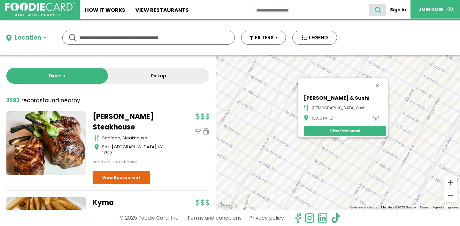
click at [338, 161] on div "[PERSON_NAME] & Sushi japanese, sushi [US_STATE] View Restaurant" at bounding box center [338, 132] width 245 height 155
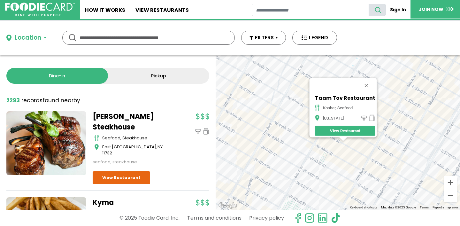
click at [347, 151] on div "Taam Tov Restaurant Kosher, Seafood [US_STATE] View Restaurant" at bounding box center [338, 132] width 245 height 155
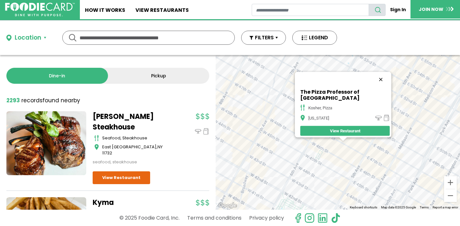
click at [378, 82] on button "Close" at bounding box center [380, 79] width 15 height 15
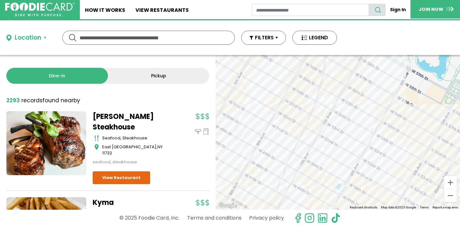
drag, startPoint x: 348, startPoint y: 106, endPoint x: 358, endPoint y: 194, distance: 88.2
click at [358, 196] on div at bounding box center [338, 132] width 245 height 155
click at [308, 103] on div at bounding box center [338, 132] width 245 height 155
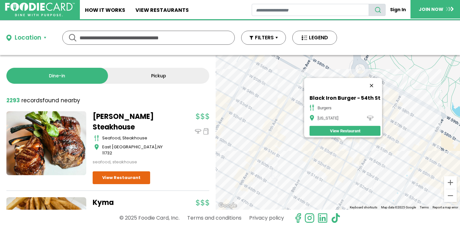
click at [374, 81] on button "Close" at bounding box center [371, 85] width 15 height 15
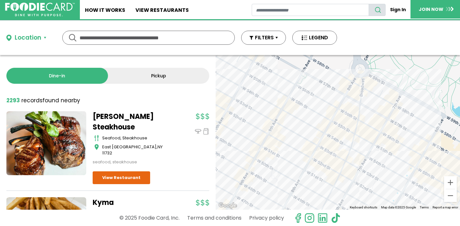
click at [357, 123] on div at bounding box center [338, 132] width 245 height 155
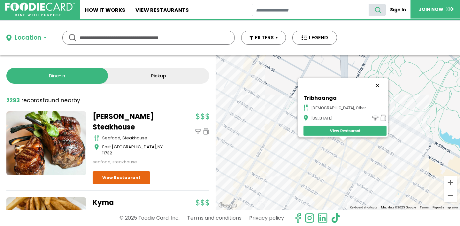
click at [370, 80] on button "Close" at bounding box center [377, 85] width 15 height 15
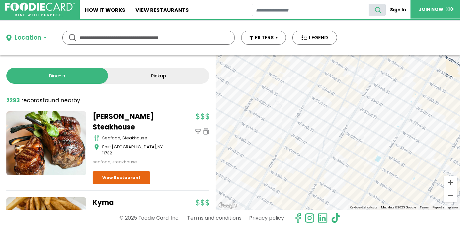
drag, startPoint x: 327, startPoint y: 168, endPoint x: 345, endPoint y: 51, distance: 119.0
click at [345, 51] on div "Location Use my current location Search by Region [US_STATE] 1988 restaurants […" at bounding box center [230, 123] width 460 height 206
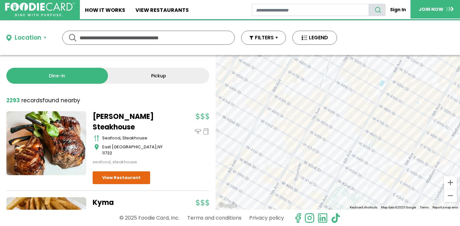
drag, startPoint x: 305, startPoint y: 137, endPoint x: 292, endPoint y: 67, distance: 71.6
click at [292, 68] on div at bounding box center [338, 132] width 245 height 155
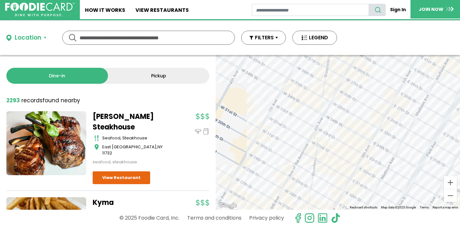
drag, startPoint x: 294, startPoint y: 158, endPoint x: 356, endPoint y: 62, distance: 114.8
click at [356, 62] on div at bounding box center [338, 132] width 245 height 155
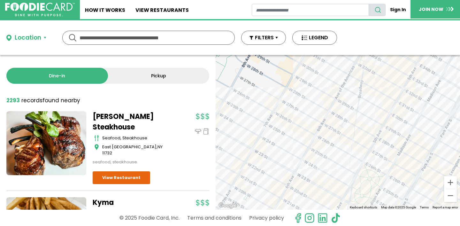
drag, startPoint x: 297, startPoint y: 131, endPoint x: 344, endPoint y: 53, distance: 91.0
click at [344, 53] on div "Location Use my current location Search by Region [US_STATE] 1988 restaurants […" at bounding box center [230, 123] width 460 height 206
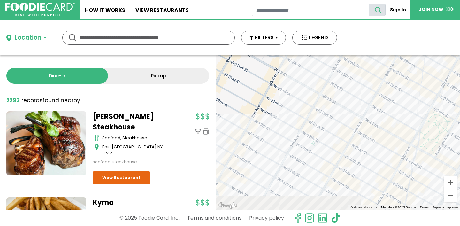
drag, startPoint x: 290, startPoint y: 148, endPoint x: 360, endPoint y: 92, distance: 90.3
click at [360, 92] on div at bounding box center [338, 132] width 245 height 155
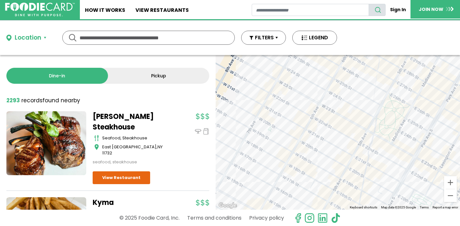
drag, startPoint x: 384, startPoint y: 127, endPoint x: 328, endPoint y: 112, distance: 57.8
click at [328, 112] on div at bounding box center [338, 132] width 245 height 155
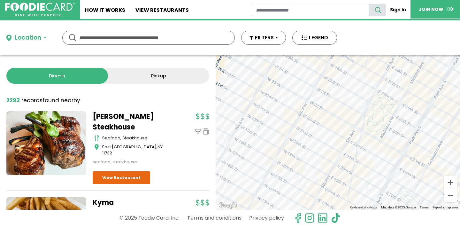
click at [347, 130] on div at bounding box center [338, 132] width 245 height 155
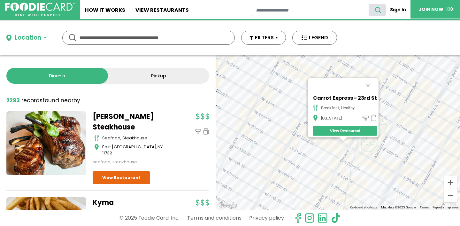
click at [358, 166] on div "Carrot Express - 23rd St breakfast, healthy [US_STATE] View Restaurant" at bounding box center [338, 132] width 245 height 155
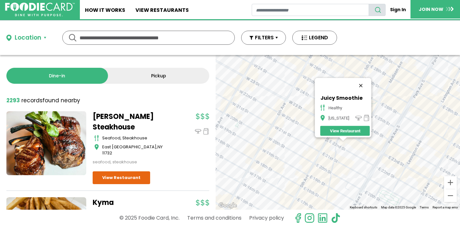
click at [361, 80] on button "Close" at bounding box center [360, 85] width 15 height 15
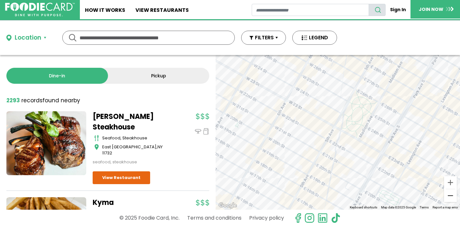
click at [451, 194] on button "Zoom out" at bounding box center [450, 195] width 13 height 13
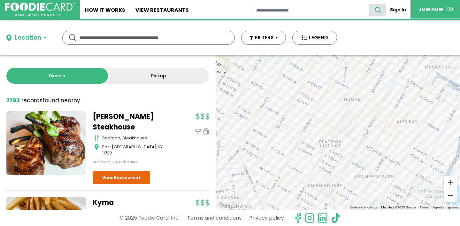
click at [451, 194] on button "Zoom out" at bounding box center [450, 195] width 13 height 13
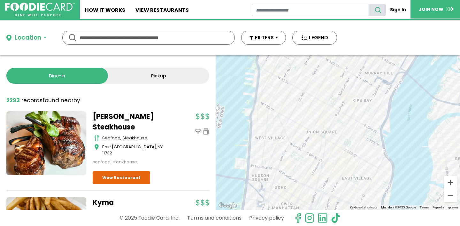
drag, startPoint x: 341, startPoint y: 181, endPoint x: 330, endPoint y: 152, distance: 30.9
click at [330, 152] on div at bounding box center [338, 132] width 245 height 155
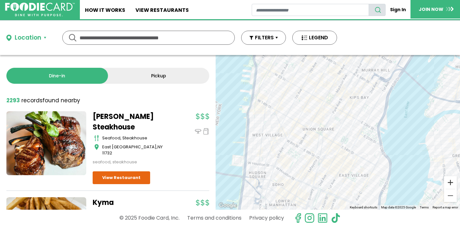
click at [449, 184] on button "Zoom in" at bounding box center [450, 182] width 13 height 13
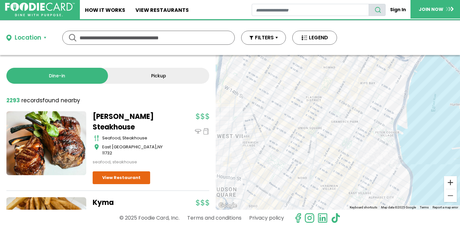
click at [449, 184] on button "Zoom in" at bounding box center [450, 182] width 13 height 13
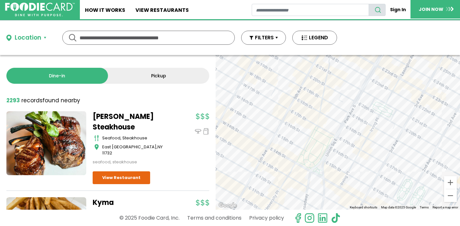
drag, startPoint x: 319, startPoint y: 137, endPoint x: 348, endPoint y: 155, distance: 34.3
click at [348, 157] on div at bounding box center [338, 132] width 245 height 155
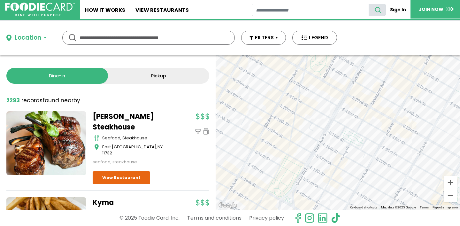
drag, startPoint x: 350, startPoint y: 111, endPoint x: 317, endPoint y: 138, distance: 42.9
click at [317, 138] on div at bounding box center [338, 132] width 245 height 155
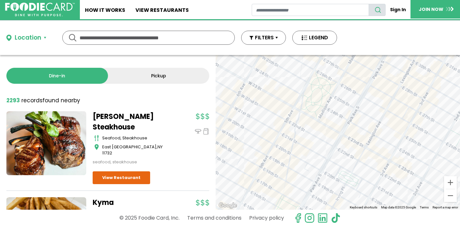
drag, startPoint x: 347, startPoint y: 105, endPoint x: 337, endPoint y: 193, distance: 88.8
click at [337, 192] on div at bounding box center [338, 132] width 245 height 155
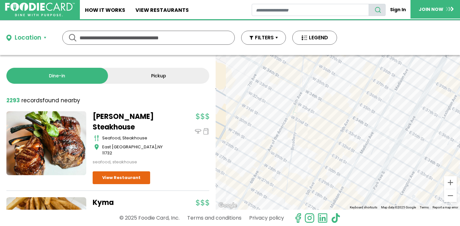
drag, startPoint x: 349, startPoint y: 127, endPoint x: 345, endPoint y: 197, distance: 70.2
click at [345, 197] on div at bounding box center [338, 132] width 245 height 155
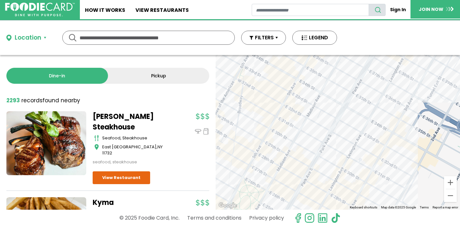
drag, startPoint x: 380, startPoint y: 121, endPoint x: 323, endPoint y: 85, distance: 67.1
click at [324, 85] on div at bounding box center [338, 132] width 245 height 155
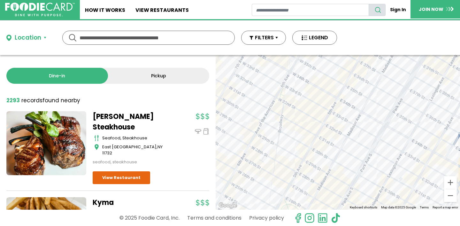
drag, startPoint x: 272, startPoint y: 103, endPoint x: 316, endPoint y: 122, distance: 47.8
click at [316, 123] on div at bounding box center [338, 132] width 245 height 155
click at [308, 103] on div at bounding box center [338, 132] width 245 height 155
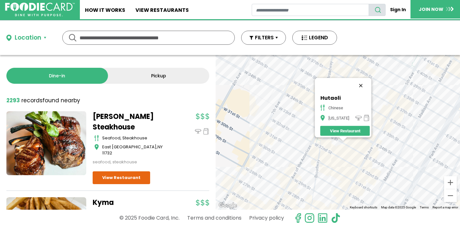
click at [362, 81] on button "Close" at bounding box center [360, 85] width 15 height 15
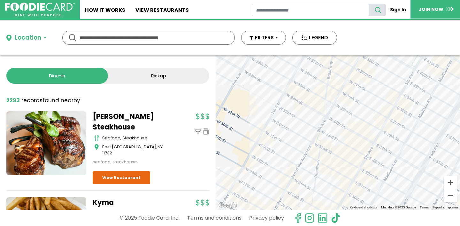
click at [296, 121] on div at bounding box center [338, 132] width 245 height 155
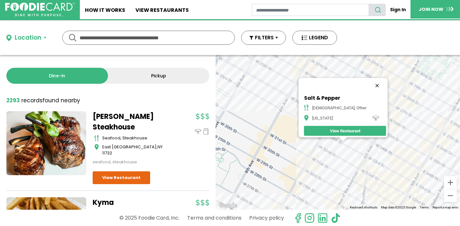
click at [370, 82] on button "Close" at bounding box center [377, 85] width 15 height 15
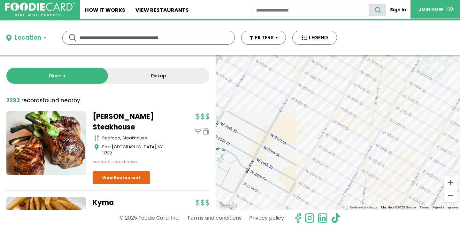
click at [321, 157] on div at bounding box center [338, 132] width 245 height 155
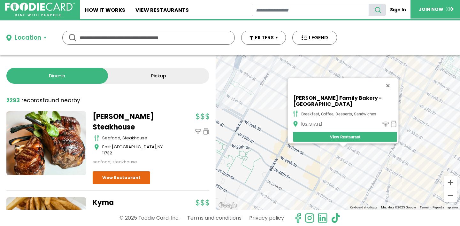
click at [390, 82] on button "Close" at bounding box center [388, 85] width 15 height 15
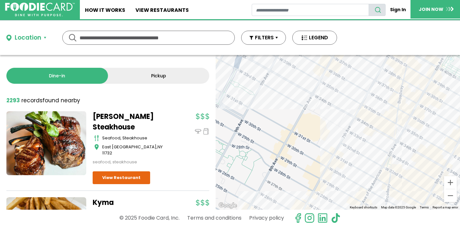
click at [344, 120] on div at bounding box center [338, 132] width 245 height 155
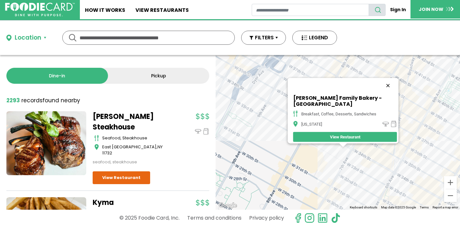
click at [388, 82] on button "Close" at bounding box center [388, 85] width 15 height 15
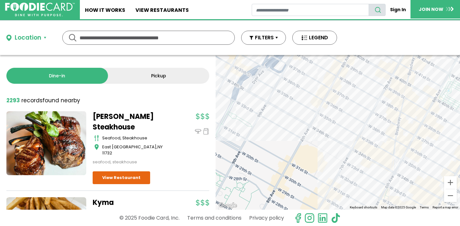
click at [348, 133] on div at bounding box center [338, 132] width 245 height 155
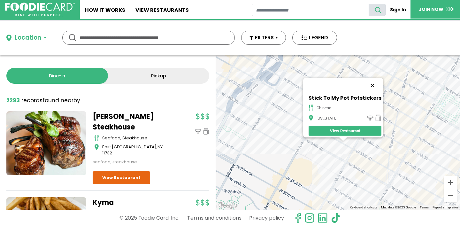
click at [375, 82] on button "Close" at bounding box center [372, 85] width 15 height 15
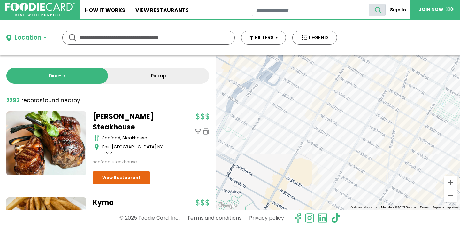
click at [386, 154] on div at bounding box center [338, 132] width 245 height 155
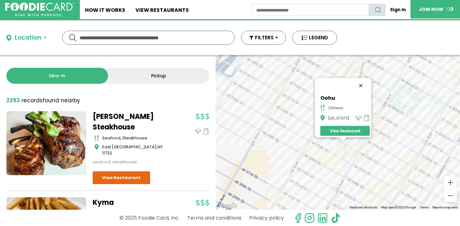
click at [363, 81] on button "Close" at bounding box center [360, 85] width 15 height 15
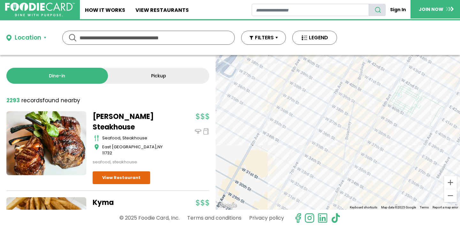
click at [349, 122] on div at bounding box center [338, 132] width 245 height 155
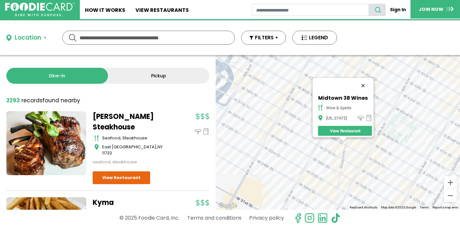
click at [366, 82] on button "Close" at bounding box center [363, 85] width 15 height 15
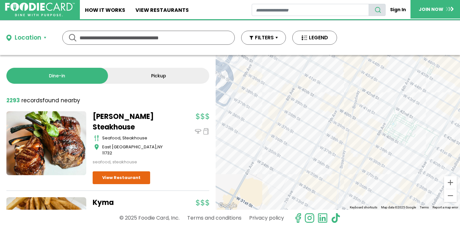
click at [321, 161] on div at bounding box center [338, 132] width 245 height 155
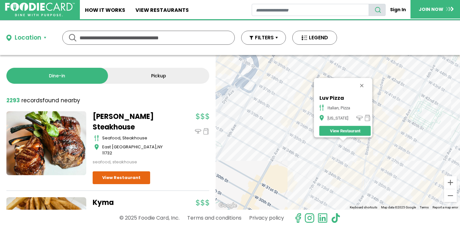
click at [366, 79] on button "Close" at bounding box center [361, 85] width 15 height 15
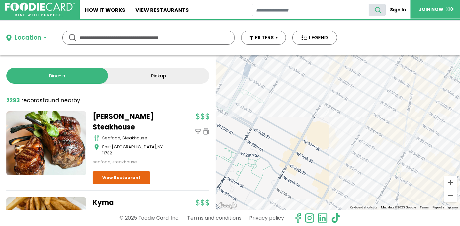
drag, startPoint x: 302, startPoint y: 154, endPoint x: 358, endPoint y: 89, distance: 86.4
click at [359, 89] on div at bounding box center [338, 132] width 245 height 155
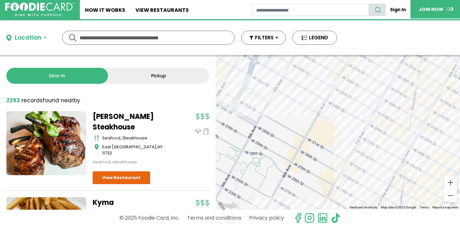
click at [292, 88] on div at bounding box center [338, 132] width 245 height 155
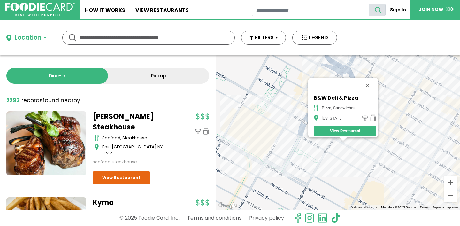
click at [372, 82] on button "Close" at bounding box center [367, 85] width 15 height 15
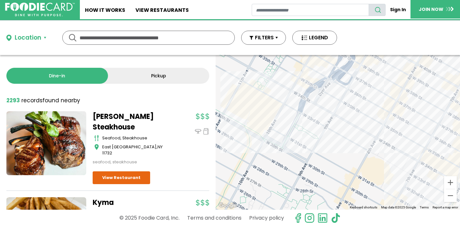
drag, startPoint x: 352, startPoint y: 171, endPoint x: 355, endPoint y: 95, distance: 76.5
click at [355, 95] on div at bounding box center [338, 132] width 245 height 155
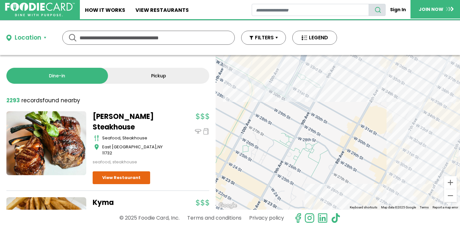
click at [286, 68] on div at bounding box center [338, 132] width 245 height 155
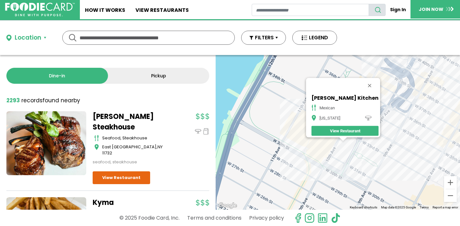
click at [362, 81] on button "Close" at bounding box center [369, 85] width 15 height 15
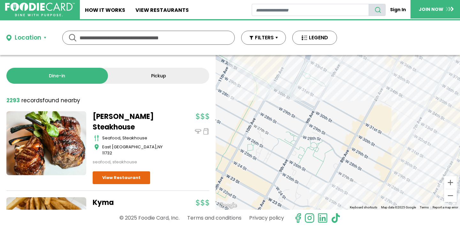
drag, startPoint x: 368, startPoint y: 162, endPoint x: 316, endPoint y: 81, distance: 96.8
click at [316, 81] on div at bounding box center [338, 132] width 245 height 155
click at [290, 70] on div at bounding box center [338, 132] width 245 height 155
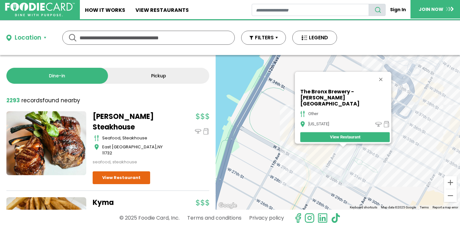
click at [333, 133] on link "View Restaurant" at bounding box center [346, 137] width 90 height 10
click at [384, 81] on button "Close" at bounding box center [380, 79] width 15 height 15
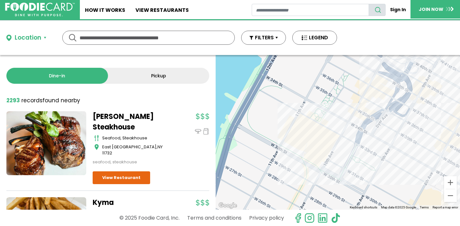
drag, startPoint x: 365, startPoint y: 159, endPoint x: 309, endPoint y: 122, distance: 67.0
click at [309, 123] on div at bounding box center [338, 132] width 245 height 155
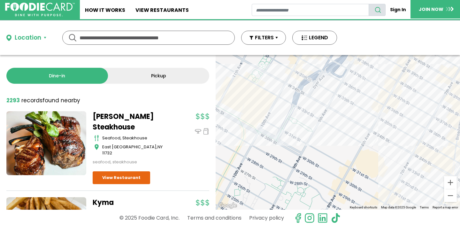
click at [334, 116] on div at bounding box center [338, 132] width 245 height 155
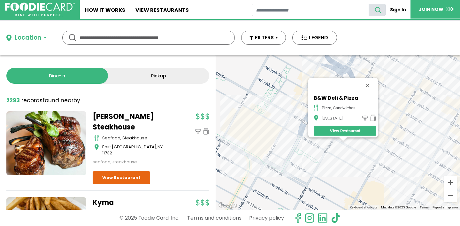
click at [323, 159] on div "B&W Deli & Pizza Pizza, Sandwiches [US_STATE] View Restaurant" at bounding box center [338, 132] width 245 height 155
click at [371, 82] on button "Close" at bounding box center [367, 85] width 15 height 15
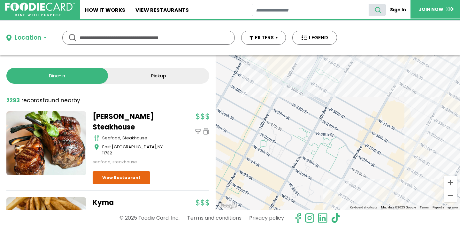
drag, startPoint x: 322, startPoint y: 163, endPoint x: 342, endPoint y: 81, distance: 84.7
click at [342, 81] on div at bounding box center [338, 132] width 245 height 155
click at [451, 197] on button "Zoom out" at bounding box center [450, 195] width 13 height 13
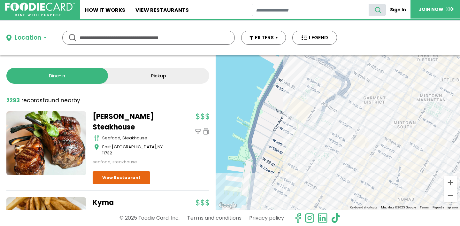
drag, startPoint x: 378, startPoint y: 143, endPoint x: 361, endPoint y: 162, distance: 25.8
click at [361, 163] on div at bounding box center [338, 132] width 245 height 155
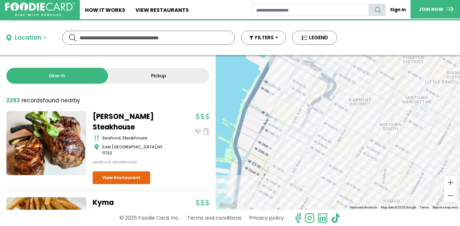
click at [302, 121] on div at bounding box center [338, 132] width 245 height 155
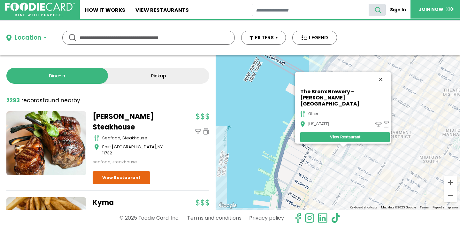
click at [385, 80] on button "Close" at bounding box center [380, 79] width 15 height 15
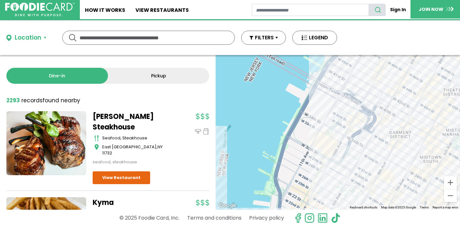
click at [405, 194] on div at bounding box center [338, 132] width 245 height 155
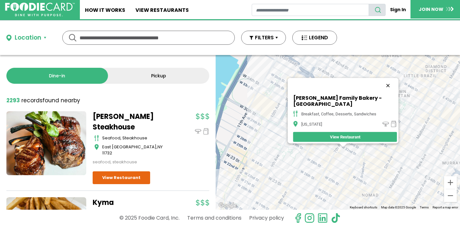
click at [390, 80] on button "Close" at bounding box center [388, 85] width 15 height 15
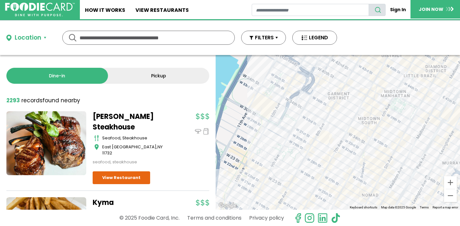
click at [333, 120] on div at bounding box center [338, 132] width 245 height 155
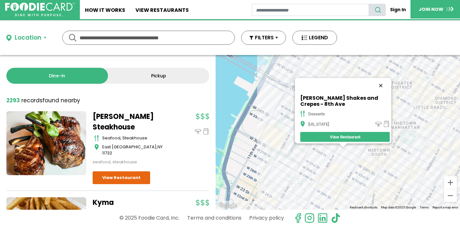
click at [384, 80] on button "Close" at bounding box center [380, 85] width 15 height 15
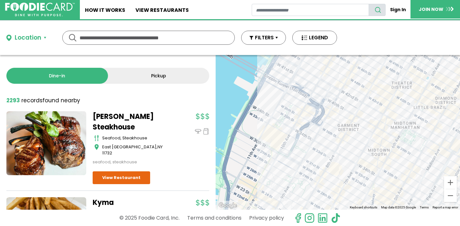
click at [309, 78] on div at bounding box center [338, 132] width 245 height 155
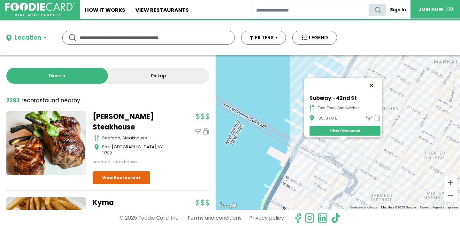
click at [375, 80] on button "Close" at bounding box center [371, 85] width 15 height 15
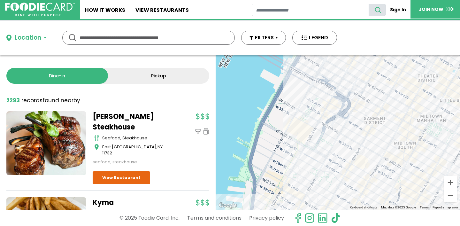
drag, startPoint x: 343, startPoint y: 141, endPoint x: 335, endPoint y: 56, distance: 85.5
click at [335, 56] on div at bounding box center [338, 132] width 245 height 155
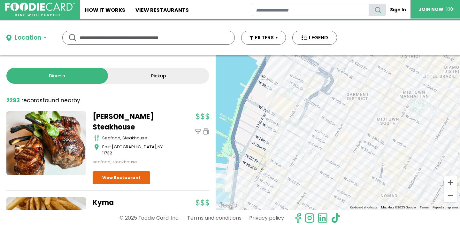
drag, startPoint x: 337, startPoint y: 165, endPoint x: 322, endPoint y: 152, distance: 19.7
click at [322, 152] on div at bounding box center [338, 132] width 245 height 155
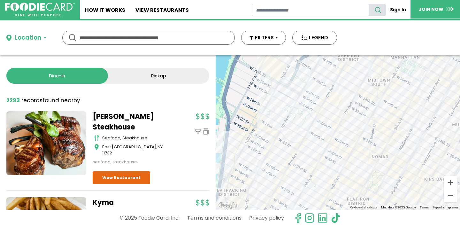
drag, startPoint x: 322, startPoint y: 152, endPoint x: 313, endPoint y: 111, distance: 41.8
click at [313, 111] on div at bounding box center [338, 132] width 245 height 155
click at [325, 159] on div at bounding box center [338, 132] width 245 height 155
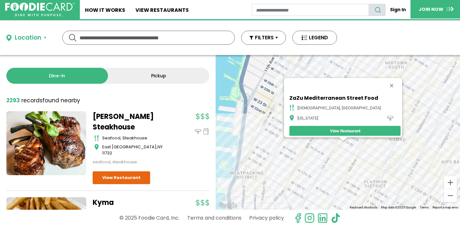
click at [341, 151] on div "[GEOGRAPHIC_DATA] Food halal, [GEOGRAPHIC_DATA][US_STATE] View Restaurant" at bounding box center [338, 132] width 245 height 155
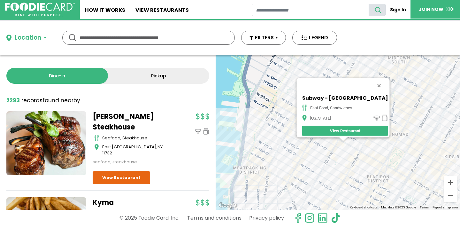
click at [374, 82] on button "Close" at bounding box center [379, 85] width 15 height 15
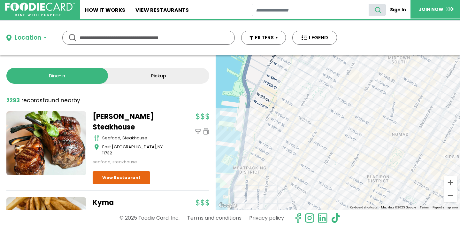
click at [381, 126] on div at bounding box center [338, 132] width 245 height 155
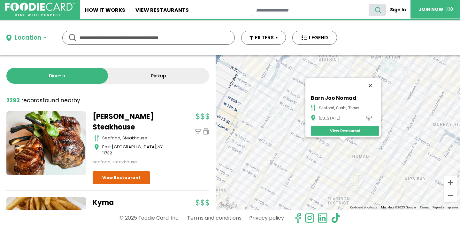
click at [375, 81] on button "Close" at bounding box center [370, 85] width 15 height 15
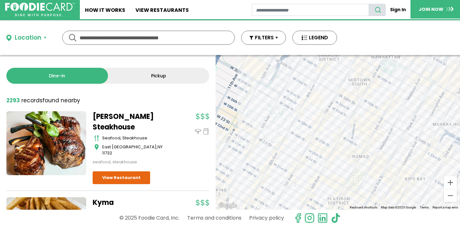
click at [346, 143] on div at bounding box center [338, 132] width 245 height 155
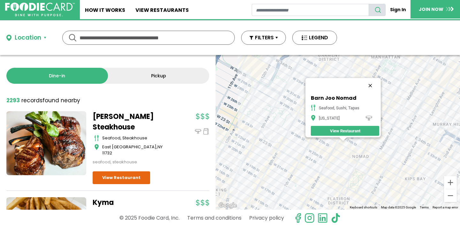
click at [374, 80] on button "Close" at bounding box center [370, 85] width 15 height 15
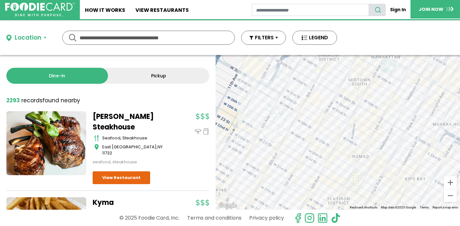
click at [359, 159] on div at bounding box center [338, 132] width 245 height 155
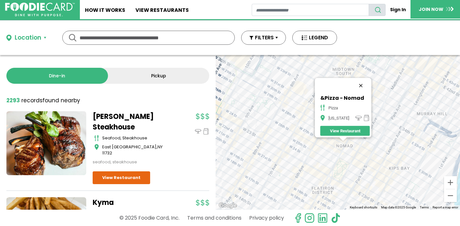
click at [363, 81] on button "Close" at bounding box center [360, 85] width 15 height 15
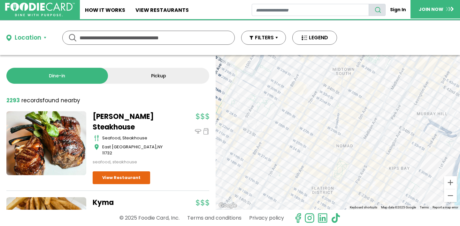
click at [329, 156] on div at bounding box center [338, 132] width 245 height 155
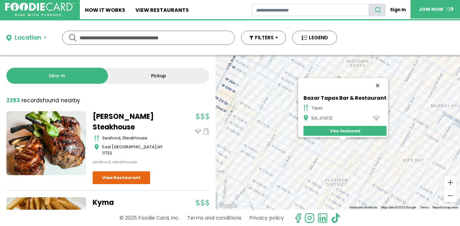
click at [379, 81] on button "Close" at bounding box center [377, 85] width 15 height 15
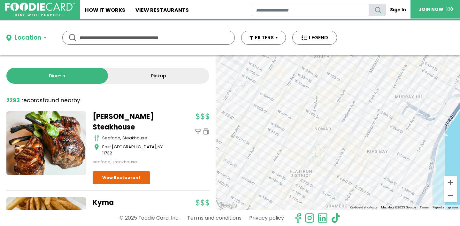
drag, startPoint x: 312, startPoint y: 160, endPoint x: 269, endPoint y: 157, distance: 42.9
click at [269, 157] on div at bounding box center [338, 132] width 245 height 155
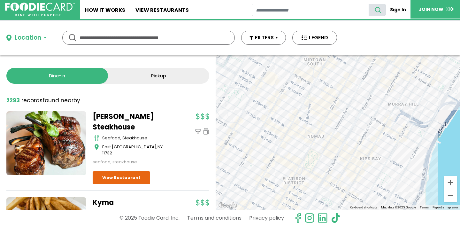
click at [333, 153] on div at bounding box center [338, 132] width 245 height 155
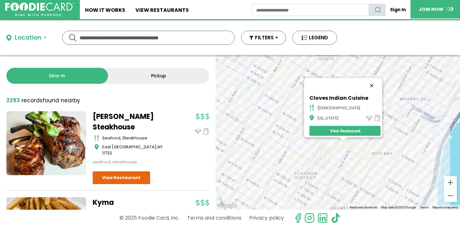
click at [366, 82] on button "Close" at bounding box center [371, 85] width 15 height 15
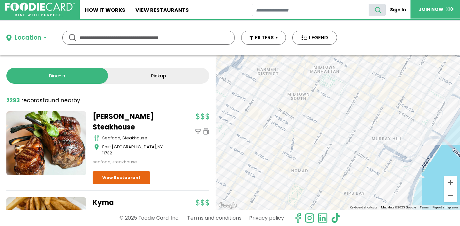
drag, startPoint x: 315, startPoint y: 104, endPoint x: 287, endPoint y: 144, distance: 49.1
click at [287, 144] on div at bounding box center [338, 132] width 245 height 155
click at [296, 111] on div at bounding box center [338, 132] width 245 height 155
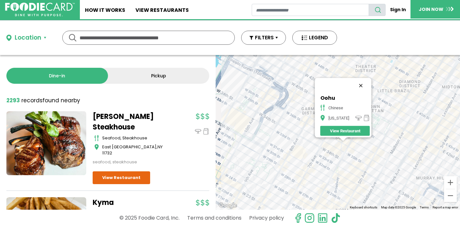
click at [363, 80] on button "Close" at bounding box center [360, 85] width 15 height 15
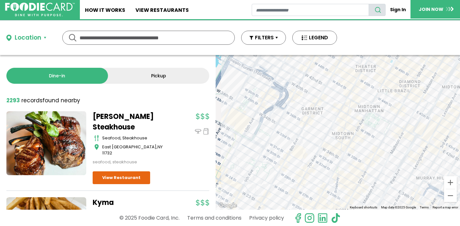
click at [294, 112] on div at bounding box center [338, 132] width 245 height 155
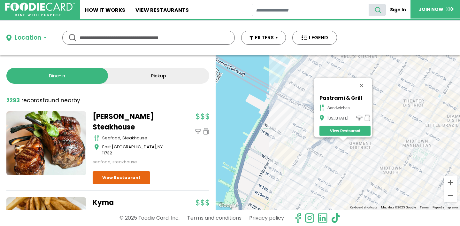
click at [365, 81] on button "Close" at bounding box center [361, 85] width 15 height 15
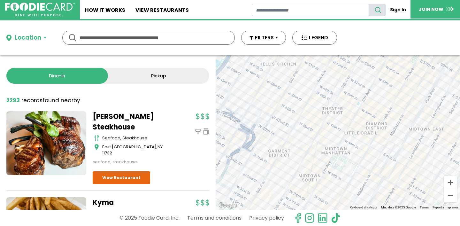
drag, startPoint x: 390, startPoint y: 134, endPoint x: 247, endPoint y: 164, distance: 146.7
click at [246, 165] on div at bounding box center [338, 132] width 245 height 155
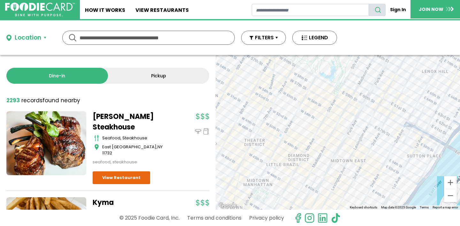
click at [276, 135] on div at bounding box center [338, 132] width 245 height 155
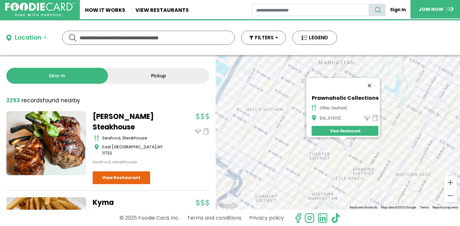
click at [371, 80] on button "Close" at bounding box center [369, 85] width 15 height 15
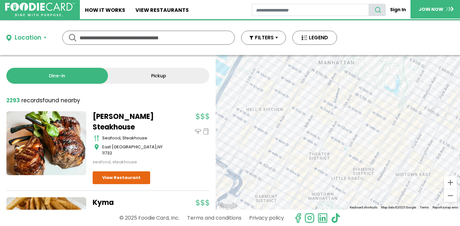
click at [347, 131] on div at bounding box center [338, 132] width 245 height 155
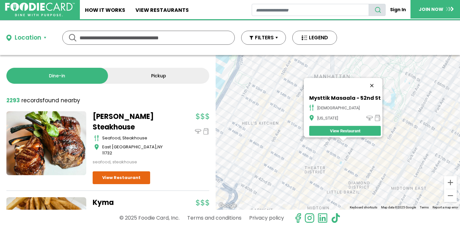
click at [373, 80] on button "Close" at bounding box center [372, 85] width 15 height 15
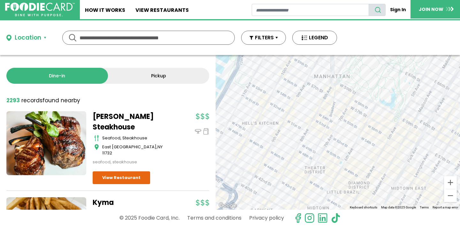
click at [375, 133] on div at bounding box center [338, 132] width 245 height 155
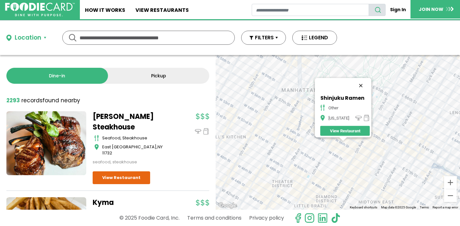
click at [362, 81] on button "Close" at bounding box center [360, 85] width 15 height 15
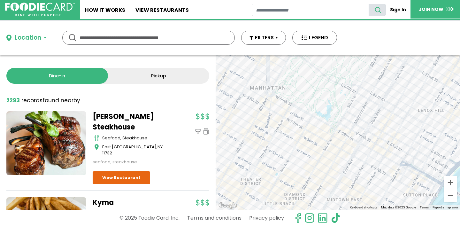
drag, startPoint x: 349, startPoint y: 161, endPoint x: 317, endPoint y: 159, distance: 32.7
click at [317, 159] on div at bounding box center [338, 132] width 245 height 155
click at [397, 122] on div at bounding box center [338, 132] width 245 height 155
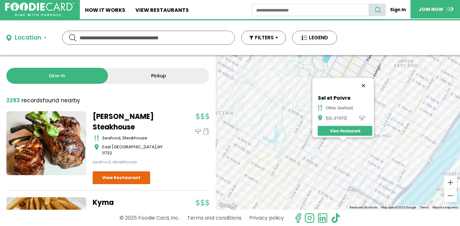
click at [367, 81] on button "Close" at bounding box center [363, 85] width 15 height 15
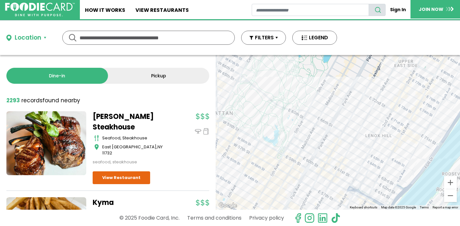
click at [365, 106] on div at bounding box center [338, 132] width 245 height 155
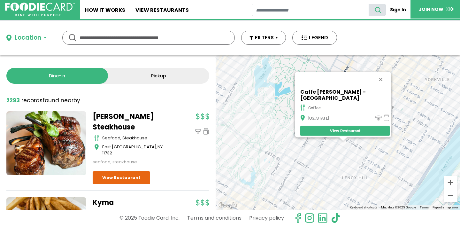
click at [379, 149] on div "Caffe [PERSON_NAME] - [GEOGRAPHIC_DATA] coffee [US_STATE] View Restaurant" at bounding box center [338, 132] width 245 height 155
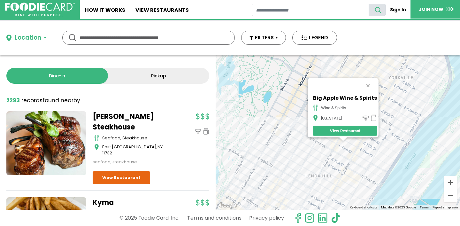
click at [370, 80] on button "Close" at bounding box center [368, 85] width 15 height 15
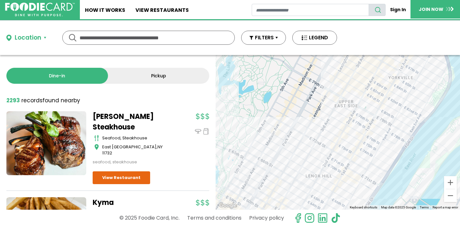
click at [360, 159] on div at bounding box center [338, 132] width 245 height 155
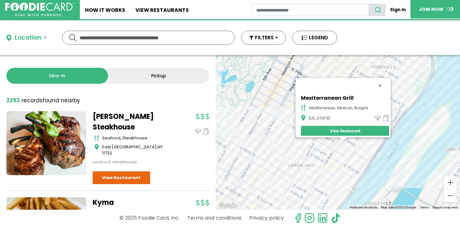
click at [317, 189] on div "Mexiterranean Grill Mediterranean, Mexican, Burgers [US_STATE] View Restaurant" at bounding box center [338, 132] width 245 height 155
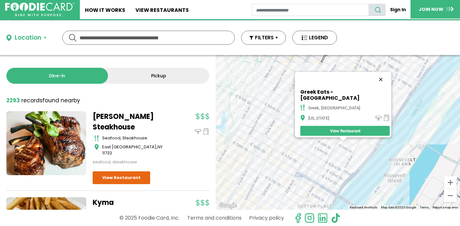
click at [373, 83] on button "Close" at bounding box center [380, 79] width 15 height 15
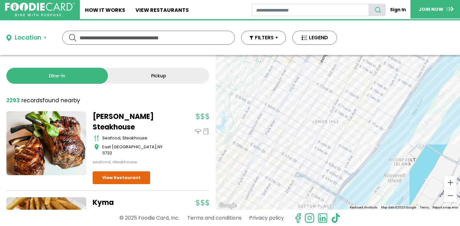
click at [342, 139] on div at bounding box center [338, 132] width 245 height 155
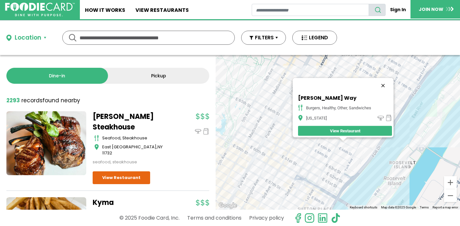
click at [385, 82] on button "Close" at bounding box center [383, 85] width 15 height 15
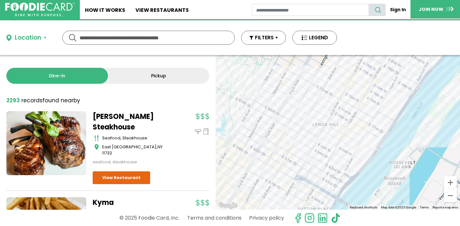
click at [372, 69] on div at bounding box center [338, 132] width 245 height 155
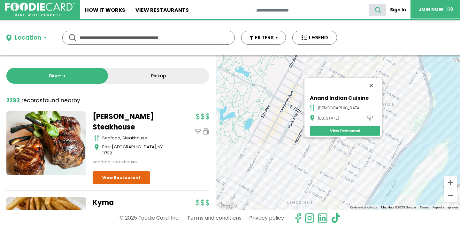
click at [368, 80] on button "Close" at bounding box center [371, 85] width 15 height 15
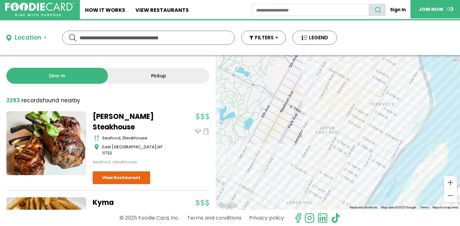
drag, startPoint x: 269, startPoint y: 140, endPoint x: 391, endPoint y: 47, distance: 154.2
click at [391, 47] on div "Location Use my current location Search by Region [US_STATE] 1988 restaurants […" at bounding box center [230, 123] width 460 height 206
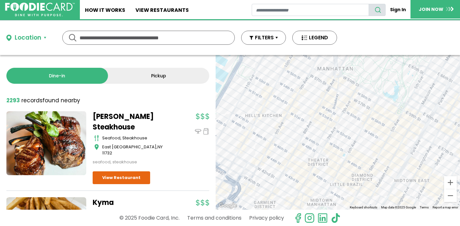
drag, startPoint x: 342, startPoint y: 107, endPoint x: 361, endPoint y: 134, distance: 32.6
click at [362, 134] on div at bounding box center [338, 132] width 245 height 155
click at [374, 107] on div at bounding box center [338, 132] width 245 height 155
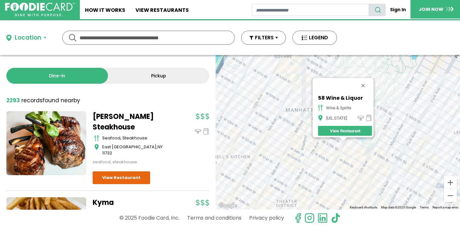
click at [336, 144] on div "58 Wine & Liquor wine & spirits [US_STATE] View Restaurant" at bounding box center [338, 132] width 245 height 155
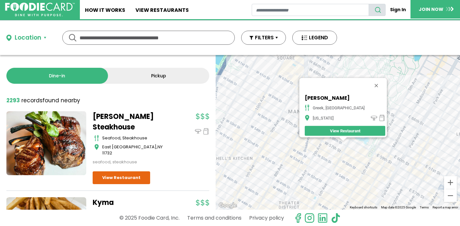
click at [331, 142] on div "Loi Estiaorio greek, mediterranean [US_STATE] View Restaurant" at bounding box center [338, 132] width 245 height 155
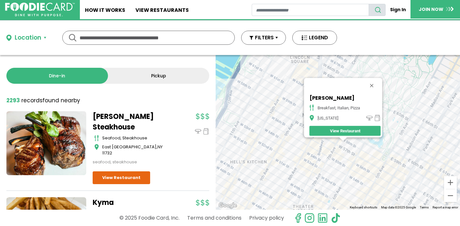
click at [337, 147] on div "[PERSON_NAME] breakfast, italian, pizza [US_STATE] View Restaurant" at bounding box center [338, 132] width 245 height 155
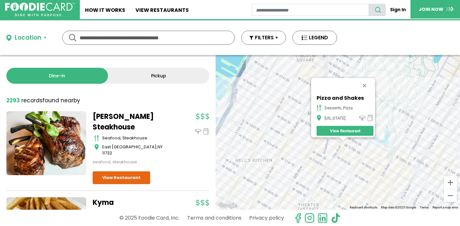
click at [329, 147] on div "Pizza and Shakes desserts, pizza [US_STATE] View Restaurant" at bounding box center [338, 132] width 245 height 155
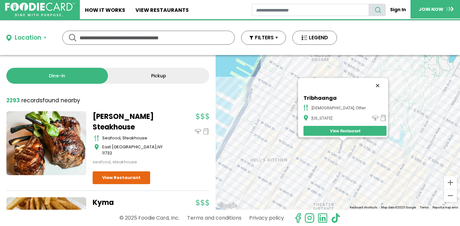
click at [370, 81] on button "Close" at bounding box center [377, 85] width 15 height 15
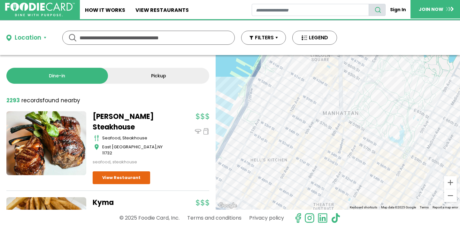
click at [333, 131] on div at bounding box center [338, 132] width 245 height 155
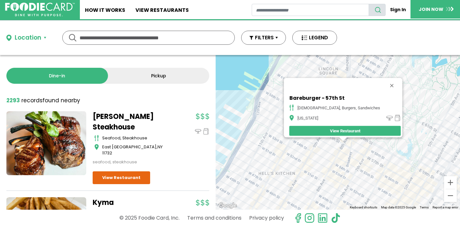
click at [345, 147] on div "Bareburger - 57th St american, burgers, sandwiches [US_STATE] View Restaurant" at bounding box center [338, 132] width 245 height 155
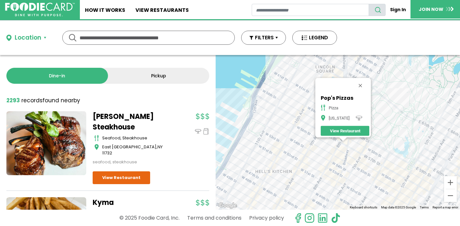
click at [349, 145] on div "Pop's Pizzas Pizza [US_STATE] View Restaurant" at bounding box center [338, 132] width 245 height 155
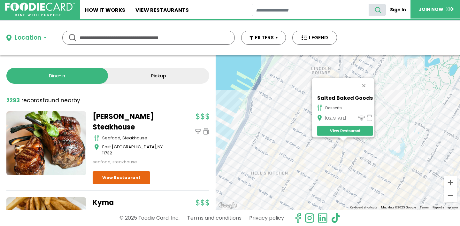
click at [347, 145] on div "Salted Baked Goods desserts [US_STATE] View Restaurant" at bounding box center [338, 132] width 245 height 155
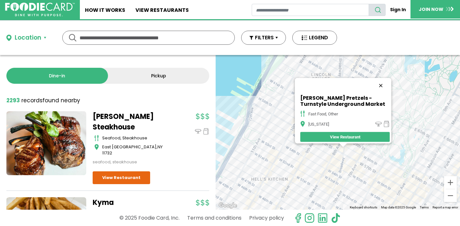
click at [383, 81] on button "Close" at bounding box center [380, 85] width 15 height 15
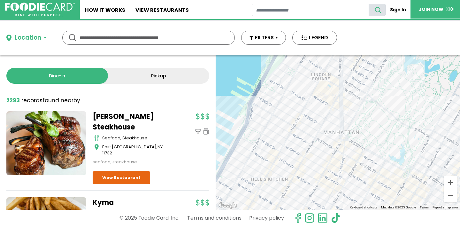
click at [300, 127] on div at bounding box center [338, 132] width 245 height 155
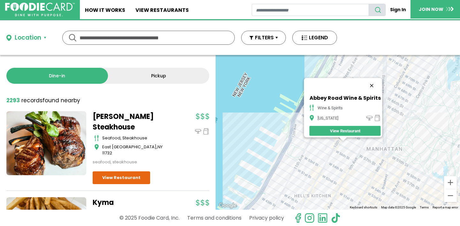
click at [374, 81] on button "Close" at bounding box center [371, 85] width 15 height 15
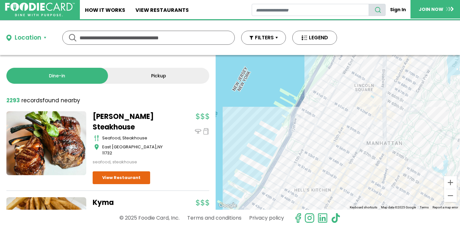
drag, startPoint x: 359, startPoint y: 138, endPoint x: 328, endPoint y: 59, distance: 85.3
click at [326, 61] on div at bounding box center [338, 132] width 245 height 155
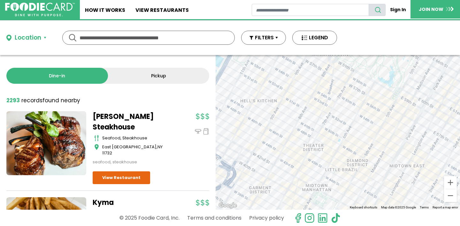
click at [318, 121] on div at bounding box center [338, 132] width 245 height 155
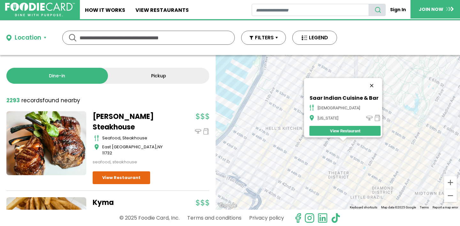
click at [370, 81] on button "Close" at bounding box center [371, 85] width 15 height 15
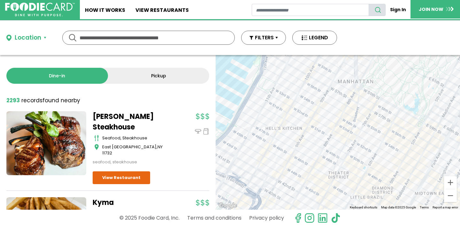
click at [364, 169] on div at bounding box center [338, 132] width 245 height 155
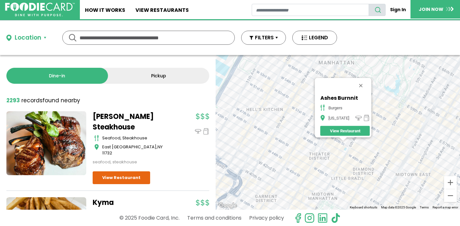
click at [361, 82] on button "Close" at bounding box center [360, 85] width 15 height 15
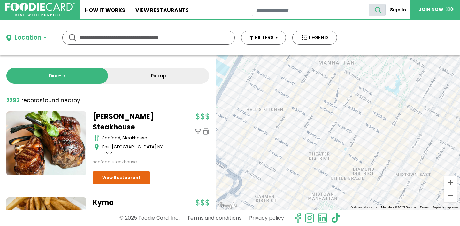
click at [293, 166] on div at bounding box center [338, 132] width 245 height 155
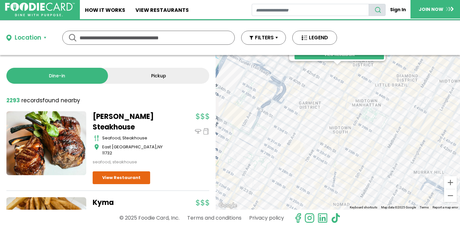
drag, startPoint x: 309, startPoint y: 172, endPoint x: 302, endPoint y: 93, distance: 79.2
click at [302, 93] on div "Mama's Pizza Cafe - [GEOGRAPHIC_DATA] italian, pizza [US_STATE] View Restaurant" at bounding box center [338, 132] width 245 height 155
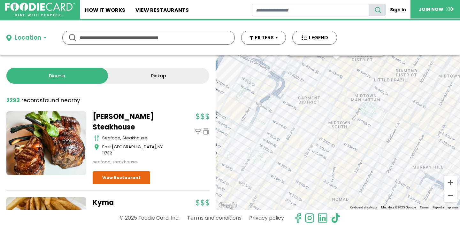
click at [302, 125] on div "Mama's Pizza Cafe - [GEOGRAPHIC_DATA] italian, pizza [US_STATE] View Restaurant" at bounding box center [338, 132] width 245 height 155
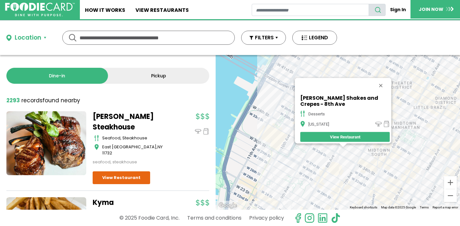
click at [383, 80] on button "Close" at bounding box center [380, 85] width 15 height 15
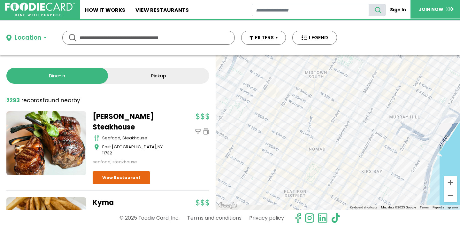
drag, startPoint x: 346, startPoint y: 153, endPoint x: 282, endPoint y: 71, distance: 103.8
click at [282, 72] on div at bounding box center [338, 132] width 245 height 155
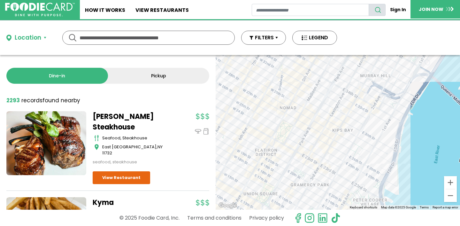
drag, startPoint x: 284, startPoint y: 154, endPoint x: 263, endPoint y: 118, distance: 42.1
click at [263, 118] on div at bounding box center [338, 132] width 245 height 155
click at [285, 109] on div at bounding box center [338, 132] width 245 height 155
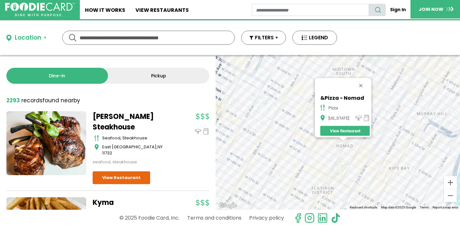
click at [331, 156] on div "&Pizza - Nomad pizza [US_STATE] View Restaurant" at bounding box center [338, 132] width 245 height 155
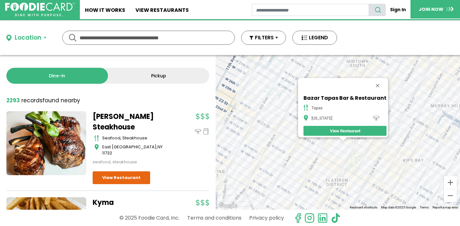
click at [301, 152] on div "Bazar Tapas Bar & Restaurant tapas [US_STATE] View Restaurant" at bounding box center [338, 132] width 245 height 155
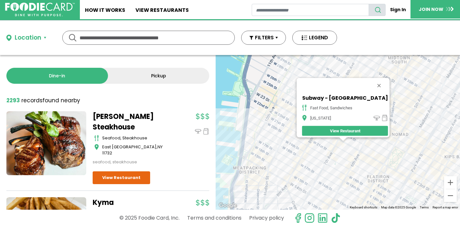
click at [363, 161] on div "Subway - [GEOGRAPHIC_DATA] fast food, sandwiches [US_STATE] View Restaurant" at bounding box center [338, 132] width 245 height 155
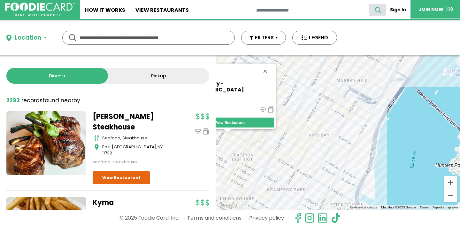
drag, startPoint x: 364, startPoint y: 164, endPoint x: 250, endPoint y: 144, distance: 115.2
click at [250, 144] on div "Nuts Factory - 6th Ave specialty [US_STATE] View Restaurant" at bounding box center [338, 132] width 245 height 155
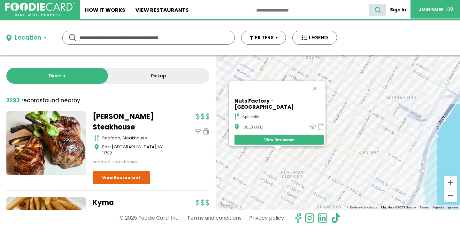
drag, startPoint x: 286, startPoint y: 104, endPoint x: 338, endPoint y: 139, distance: 63.0
click at [337, 140] on div "Nuts Factory - 6th Ave specialty [US_STATE] View Restaurant" at bounding box center [338, 132] width 245 height 155
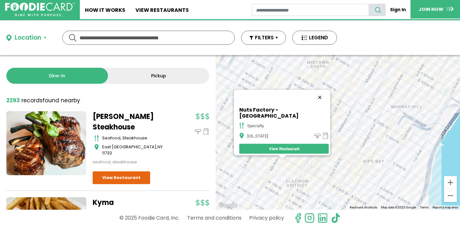
click at [312, 99] on button "Close" at bounding box center [319, 97] width 15 height 15
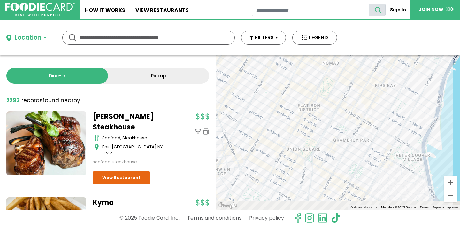
drag, startPoint x: 307, startPoint y: 152, endPoint x: 319, endPoint y: 71, distance: 82.1
click at [319, 71] on div at bounding box center [338, 132] width 245 height 155
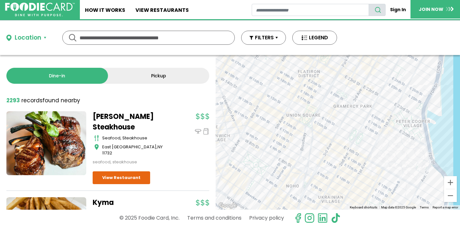
drag, startPoint x: 293, startPoint y: 159, endPoint x: 293, endPoint y: 130, distance: 29.4
click at [293, 130] on div at bounding box center [338, 132] width 245 height 155
click at [301, 119] on div at bounding box center [338, 132] width 245 height 155
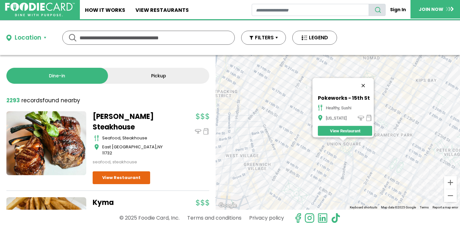
click at [366, 81] on button "Close" at bounding box center [363, 85] width 15 height 15
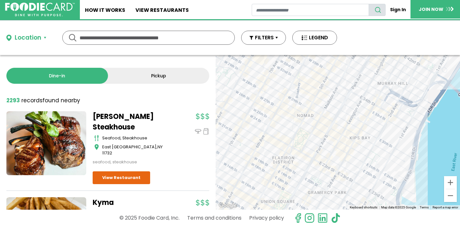
drag, startPoint x: 339, startPoint y: 122, endPoint x: 269, endPoint y: 180, distance: 91.1
click at [270, 181] on div at bounding box center [338, 132] width 245 height 155
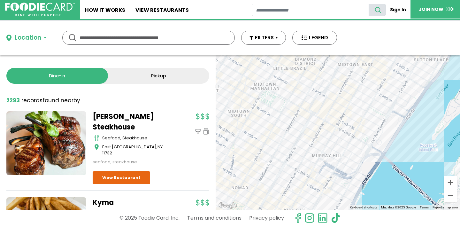
drag, startPoint x: 338, startPoint y: 105, endPoint x: 267, endPoint y: 187, distance: 108.5
click at [267, 187] on div at bounding box center [338, 132] width 245 height 155
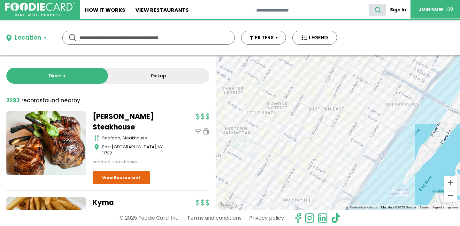
drag, startPoint x: 322, startPoint y: 124, endPoint x: 304, endPoint y: 151, distance: 32.0
click at [304, 152] on div at bounding box center [338, 132] width 245 height 155
click at [287, 164] on div at bounding box center [338, 132] width 245 height 155
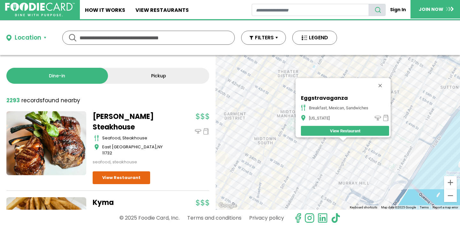
click at [338, 142] on div "Eggstravaganza breakfast, mexican, sandwiches [US_STATE] View Restaurant" at bounding box center [338, 132] width 245 height 155
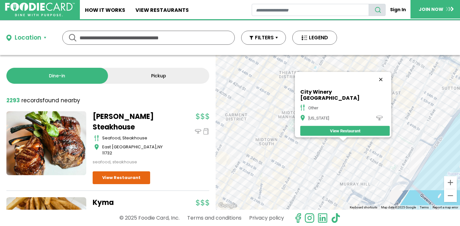
click at [373, 81] on button "Close" at bounding box center [380, 79] width 15 height 15
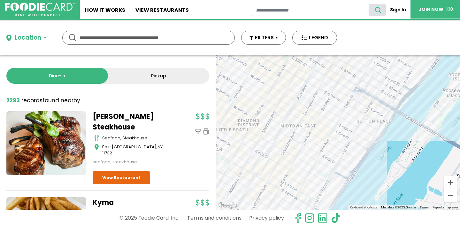
drag, startPoint x: 381, startPoint y: 101, endPoint x: 294, endPoint y: 132, distance: 91.8
click at [293, 134] on div at bounding box center [338, 132] width 245 height 155
click at [322, 107] on div at bounding box center [338, 132] width 245 height 155
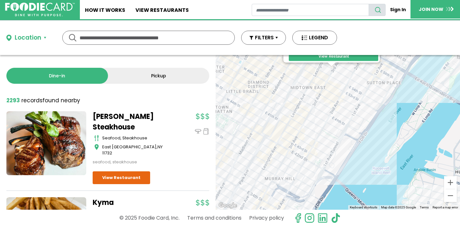
drag, startPoint x: 316, startPoint y: 156, endPoint x: 303, endPoint y: 73, distance: 84.0
click at [303, 73] on div "Kung Fu Little Steamed Buns Ramen - [GEOGRAPHIC_DATA][US_STATE] View Restaurant" at bounding box center [338, 132] width 245 height 155
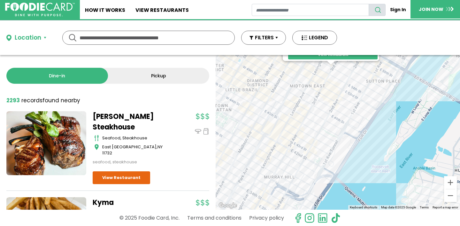
click at [317, 83] on div "Kung Fu Little Steamed Buns Ramen - [GEOGRAPHIC_DATA][US_STATE] View Restaurant" at bounding box center [338, 132] width 245 height 155
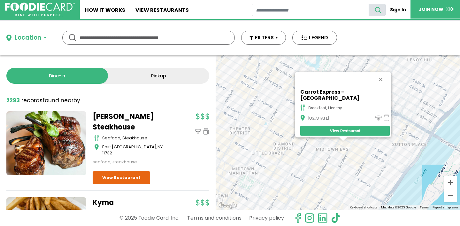
click at [337, 160] on div "Carrot Express - [GEOGRAPHIC_DATA] breakfast, healthy [US_STATE] View Restaurant" at bounding box center [338, 132] width 245 height 155
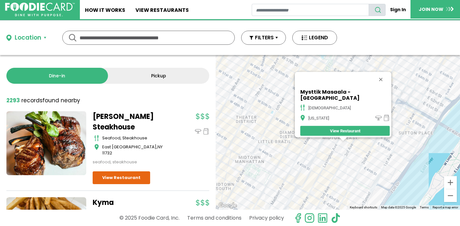
click at [361, 144] on div "Mysttik [GEOGRAPHIC_DATA] indian [US_STATE] View Restaurant" at bounding box center [338, 132] width 245 height 155
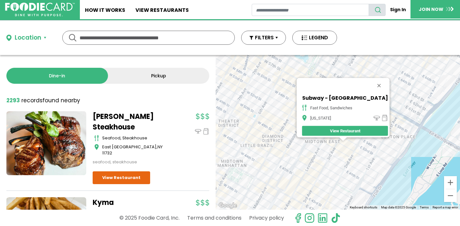
click at [357, 147] on div "Subway - [GEOGRAPHIC_DATA] fast food, sandwiches [US_STATE] View Restaurant" at bounding box center [338, 132] width 245 height 155
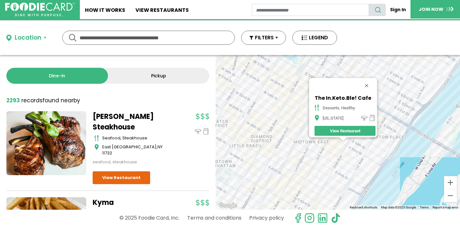
click at [339, 142] on div "The In.Keto.Ble! Cafe desserts, healthy [US_STATE] View Restaurant" at bounding box center [338, 132] width 245 height 155
click at [339, 144] on div "The In.Keto.Ble! Cafe desserts, healthy [US_STATE] View Restaurant" at bounding box center [338, 132] width 245 height 155
click at [451, 183] on button "Zoom in" at bounding box center [450, 182] width 13 height 13
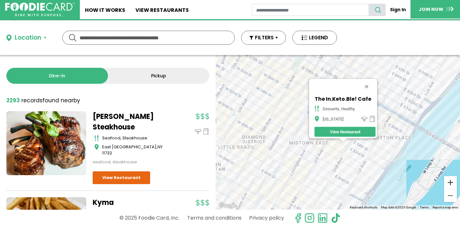
click at [451, 183] on button "Zoom in" at bounding box center [450, 182] width 13 height 13
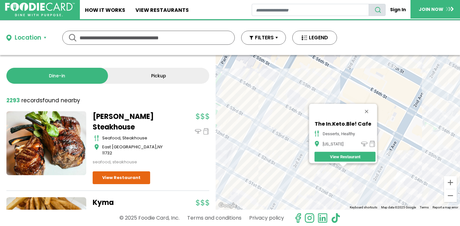
click at [337, 167] on div "The In.Keto.Ble! Cafe desserts, healthy [US_STATE] View Restaurant" at bounding box center [338, 132] width 245 height 155
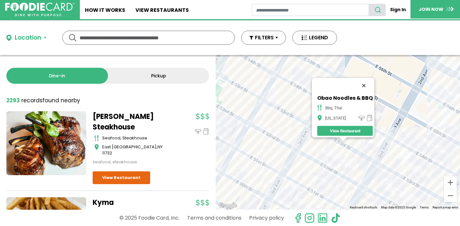
click at [365, 81] on button "Close" at bounding box center [364, 85] width 15 height 15
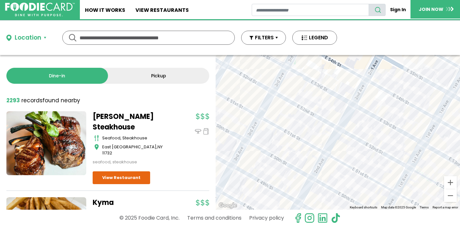
drag, startPoint x: 359, startPoint y: 151, endPoint x: 336, endPoint y: 91, distance: 64.2
click at [336, 91] on div at bounding box center [338, 132] width 245 height 155
click at [339, 140] on div at bounding box center [338, 132] width 245 height 155
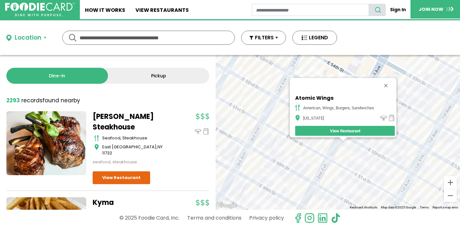
click at [277, 168] on div "Atomic Wings American, Wings, Burgers, Sandwiches [US_STATE] View Restaurant" at bounding box center [338, 132] width 245 height 155
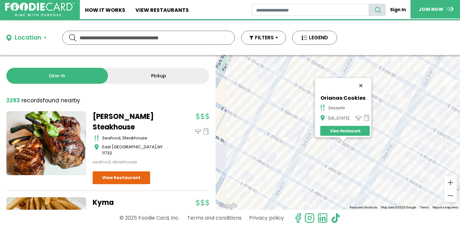
click at [362, 80] on button "Close" at bounding box center [360, 85] width 15 height 15
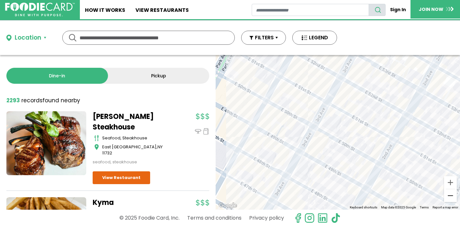
click at [451, 196] on button "Zoom out" at bounding box center [450, 195] width 13 height 13
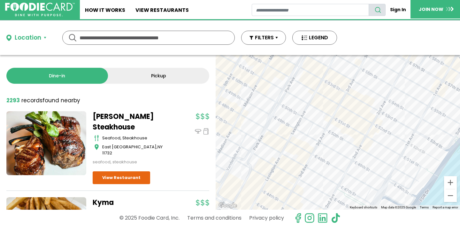
click at [430, 107] on div at bounding box center [338, 132] width 245 height 155
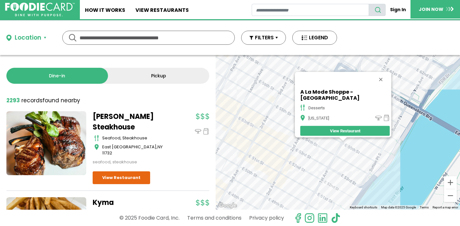
click at [346, 152] on div "A La Mode Shoppe - [GEOGRAPHIC_DATA] desserts [US_STATE] View Restaurant" at bounding box center [338, 132] width 245 height 155
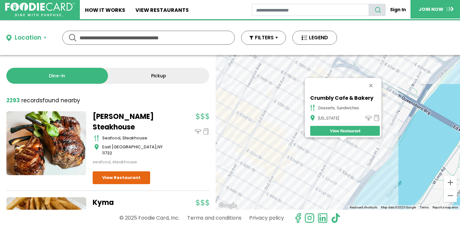
click at [337, 150] on div "Crumbly Cafe & Bakery desserts, sandwiches [US_STATE] View Restaurant" at bounding box center [338, 132] width 245 height 155
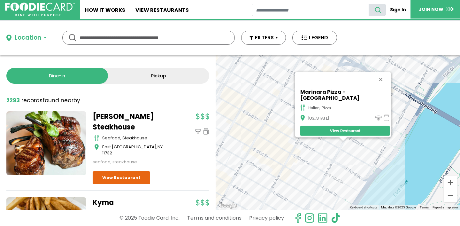
click at [334, 175] on div "Marinara Pizza - [GEOGRAPHIC_DATA] italian, pizza [US_STATE] View Restaurant" at bounding box center [338, 132] width 245 height 155
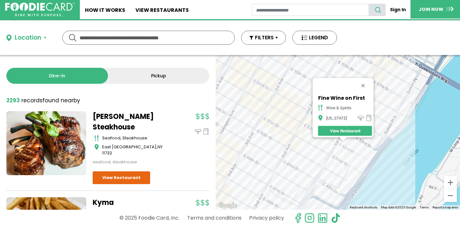
click at [341, 151] on div "Fine Wine on First wine & spirits [US_STATE] View Restaurant" at bounding box center [338, 132] width 245 height 155
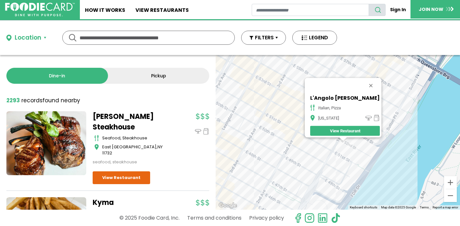
click at [326, 177] on div "L'Angolo [PERSON_NAME] italian, pizza [US_STATE] View Restaurant" at bounding box center [338, 132] width 245 height 155
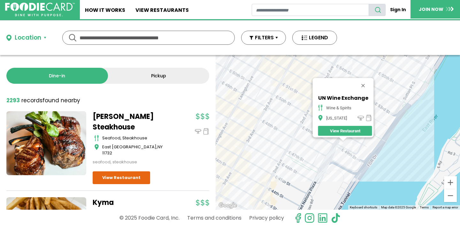
click at [317, 157] on div "UN Wine Exchange wine & spirits [US_STATE] View Restaurant" at bounding box center [338, 132] width 245 height 155
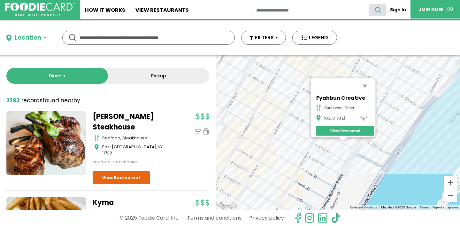
click at [366, 81] on button "Close" at bounding box center [364, 85] width 15 height 15
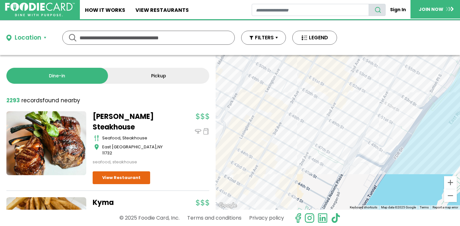
click at [341, 130] on div at bounding box center [338, 132] width 245 height 155
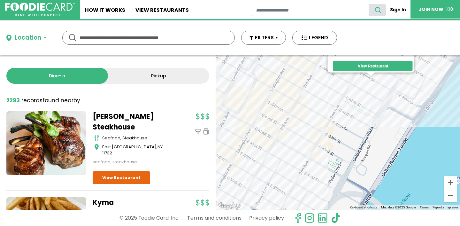
drag, startPoint x: 311, startPoint y: 168, endPoint x: 338, endPoint y: 102, distance: 71.4
click at [338, 102] on div "PacRim Sushi & Asian Cuisine sushi [US_STATE] View Restaurant" at bounding box center [338, 132] width 245 height 155
click at [322, 133] on div "PacRim Sushi & Asian Cuisine sushi [US_STATE] View Restaurant" at bounding box center [338, 132] width 245 height 155
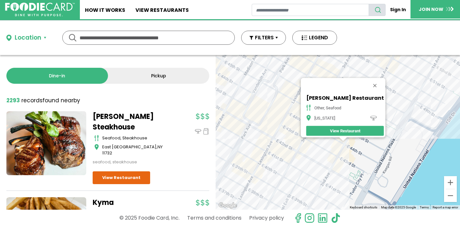
click at [337, 143] on div "[PERSON_NAME] Restaurant other, seafood [US_STATE] View Restaurant" at bounding box center [338, 132] width 245 height 155
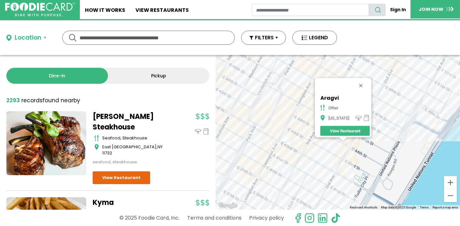
click at [322, 150] on div "Aragvi other [US_STATE] View Restaurant" at bounding box center [338, 132] width 245 height 155
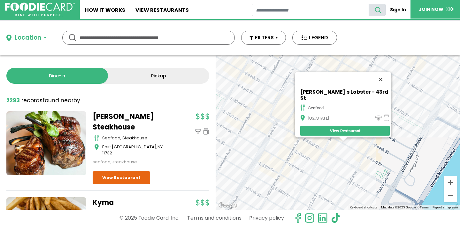
click at [373, 80] on button "Close" at bounding box center [380, 79] width 15 height 15
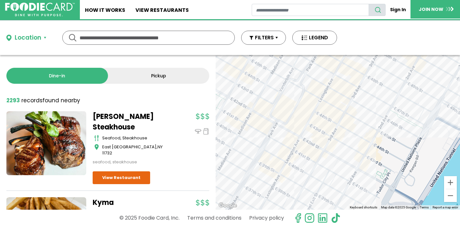
click at [343, 130] on div at bounding box center [338, 132] width 245 height 155
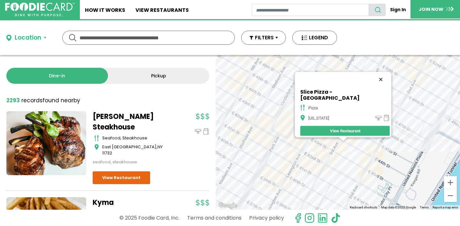
click at [373, 79] on button "Close" at bounding box center [380, 79] width 15 height 15
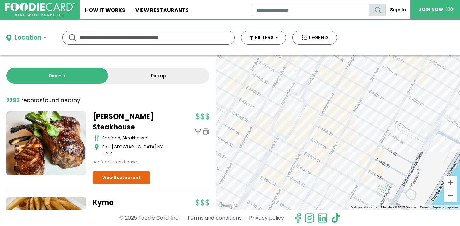
click at [342, 152] on div at bounding box center [338, 132] width 245 height 155
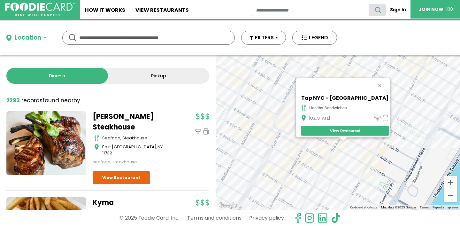
click at [344, 155] on div "Tap [GEOGRAPHIC_DATA] - 3rd Ave healthy, sandwiches [US_STATE] View Restaurant" at bounding box center [338, 132] width 245 height 155
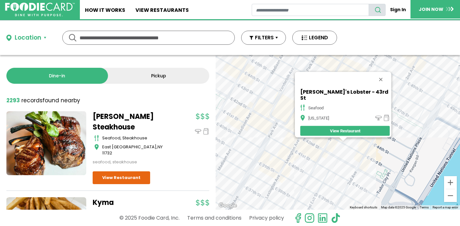
click at [291, 151] on div "[PERSON_NAME]'s Lobster - 43rd [GEOGRAPHIC_DATA] [US_STATE] View Restaurant" at bounding box center [338, 132] width 245 height 155
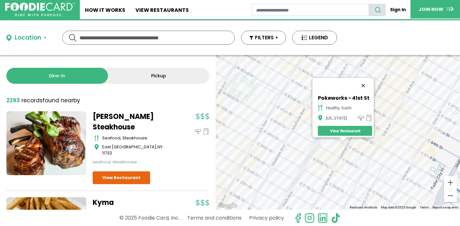
click at [367, 81] on button "Close" at bounding box center [363, 85] width 15 height 15
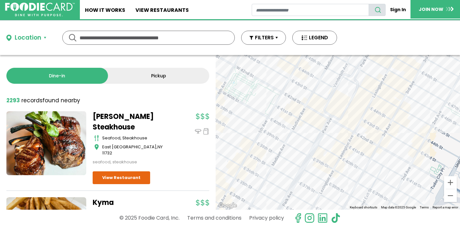
click at [342, 146] on div at bounding box center [338, 132] width 245 height 155
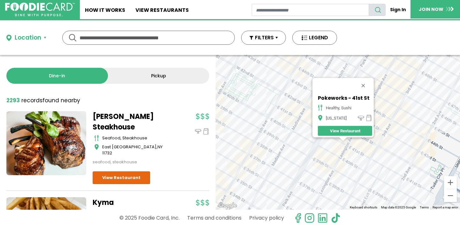
click at [366, 81] on button "Close" at bounding box center [363, 85] width 15 height 15
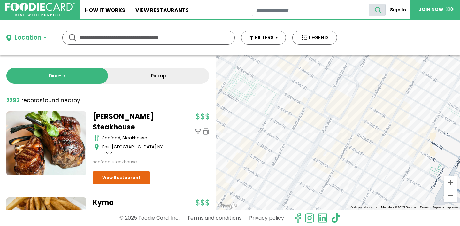
click at [341, 173] on div at bounding box center [338, 132] width 245 height 155
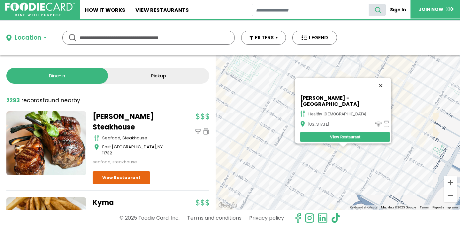
click at [382, 81] on button "Close" at bounding box center [380, 85] width 15 height 15
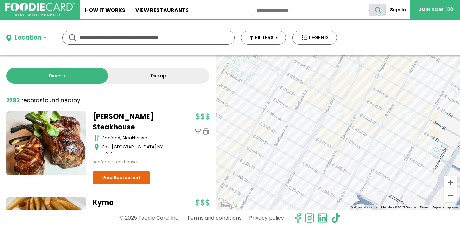
click at [347, 149] on div at bounding box center [338, 132] width 245 height 155
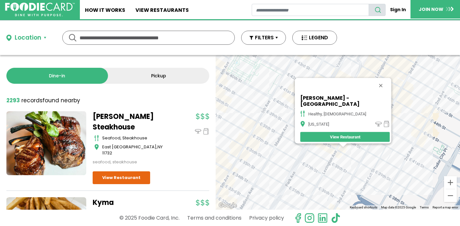
click at [348, 148] on div "[PERSON_NAME] - [GEOGRAPHIC_DATA] healthy, indian [US_STATE] View Restaurant" at bounding box center [338, 132] width 245 height 155
click at [360, 178] on div "[PERSON_NAME] - [GEOGRAPHIC_DATA] healthy, indian [US_STATE] View Restaurant" at bounding box center [338, 132] width 245 height 155
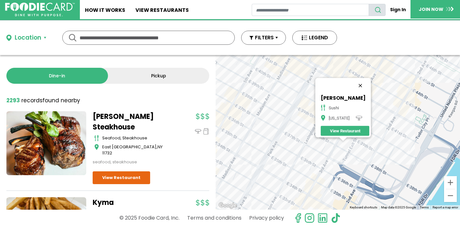
click at [361, 81] on button "Close" at bounding box center [360, 85] width 15 height 15
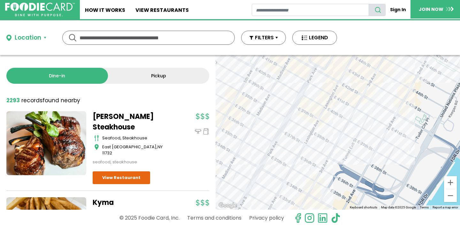
click at [324, 155] on div at bounding box center [338, 132] width 245 height 155
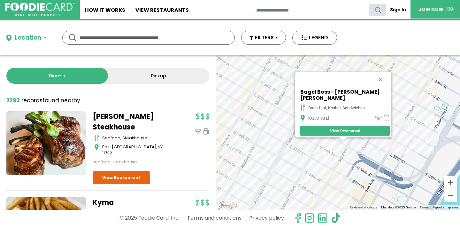
click at [347, 153] on div "Bagel Boss - [PERSON_NAME][GEOGRAPHIC_DATA][PERSON_NAME] breakfast, [GEOGRAPHIC…" at bounding box center [338, 132] width 245 height 155
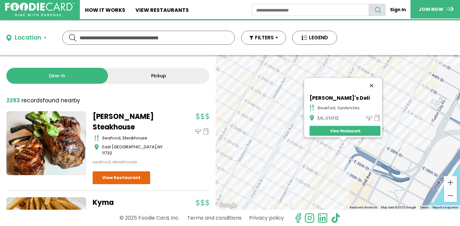
click at [375, 82] on button "Close" at bounding box center [371, 85] width 15 height 15
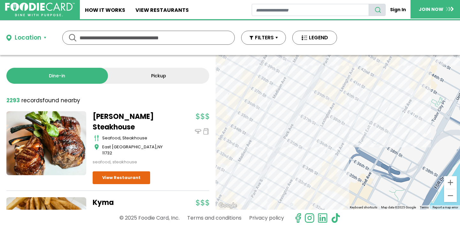
click at [284, 102] on div at bounding box center [338, 132] width 245 height 155
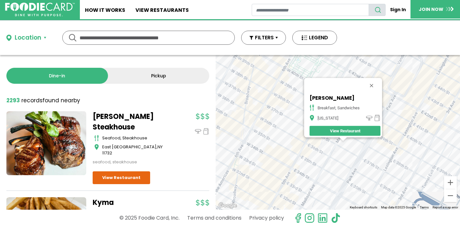
click at [329, 148] on div "Rico Bagel breakfast, sandwiches [US_STATE] View Restaurant" at bounding box center [338, 132] width 245 height 155
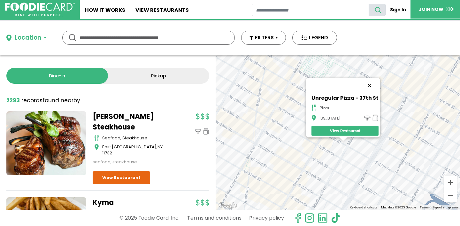
click at [372, 81] on button "Close" at bounding box center [369, 85] width 15 height 15
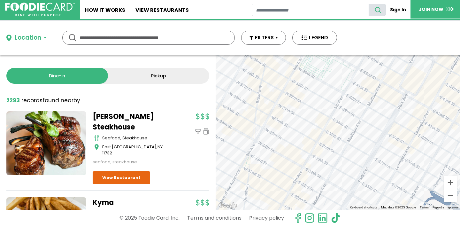
drag, startPoint x: 324, startPoint y: 163, endPoint x: 318, endPoint y: 103, distance: 60.7
click at [318, 103] on div at bounding box center [338, 132] width 245 height 155
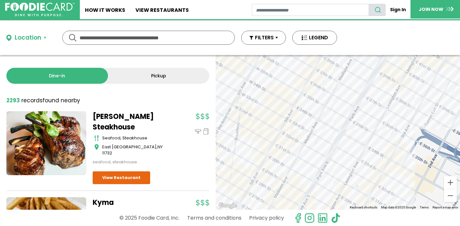
click at [263, 109] on div at bounding box center [338, 132] width 245 height 155
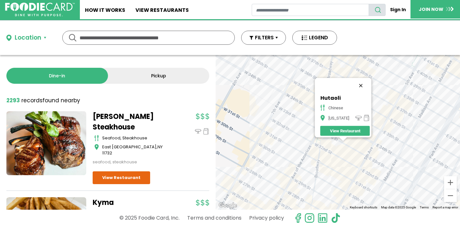
click at [362, 81] on button "Close" at bounding box center [360, 85] width 15 height 15
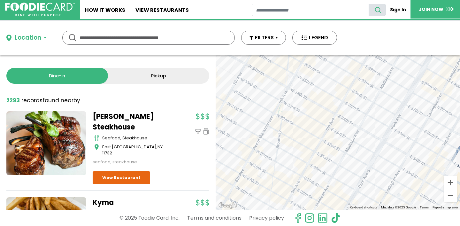
drag, startPoint x: 357, startPoint y: 153, endPoint x: 314, endPoint y: 118, distance: 55.9
click at [313, 118] on div at bounding box center [338, 132] width 245 height 155
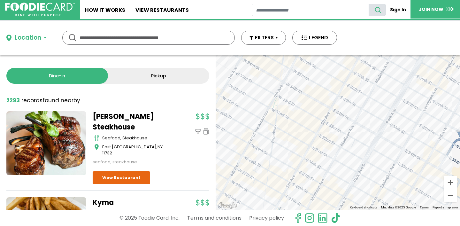
click at [351, 145] on div at bounding box center [338, 132] width 245 height 155
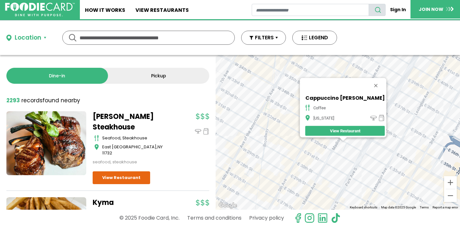
click at [291, 119] on div "Cappuccino [PERSON_NAME] coffee [US_STATE] View Restaurant" at bounding box center [338, 132] width 245 height 155
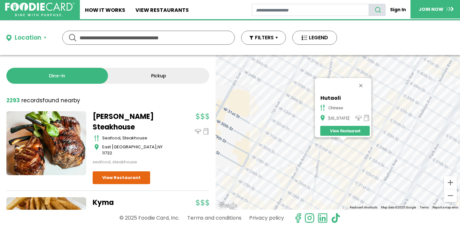
click at [409, 167] on div "Hutaoli chinese [US_STATE] View Restaurant" at bounding box center [338, 132] width 245 height 155
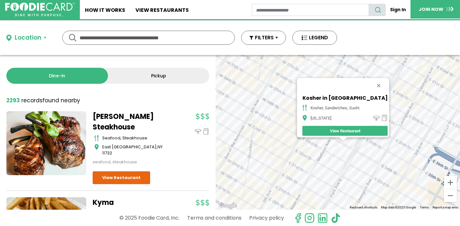
click at [350, 156] on div "Kosher in [GEOGRAPHIC_DATA], sandwiches, sushi [US_STATE] View Restaurant" at bounding box center [338, 132] width 245 height 155
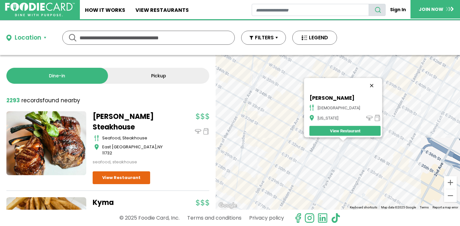
click at [364, 81] on button "Close" at bounding box center [371, 85] width 15 height 15
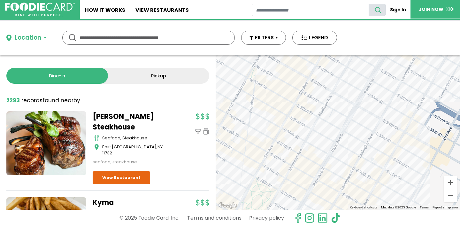
drag, startPoint x: 349, startPoint y: 174, endPoint x: 354, endPoint y: 133, distance: 40.9
click at [353, 133] on div at bounding box center [338, 132] width 245 height 155
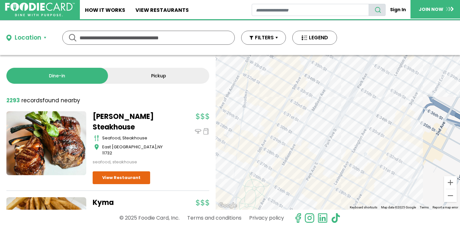
click at [369, 113] on div at bounding box center [338, 132] width 245 height 155
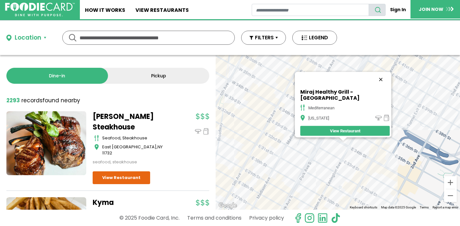
click at [373, 81] on button "Close" at bounding box center [380, 79] width 15 height 15
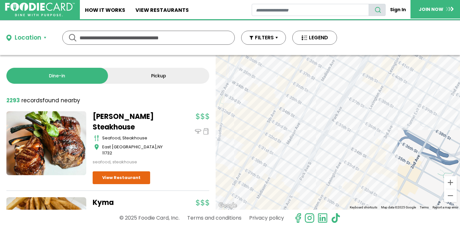
click at [380, 163] on div at bounding box center [338, 132] width 245 height 155
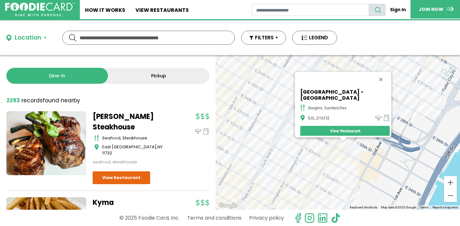
click at [333, 165] on div "[GEOGRAPHIC_DATA] - [GEOGRAPHIC_DATA] burgers, sandwiches [US_STATE] View Resta…" at bounding box center [338, 132] width 245 height 155
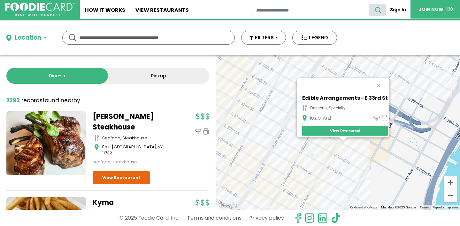
click at [297, 153] on div "Edible Arrangements - E 33rd St desserts, specialty [US_STATE] View Restaurant" at bounding box center [338, 132] width 245 height 155
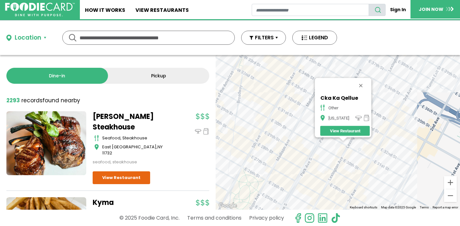
click at [324, 146] on div "Cka Ka Qellue other [US_STATE] View Restaurant" at bounding box center [338, 132] width 245 height 155
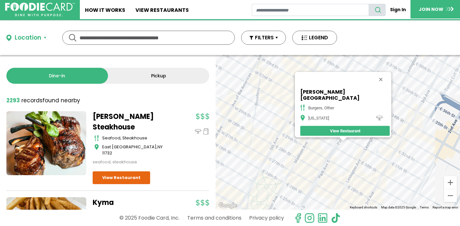
click at [348, 143] on div "[PERSON_NAME] Park burgers, other [US_STATE][GEOGRAPHIC_DATA] Restaurant" at bounding box center [338, 132] width 245 height 155
click at [347, 142] on div "[PERSON_NAME] Park burgers, other [US_STATE][GEOGRAPHIC_DATA] Restaurant" at bounding box center [338, 132] width 245 height 155
click at [299, 171] on div "[PERSON_NAME] Park burgers, other [US_STATE][GEOGRAPHIC_DATA] Restaurant" at bounding box center [338, 132] width 245 height 155
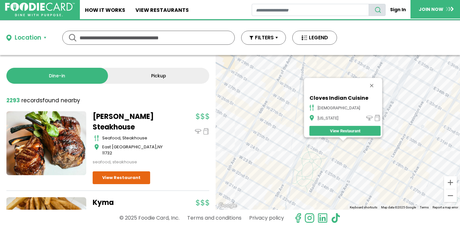
click at [280, 135] on div "Cloves Indian Cuisine indian [US_STATE] View Restaurant" at bounding box center [338, 132] width 245 height 155
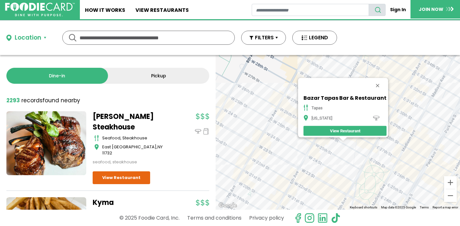
click at [264, 144] on div "Bazar Tapas Bar & Restaurant tapas [US_STATE] View Restaurant" at bounding box center [338, 132] width 245 height 155
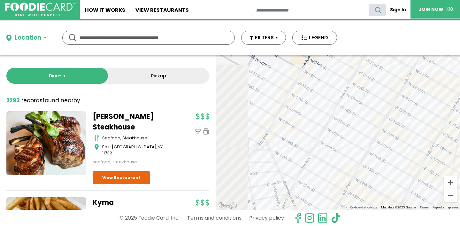
drag, startPoint x: 355, startPoint y: 169, endPoint x: 395, endPoint y: 62, distance: 114.2
click at [395, 62] on div "[GEOGRAPHIC_DATA] Food halal, [GEOGRAPHIC_DATA][US_STATE] View Restaurant" at bounding box center [338, 132] width 245 height 155
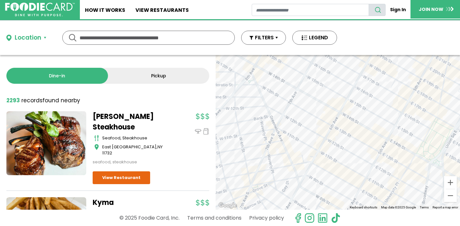
drag, startPoint x: 342, startPoint y: 124, endPoint x: 322, endPoint y: 59, distance: 68.2
click at [322, 59] on div "[GEOGRAPHIC_DATA] Food halal, [GEOGRAPHIC_DATA][US_STATE] View Restaurant" at bounding box center [338, 132] width 245 height 155
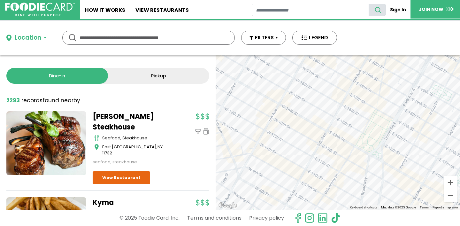
drag, startPoint x: 409, startPoint y: 163, endPoint x: 318, endPoint y: 142, distance: 92.9
click at [318, 143] on div "[GEOGRAPHIC_DATA] Food halal, [GEOGRAPHIC_DATA][US_STATE] View Restaurant" at bounding box center [338, 132] width 245 height 155
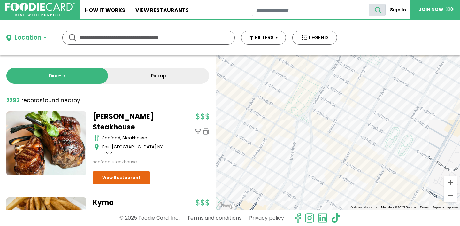
drag, startPoint x: 338, startPoint y: 173, endPoint x: 302, endPoint y: 150, distance: 42.9
click at [302, 150] on div "[GEOGRAPHIC_DATA] Food halal, [GEOGRAPHIC_DATA][US_STATE] View Restaurant" at bounding box center [338, 132] width 245 height 155
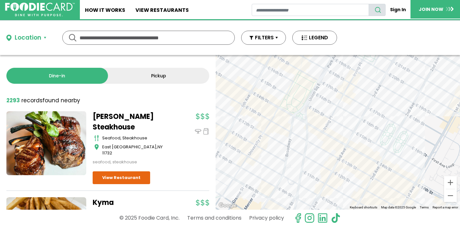
click at [331, 140] on div "[GEOGRAPHIC_DATA] Food halal, [GEOGRAPHIC_DATA][US_STATE] View Restaurant" at bounding box center [338, 132] width 245 height 155
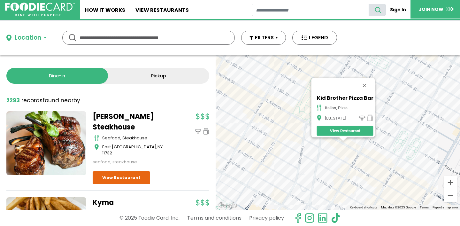
click at [326, 141] on div "Kid Brother Pizza Bar italian, pizza [US_STATE] View Restaurant" at bounding box center [338, 132] width 245 height 155
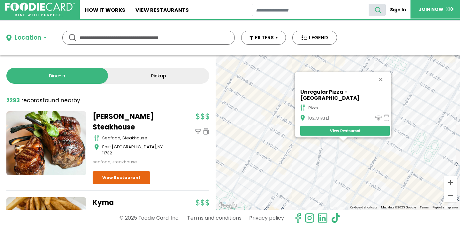
click at [283, 176] on div "Unregular Pizza - 4th Ave pizza [US_STATE] View Restaurant" at bounding box center [338, 132] width 245 height 155
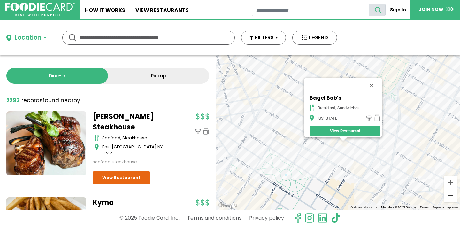
click at [449, 198] on button "Zoom out" at bounding box center [450, 195] width 13 height 13
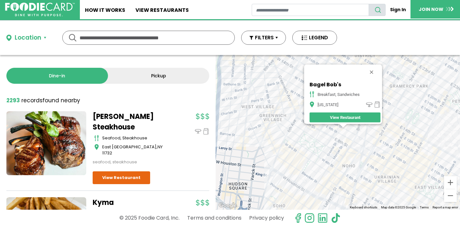
drag, startPoint x: 351, startPoint y: 173, endPoint x: 340, endPoint y: 139, distance: 36.0
click at [340, 139] on div "Bagel Bob's breakfast, sandwiches [US_STATE] View Restaurant" at bounding box center [338, 132] width 245 height 155
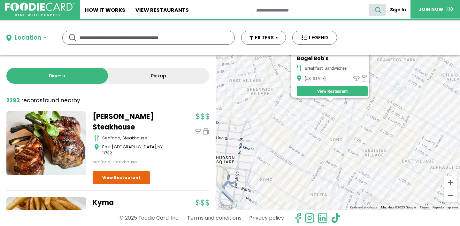
click at [292, 147] on div "Bagel Bob's breakfast, sandwiches [US_STATE] View Restaurant" at bounding box center [338, 132] width 245 height 155
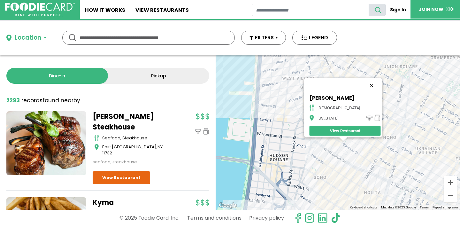
click at [364, 81] on button "Close" at bounding box center [371, 85] width 15 height 15
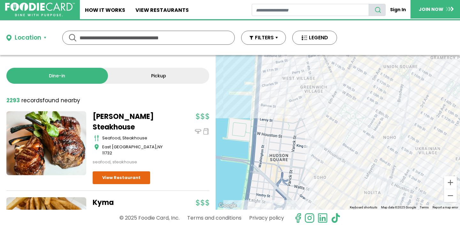
click at [335, 123] on div at bounding box center [338, 132] width 245 height 155
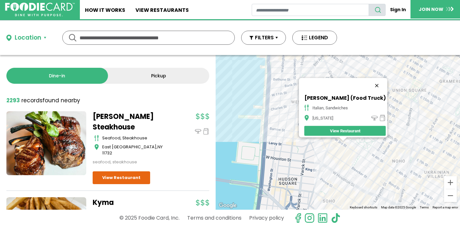
click at [370, 81] on button "Close" at bounding box center [376, 85] width 15 height 15
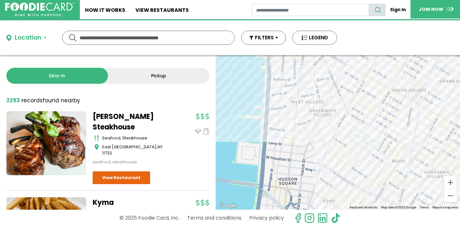
click at [355, 120] on div at bounding box center [338, 132] width 245 height 155
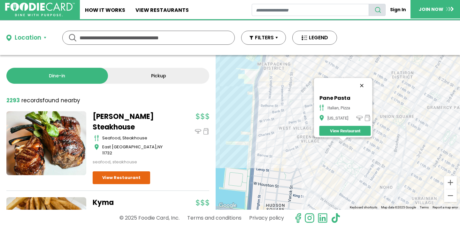
click at [365, 81] on button "Close" at bounding box center [361, 85] width 15 height 15
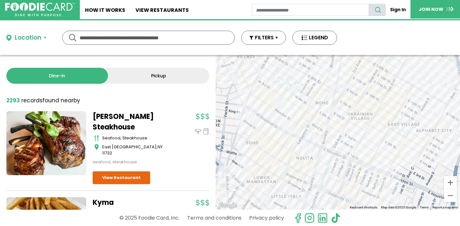
drag, startPoint x: 372, startPoint y: 158, endPoint x: 305, endPoint y: 70, distance: 110.6
click at [305, 70] on div at bounding box center [338, 132] width 245 height 155
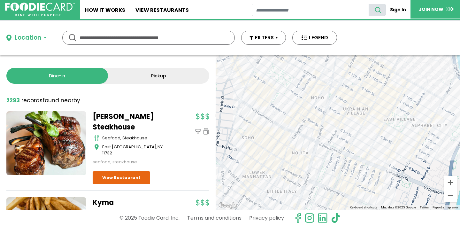
click at [348, 100] on div at bounding box center [338, 132] width 245 height 155
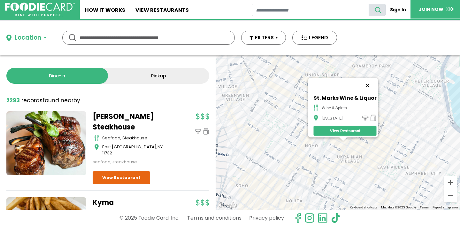
click at [369, 82] on button "Close" at bounding box center [367, 85] width 15 height 15
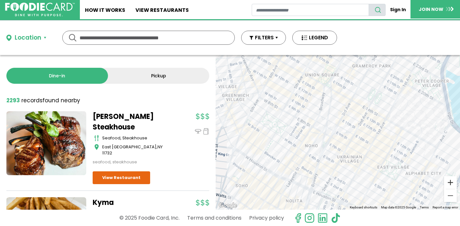
click at [451, 183] on button "Zoom in" at bounding box center [450, 182] width 13 height 13
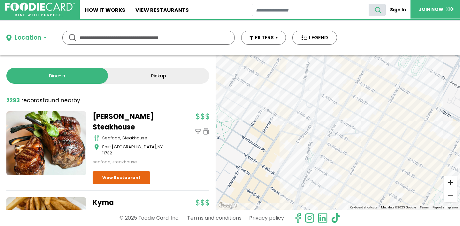
click at [451, 184] on button "Zoom in" at bounding box center [450, 182] width 13 height 13
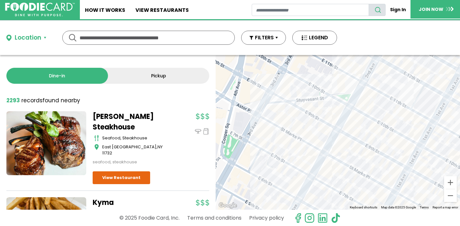
drag, startPoint x: 377, startPoint y: 161, endPoint x: 324, endPoint y: 124, distance: 65.0
click at [324, 124] on div at bounding box center [338, 132] width 245 height 155
click at [339, 137] on div at bounding box center [338, 132] width 245 height 155
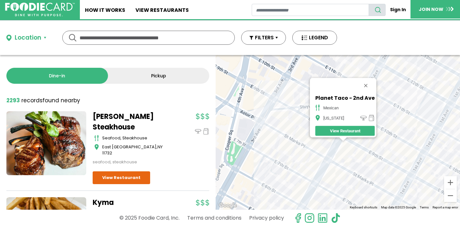
click at [329, 172] on div "Planet Taco - 2nd Ave mexican [US_STATE] View Restaurant" at bounding box center [338, 132] width 245 height 155
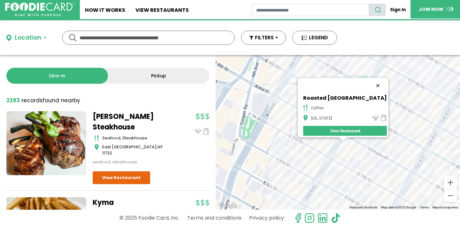
click at [371, 82] on button "Close" at bounding box center [378, 85] width 15 height 15
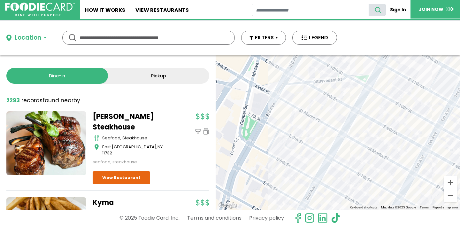
click at [377, 90] on div at bounding box center [338, 132] width 245 height 155
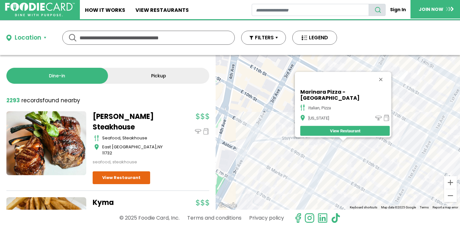
click at [348, 140] on div "Marinara Pizza - [GEOGRAPHIC_DATA], pizza [US_STATE] View Restaurant" at bounding box center [338, 132] width 245 height 155
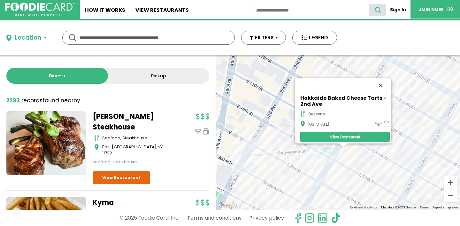
click at [383, 81] on button "Close" at bounding box center [380, 85] width 15 height 15
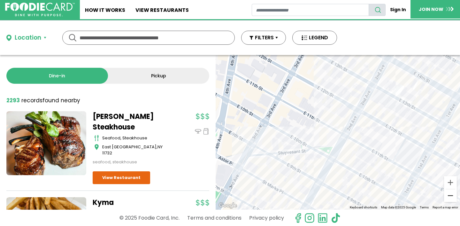
click at [449, 197] on button "Zoom out" at bounding box center [450, 195] width 13 height 13
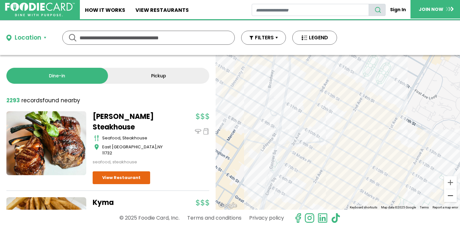
click at [449, 197] on button "Zoom out" at bounding box center [450, 195] width 13 height 13
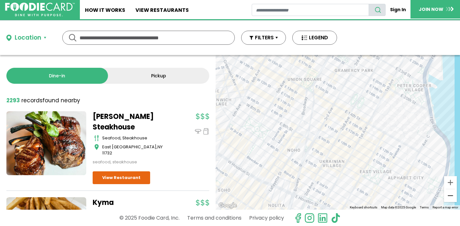
click at [449, 197] on button "Zoom out" at bounding box center [450, 195] width 13 height 13
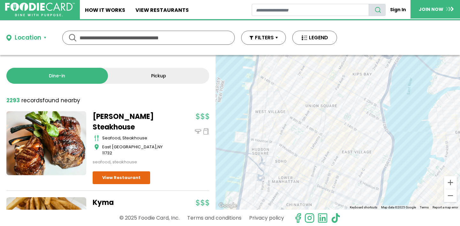
click at [296, 148] on div at bounding box center [338, 132] width 245 height 155
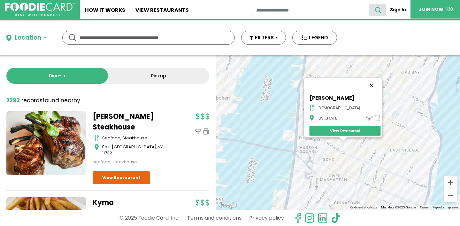
click at [364, 82] on button "Close" at bounding box center [371, 85] width 15 height 15
